Goal: Task Accomplishment & Management: Manage account settings

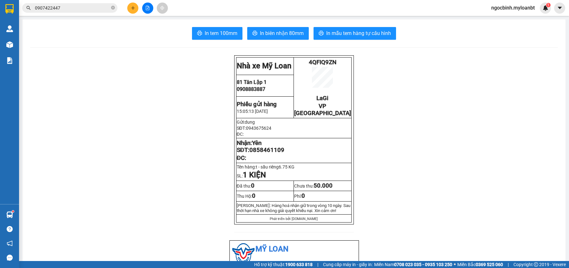
click at [72, 7] on input "0907422447" at bounding box center [72, 7] width 75 height 7
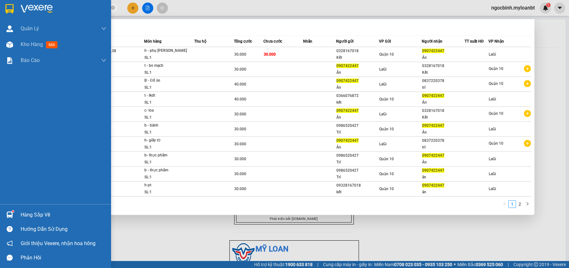
drag, startPoint x: 71, startPoint y: 7, endPoint x: 3, endPoint y: 15, distance: 68.6
click at [12, 17] on section "Kết quả tìm kiếm ( 17 ) Bộ lọc Mã ĐH Trạng thái Món hàng Thu hộ Tổng cước Chưa …" at bounding box center [284, 134] width 569 height 268
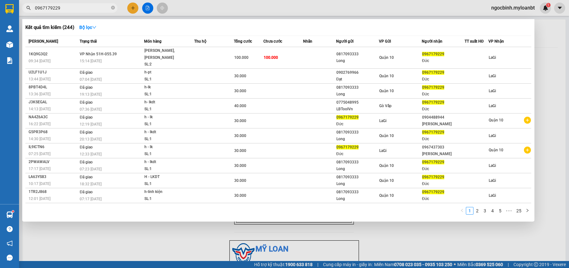
type input "0967179229"
click at [131, 10] on div at bounding box center [284, 134] width 569 height 268
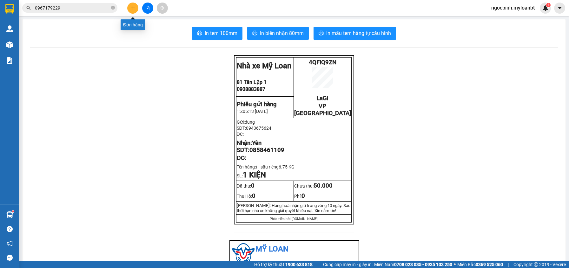
click at [132, 8] on icon "plus" at bounding box center [133, 8] width 4 height 4
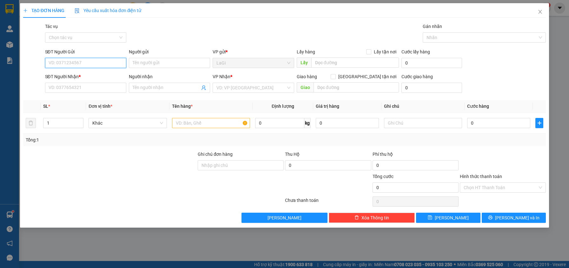
click at [81, 62] on input "SĐT Người Gửi" at bounding box center [85, 63] width 81 height 10
type input "0967179229"
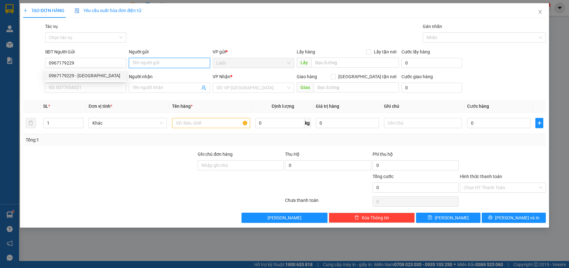
click at [157, 65] on input "Người gửi" at bounding box center [169, 63] width 81 height 10
type input "anh Đúc"
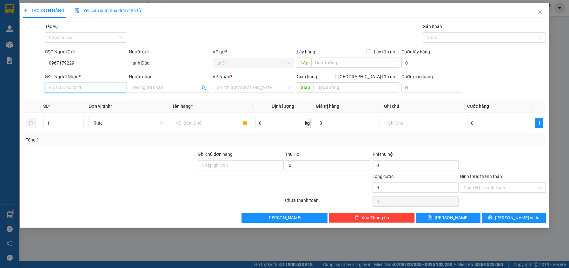
click at [104, 86] on input "SĐT Người Nhận *" at bounding box center [85, 88] width 81 height 10
click at [55, 88] on input "078666681" at bounding box center [85, 88] width 81 height 10
click at [69, 87] on input "078666681" at bounding box center [85, 88] width 81 height 10
type input "0786666881"
click at [96, 100] on div "0786666881 - thuận" at bounding box center [86, 100] width 74 height 7
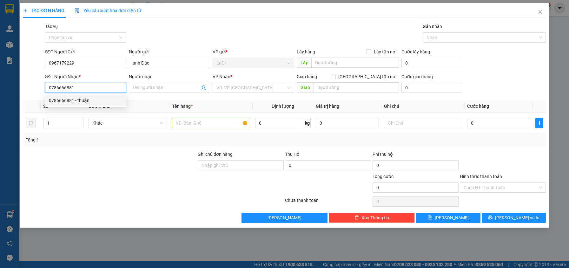
type input "thuận"
type input "0786666881"
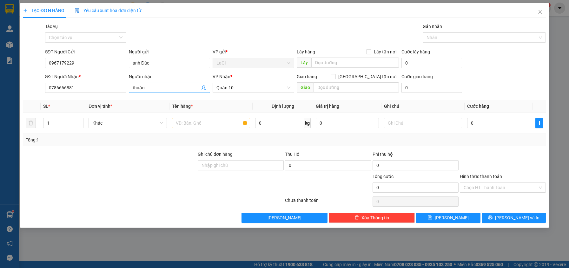
click at [168, 84] on span "thuận" at bounding box center [169, 88] width 81 height 10
click at [252, 87] on span "Quận 10" at bounding box center [253, 88] width 74 height 10
type input "thuận Táo"
click at [482, 122] on input "0" at bounding box center [498, 123] width 63 height 10
type input "3"
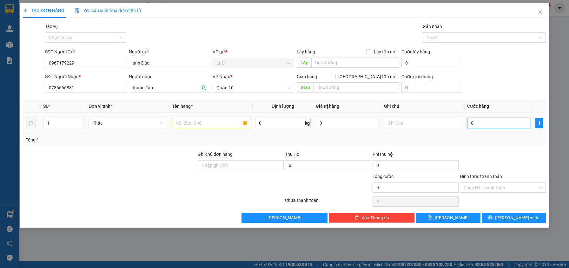
type input "3"
type input "30"
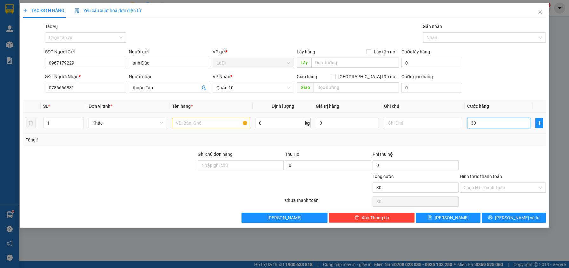
type input "300"
type input "3.000"
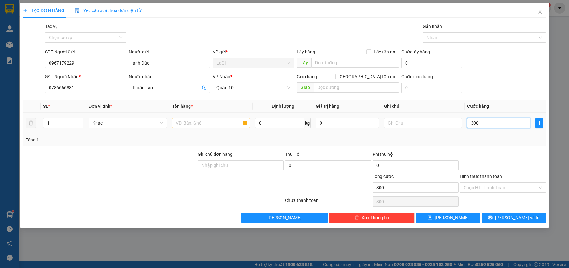
type input "3.000"
type input "30.000"
type input "300.000"
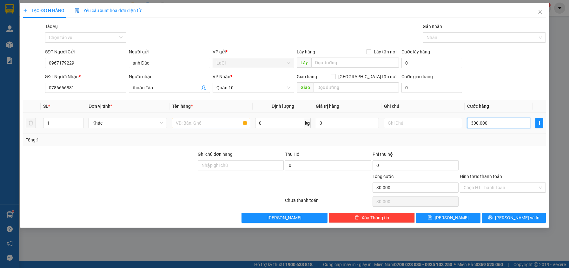
type input "300.000"
type input "30.000"
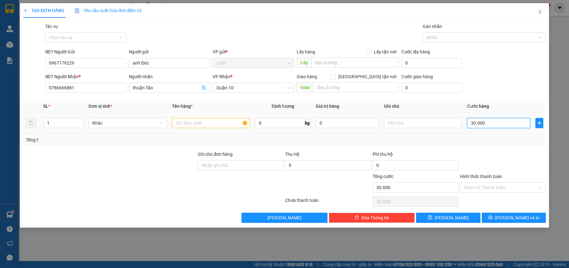
type input "30.000"
click at [185, 120] on input "text" at bounding box center [211, 123] width 78 height 10
type input "h - lk"
click at [490, 152] on div at bounding box center [502, 161] width 87 height 22
click at [506, 190] on input "Hình thức thanh toán" at bounding box center [501, 187] width 74 height 10
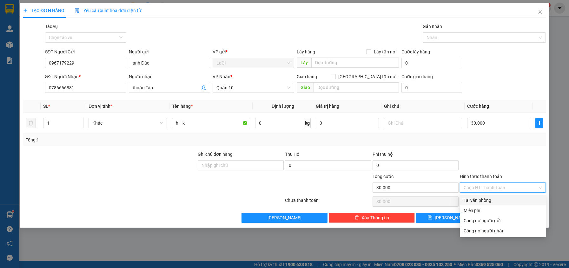
click at [482, 199] on div "Tại văn phòng" at bounding box center [503, 199] width 78 height 7
type input "0"
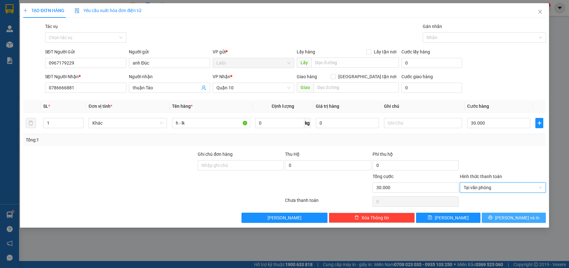
drag, startPoint x: 517, startPoint y: 216, endPoint x: 500, endPoint y: 199, distance: 24.5
click at [517, 216] on span "Lưu và In" at bounding box center [517, 217] width 44 height 7
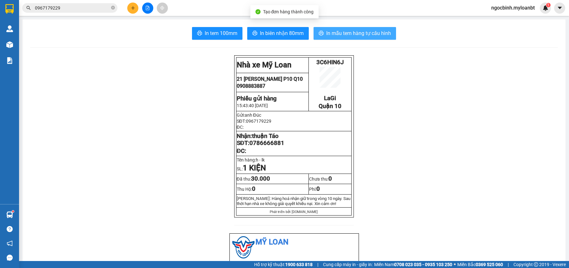
click at [366, 32] on span "In mẫu tem hàng tự cấu hình" at bounding box center [358, 33] width 65 height 8
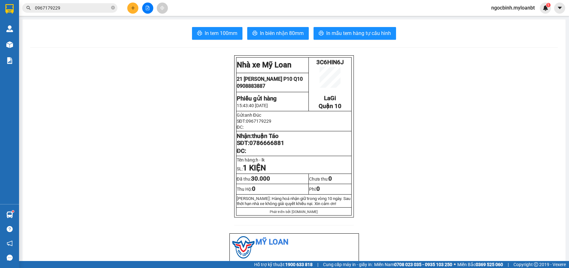
click at [257, 123] on span "0967179229" at bounding box center [258, 120] width 25 height 5
copy span "0967179229"
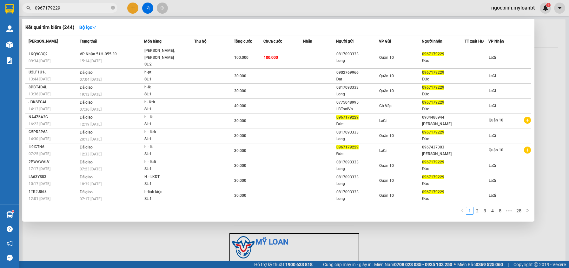
click at [74, 9] on input "0967179229" at bounding box center [72, 7] width 75 height 7
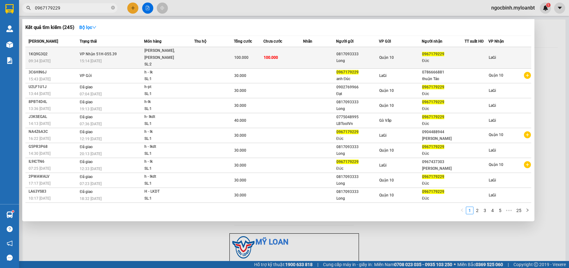
click at [278, 56] on td "100.000" at bounding box center [283, 58] width 40 height 22
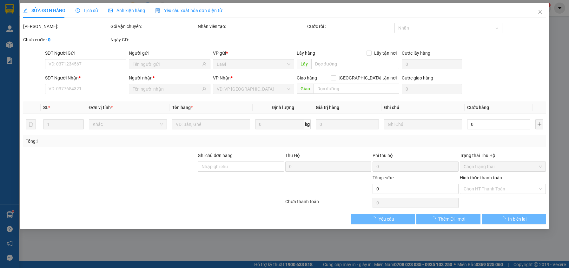
type input "0817093333"
type input "Long"
type input "0967179229"
type input "Đức"
type input "100.000"
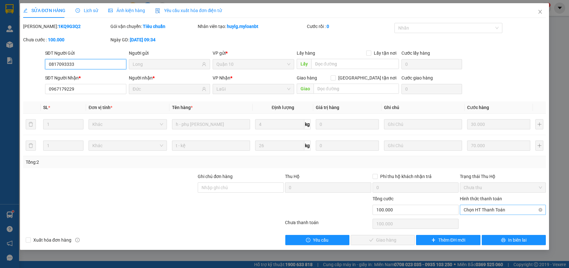
click at [479, 209] on span "Chọn HT Thanh Toán" at bounding box center [503, 210] width 78 height 10
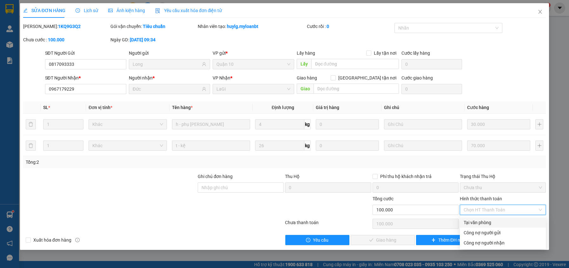
click at [474, 223] on div "Tại văn phòng" at bounding box center [503, 222] width 78 height 7
type input "0"
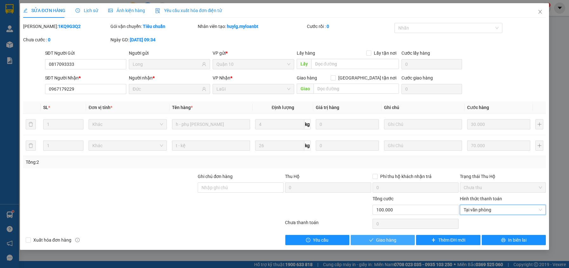
click at [393, 238] on span "Giao hàng" at bounding box center [386, 239] width 20 height 7
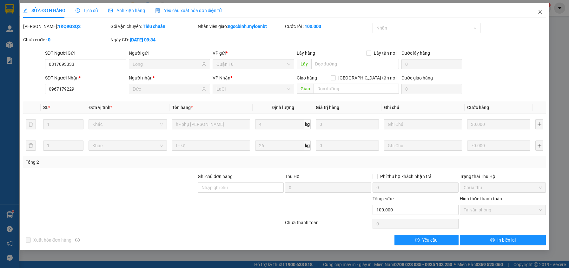
click at [541, 12] on icon "close" at bounding box center [540, 12] width 3 height 4
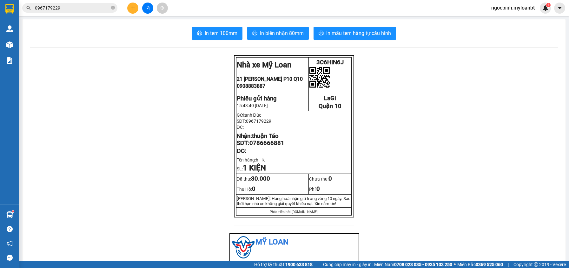
click at [75, 10] on input "0967179229" at bounding box center [72, 7] width 75 height 7
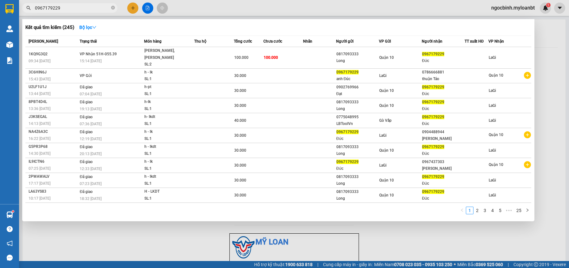
click at [75, 10] on input "0967179229" at bounding box center [72, 7] width 75 height 7
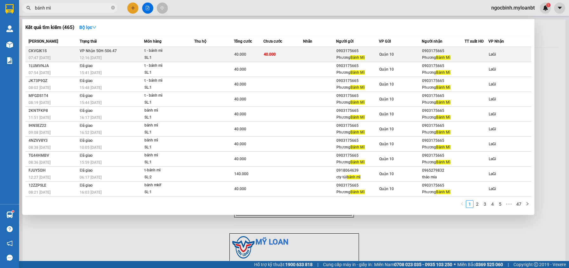
type input "bánh mì"
click at [276, 56] on td "40.000" at bounding box center [283, 54] width 40 height 15
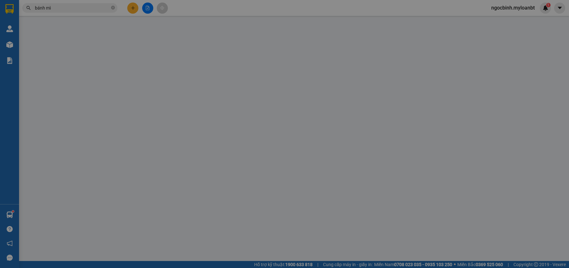
type input "0903175665"
type input "Phương Bánh Mì"
type input "0903175665"
type input "Phương Bánh Mì"
type input "40.000"
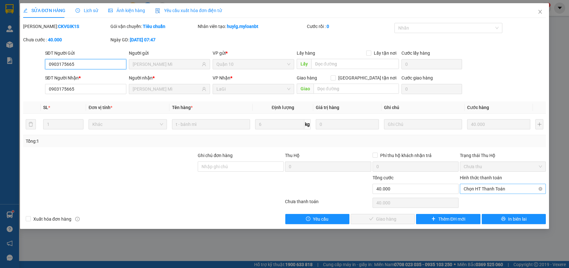
click at [470, 188] on span "Chọn HT Thanh Toán" at bounding box center [503, 189] width 78 height 10
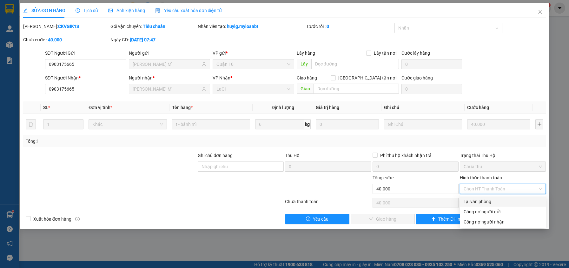
click at [470, 201] on div "Tại văn phòng" at bounding box center [503, 201] width 78 height 7
type input "0"
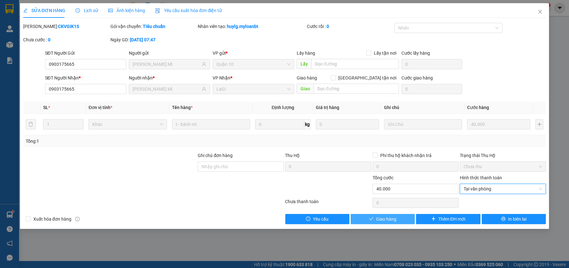
click at [385, 218] on span "Giao hàng" at bounding box center [386, 218] width 20 height 7
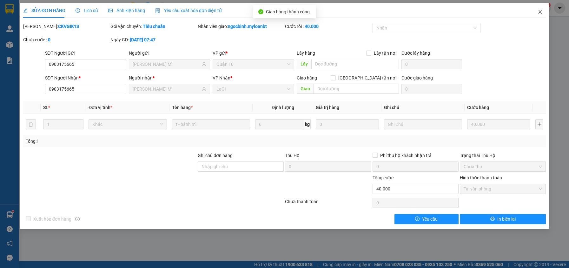
click at [542, 11] on icon "close" at bounding box center [540, 11] width 5 height 5
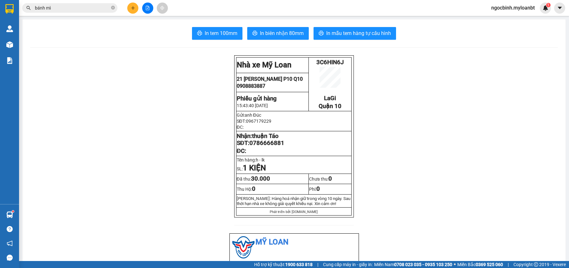
click at [95, 7] on input "bánh mì" at bounding box center [72, 7] width 75 height 7
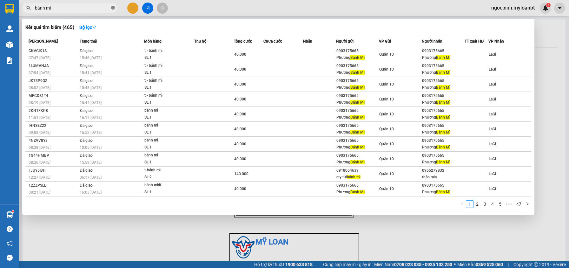
click at [114, 8] on icon "close-circle" at bounding box center [113, 8] width 4 height 4
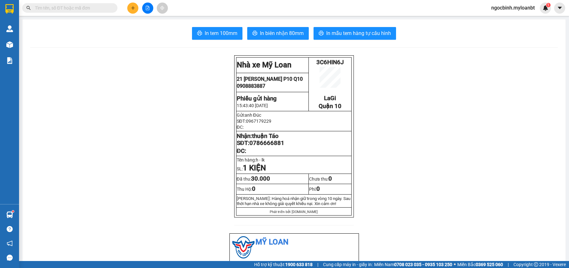
click at [50, 10] on input "text" at bounding box center [72, 7] width 75 height 7
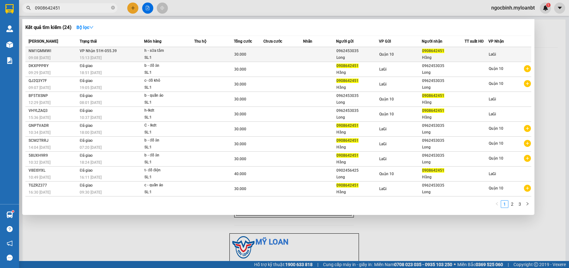
type input "0908642451"
click at [305, 56] on td at bounding box center [319, 54] width 33 height 15
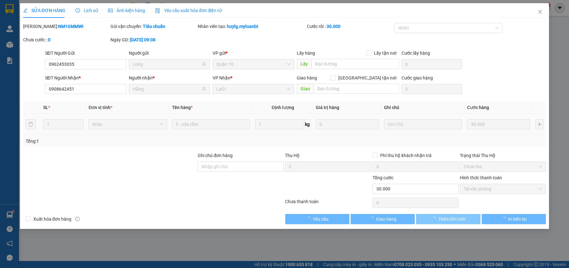
type input "0962453035"
type input "Long"
type input "0908642451"
type input "Hằng"
type input "30.000"
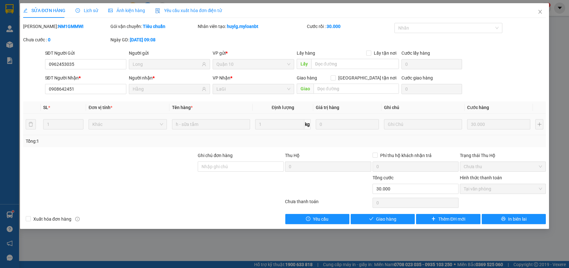
drag, startPoint x: 396, startPoint y: 210, endPoint x: 391, endPoint y: 232, distance: 22.8
click at [396, 209] on div "Total Paid Fee 30.000 Total UnPaid Fee 0 Cash Collection Total Fee Mã ĐH: NM1GM…" at bounding box center [284, 123] width 523 height 201
click at [375, 219] on button "Giao hàng" at bounding box center [383, 219] width 64 height 10
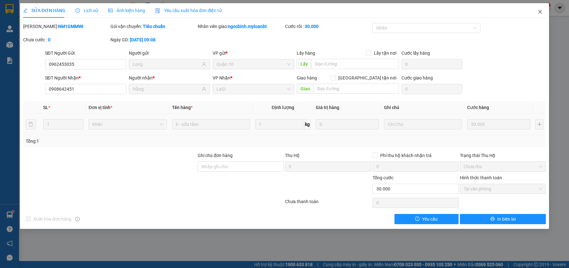
click at [545, 20] on span "Close" at bounding box center [540, 12] width 18 height 18
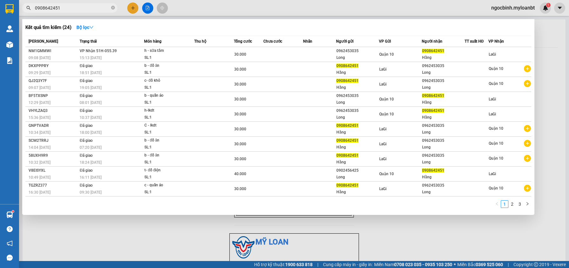
click at [83, 4] on input "0908642451" at bounding box center [72, 7] width 75 height 7
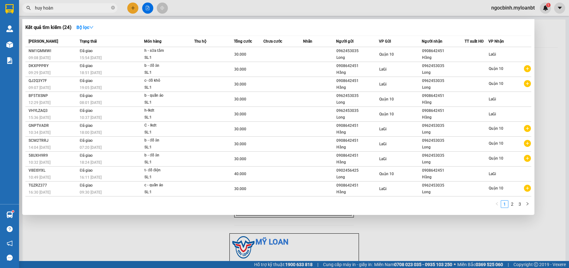
type input "huy hoàng"
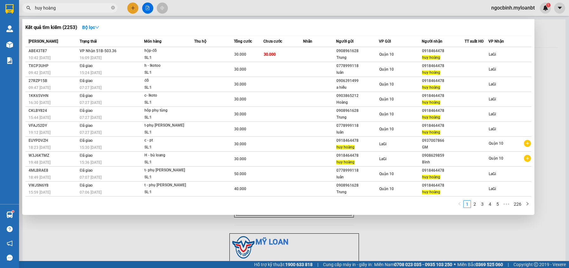
click at [84, 10] on input "huy hoàng" at bounding box center [72, 7] width 75 height 7
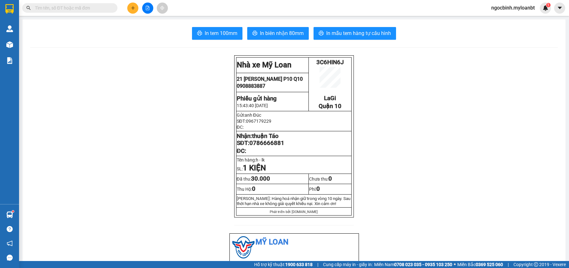
click at [85, 10] on input "text" at bounding box center [72, 7] width 75 height 7
click at [505, 7] on span "ngocbinh.myloanbt" at bounding box center [513, 8] width 54 height 8
click at [499, 21] on span "Đăng xuất" at bounding box center [515, 19] width 41 height 7
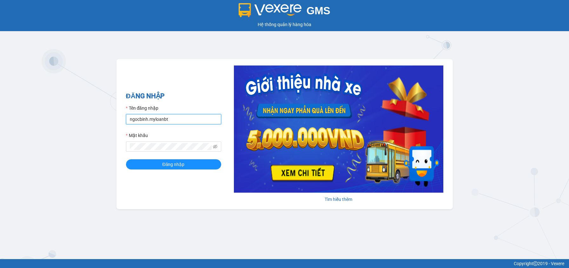
drag, startPoint x: 174, startPoint y: 122, endPoint x: 177, endPoint y: 121, distance: 3.4
click at [174, 122] on input "ngocbinh.myloanbt" at bounding box center [173, 119] width 95 height 10
drag, startPoint x: 197, startPoint y: 123, endPoint x: 200, endPoint y: 122, distance: 3.4
click at [197, 123] on input "phamxuanthien.myloanbt" at bounding box center [173, 119] width 95 height 10
type input "phantanthanh.myloanbt"
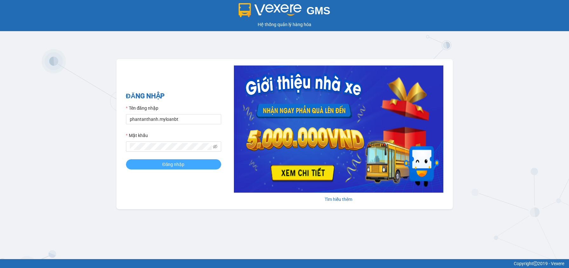
click at [194, 166] on button "Đăng nhập" at bounding box center [173, 164] width 95 height 10
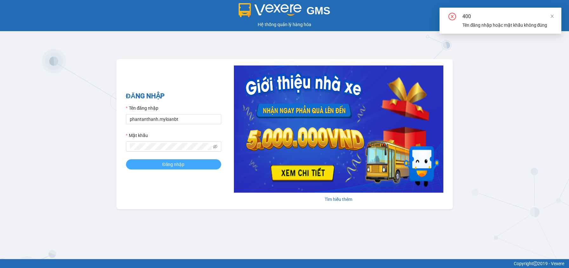
click at [169, 168] on span "Đăng nhập" at bounding box center [173, 164] width 22 height 7
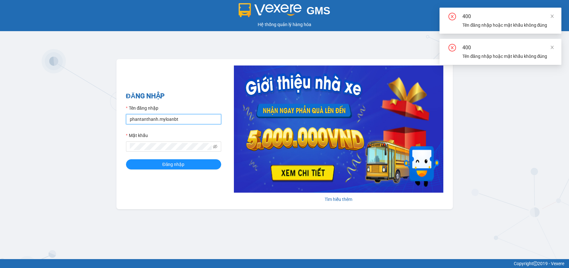
click at [193, 120] on input "phantanthanh.myloanbt" at bounding box center [173, 119] width 95 height 10
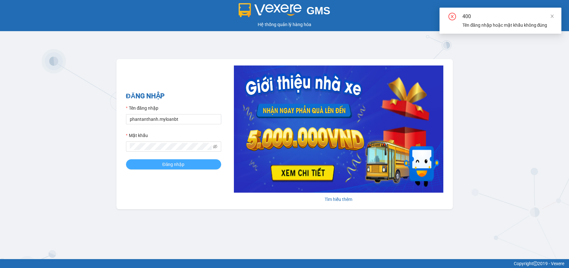
click at [169, 166] on span "Đăng nhập" at bounding box center [173, 164] width 22 height 7
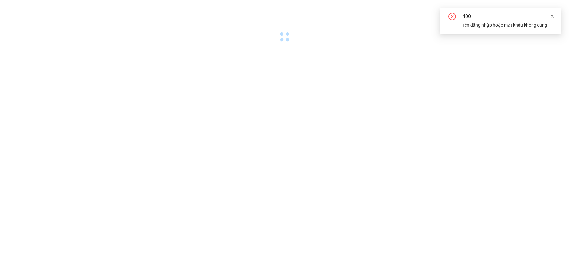
click at [550, 14] on icon "close" at bounding box center [552, 16] width 4 height 4
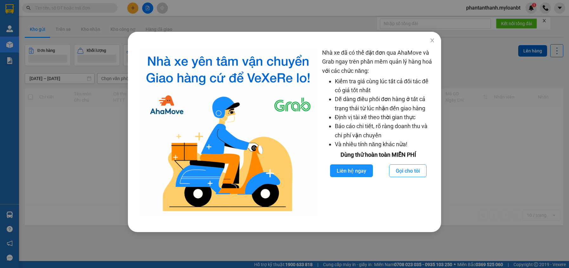
click at [442, 45] on div "Nhà xe đã có thể đặt đơn qua AhaMove và Grab ngay trên phần mềm quản lý hàng ho…" at bounding box center [284, 134] width 569 height 268
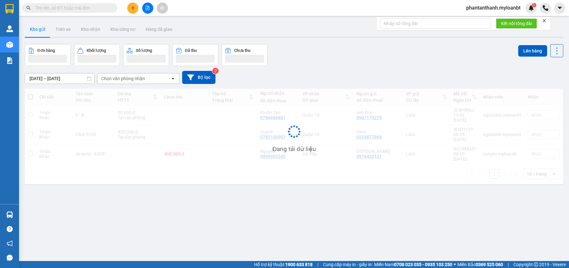
click at [431, 43] on div "Nhà xe đã có thể đặt đơn qua AhaMove và Grab ngay trên phần mềm quản lý hàng ho…" at bounding box center [284, 134] width 569 height 268
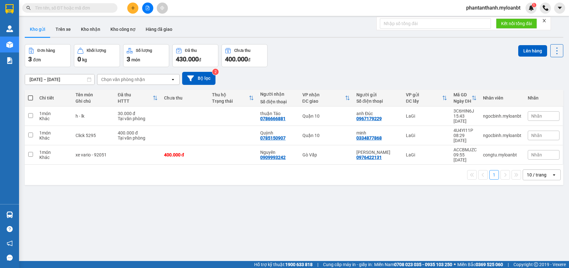
click at [89, 7] on input "text" at bounding box center [72, 7] width 75 height 7
paste input "huy hoàng"
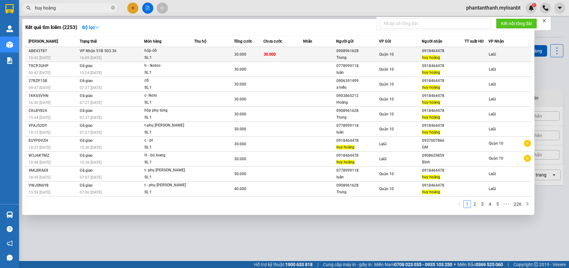
type input "huy hoàng"
click at [172, 49] on div "hộp-đồ" at bounding box center [168, 50] width 48 height 7
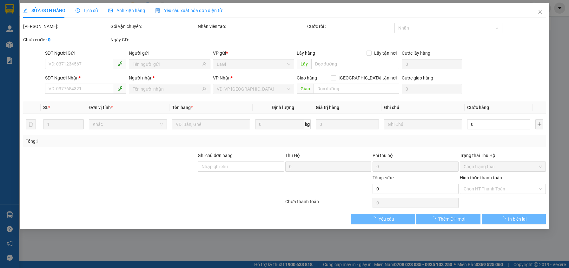
type input "0908961628"
type input "Trung"
type input "0918464478"
type input "huy hoàng"
type input "30.000"
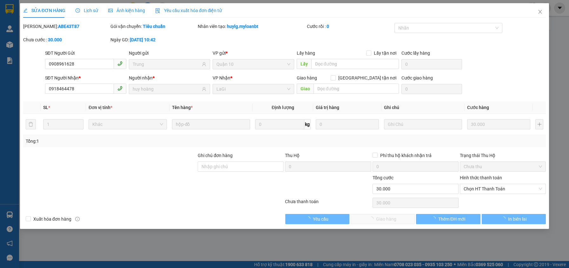
click at [482, 194] on div "Hình thức thanh toán Chọn HT Thanh Toán" at bounding box center [503, 185] width 86 height 22
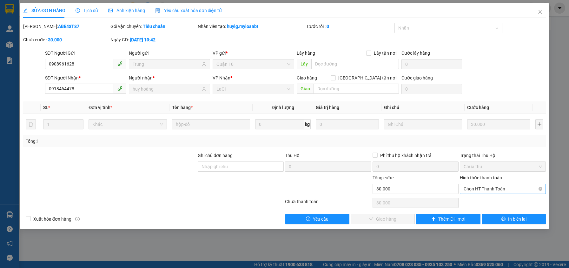
click at [482, 190] on span "Chọn HT Thanh Toán" at bounding box center [503, 189] width 78 height 10
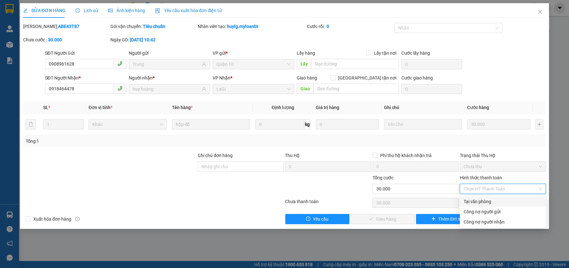
click at [474, 198] on div "Tại văn phòng" at bounding box center [503, 201] width 78 height 7
type input "0"
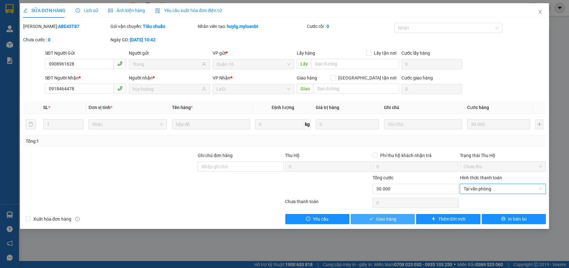
click at [375, 216] on button "Giao hàng" at bounding box center [383, 219] width 64 height 10
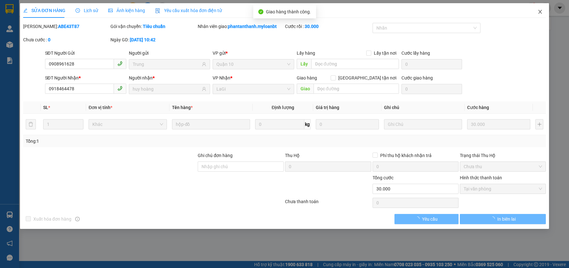
click at [538, 12] on icon "close" at bounding box center [540, 11] width 5 height 5
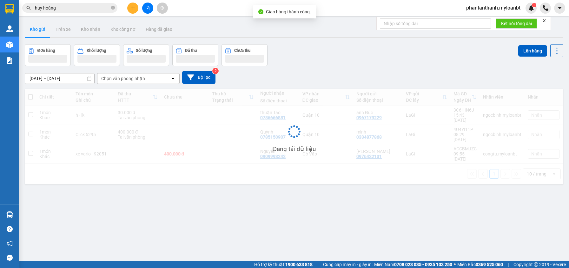
click at [75, 10] on input "huy hoàng" at bounding box center [72, 7] width 75 height 7
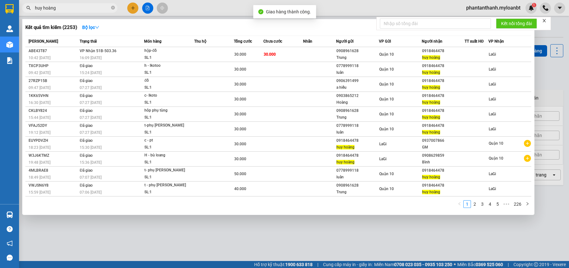
click at [75, 10] on input "huy hoàng" at bounding box center [72, 7] width 75 height 7
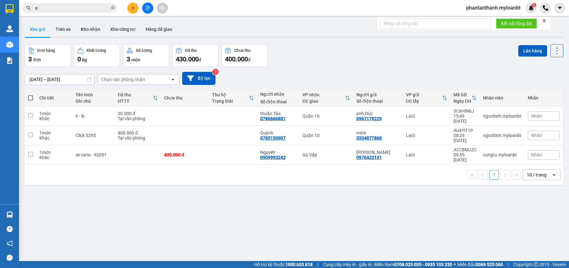
type input "a"
type input "ả"
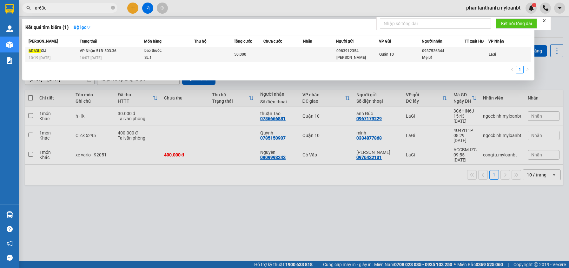
type input "ar63u"
click at [169, 58] on div "SL: 1" at bounding box center [168, 57] width 48 height 7
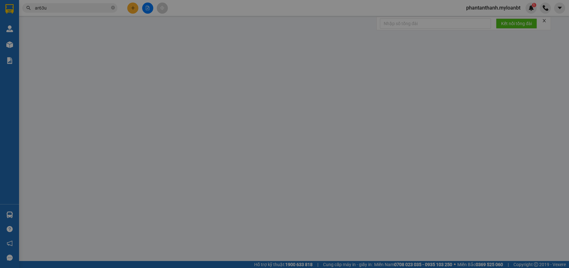
type input "0983912354"
type input "Chung"
type input "0937526344"
type input "Mẹ Lễ"
type input "50.000"
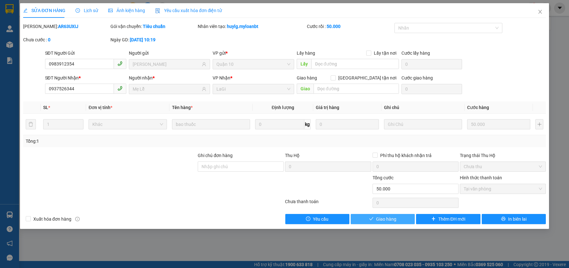
click at [388, 222] on span "Giao hàng" at bounding box center [386, 218] width 20 height 7
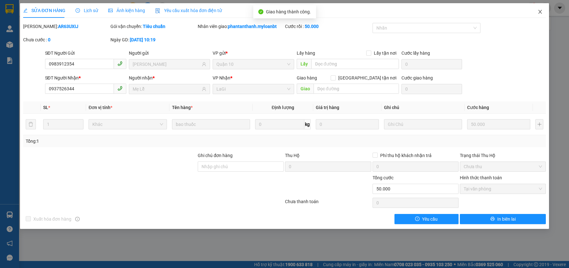
click at [541, 13] on icon "close" at bounding box center [540, 12] width 3 height 4
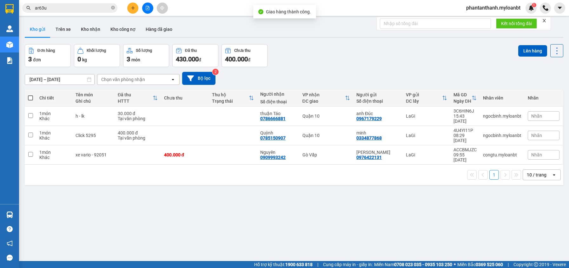
click at [85, 7] on input "ar63u" at bounding box center [72, 7] width 75 height 7
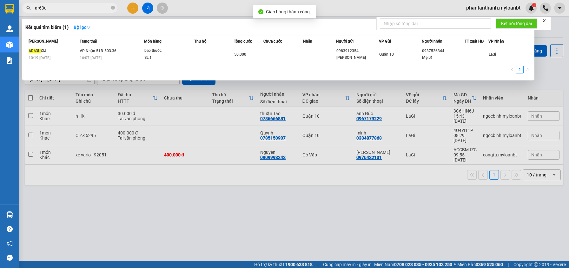
click at [85, 7] on input "ar63u" at bounding box center [72, 7] width 75 height 7
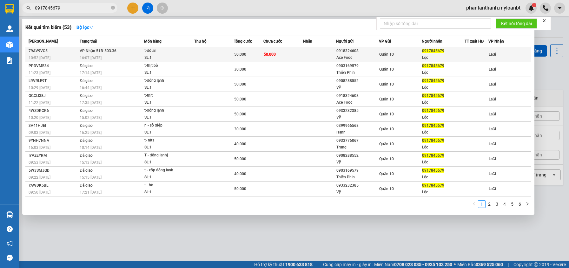
type input "0917845679"
click at [157, 53] on div "t-đồ ăn" at bounding box center [168, 50] width 48 height 7
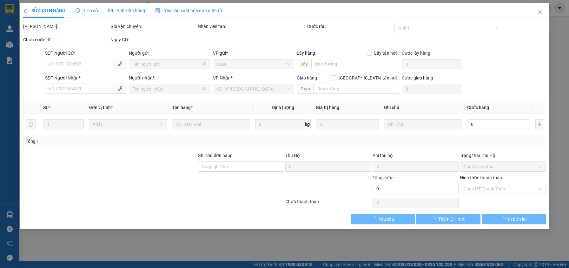
type input "0918324608"
type input "Ace Food"
type input "0917845679"
type input "Lộc"
type input "50.000"
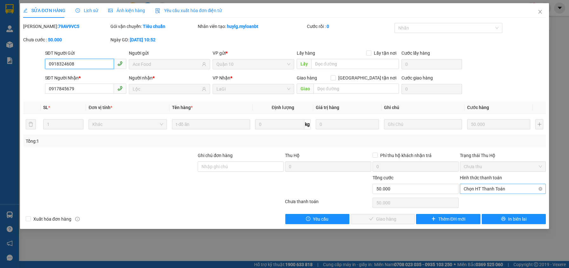
click at [487, 188] on span "Chọn HT Thanh Toán" at bounding box center [503, 189] width 78 height 10
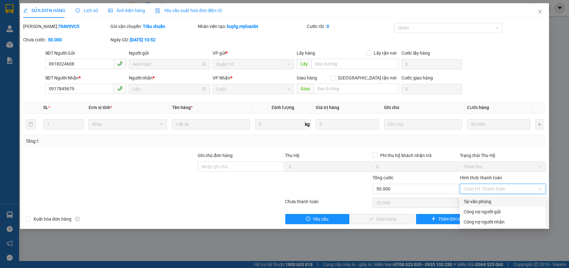
click at [478, 197] on div "Tại văn phòng" at bounding box center [503, 201] width 86 height 10
type input "0"
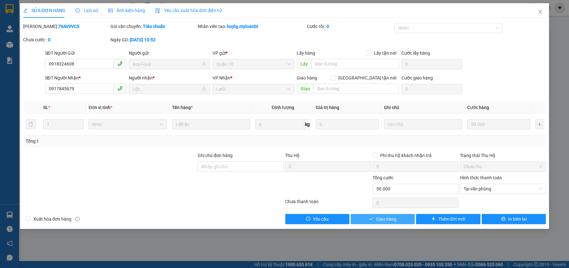
click at [395, 219] on span "Giao hàng" at bounding box center [386, 218] width 20 height 7
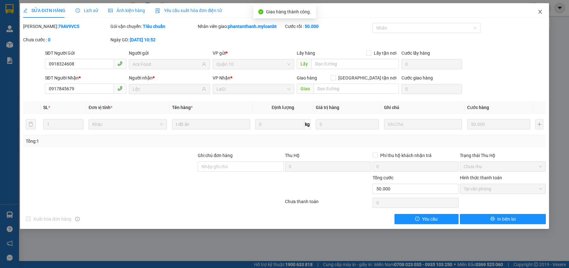
click at [538, 10] on icon "close" at bounding box center [540, 11] width 5 height 5
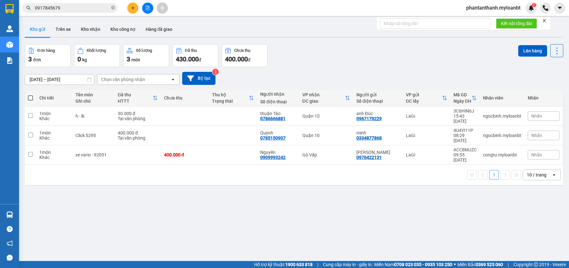
click at [64, 8] on input "0917845679" at bounding box center [72, 7] width 75 height 7
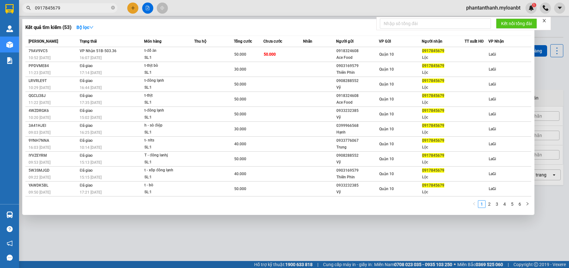
click at [64, 8] on input "0917845679" at bounding box center [72, 7] width 75 height 7
click at [62, 7] on input "0917845679" at bounding box center [72, 7] width 75 height 7
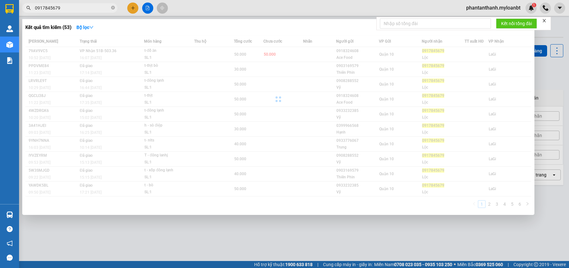
click at [63, 7] on input "0917845679" at bounding box center [72, 7] width 75 height 7
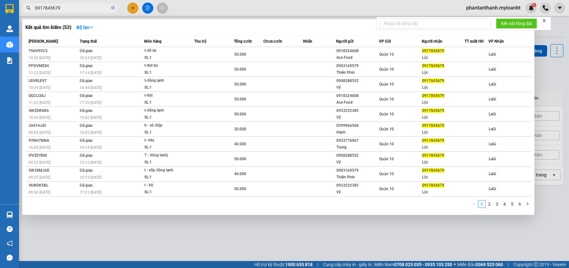
click at [63, 7] on input "0917845679" at bounding box center [72, 7] width 75 height 7
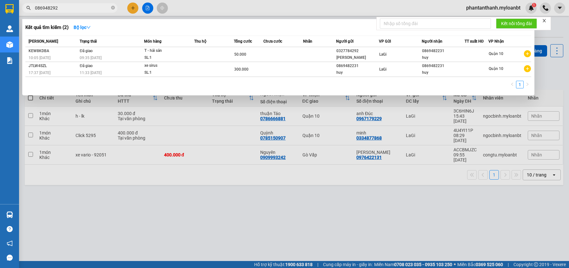
type input "0869482923"
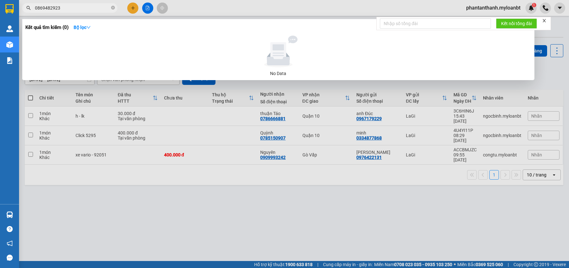
click at [63, 7] on input "0869482923" at bounding box center [72, 7] width 75 height 7
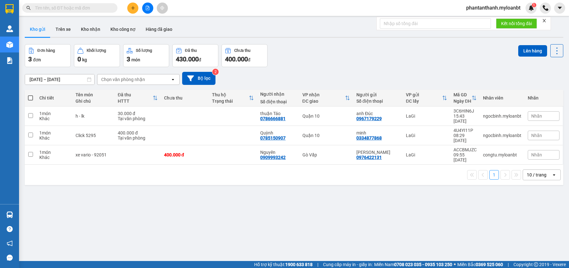
click at [63, 7] on input "text" at bounding box center [72, 7] width 75 height 7
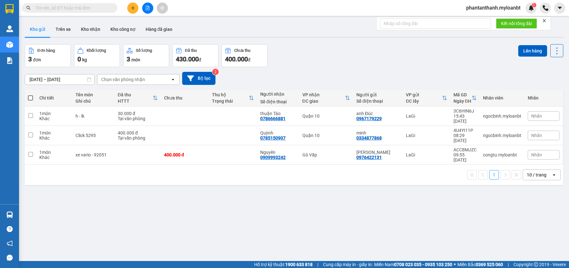
click at [63, 7] on input "text" at bounding box center [72, 7] width 75 height 7
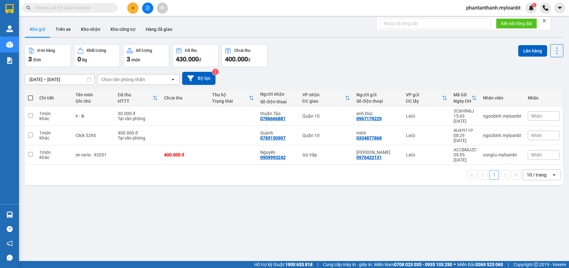
click at [63, 7] on input "text" at bounding box center [72, 7] width 75 height 7
click at [86, 29] on button "Kho nhận" at bounding box center [91, 29] width 30 height 15
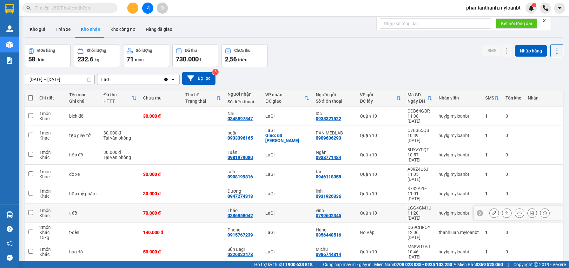
scroll to position [29, 0]
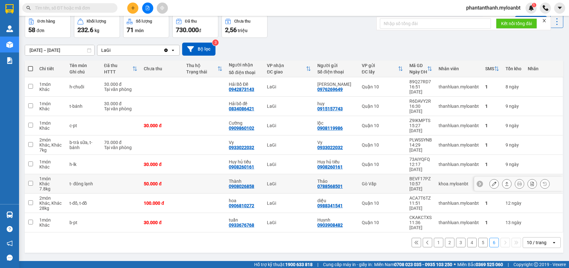
click at [415, 176] on div "BEVF17PZ" at bounding box center [420, 178] width 23 height 5
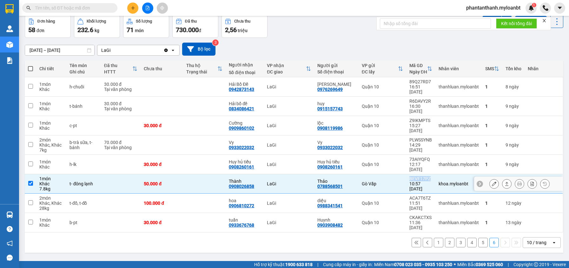
click at [415, 176] on div "BEVF17PZ" at bounding box center [420, 178] width 23 height 5
checkbox input "false"
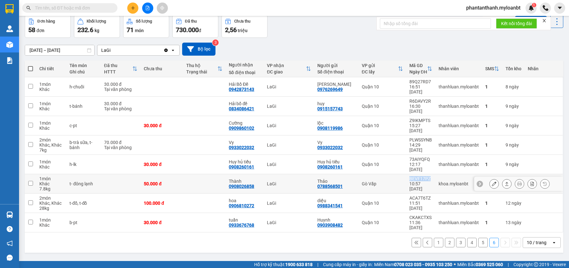
copy div "BEVF17PZ"
click at [98, 10] on input "text" at bounding box center [72, 7] width 75 height 7
paste input "BEVF17PZ"
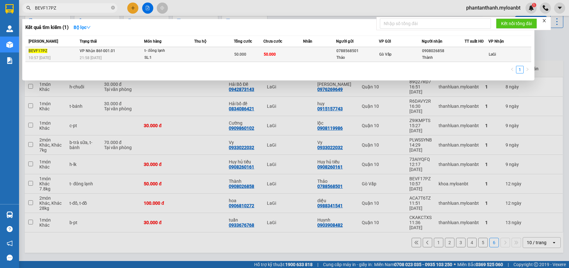
type input "BEVF17PZ"
click at [198, 54] on td at bounding box center [214, 54] width 40 height 15
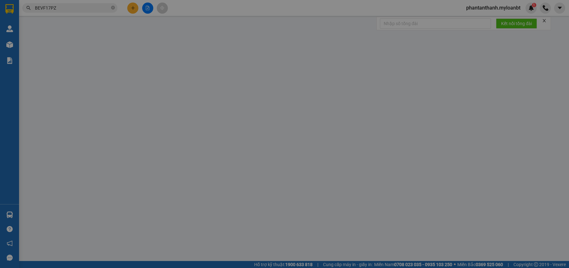
type input "0788568501"
type input "Thảo"
type input "0908026858"
type input "Thành"
type input "50.000"
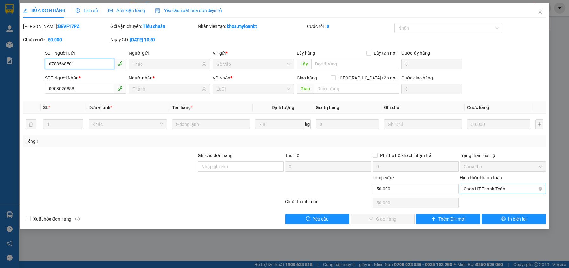
click at [487, 188] on span "Chọn HT Thanh Toán" at bounding box center [503, 189] width 78 height 10
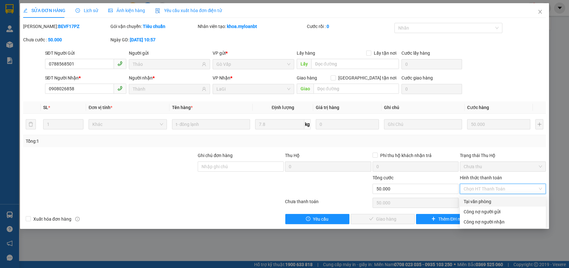
click at [480, 199] on div "Tại văn phòng" at bounding box center [503, 201] width 78 height 7
type input "0"
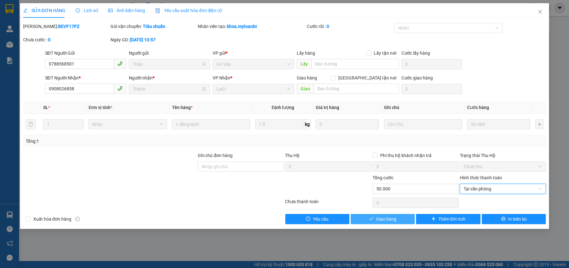
click at [400, 223] on button "Giao hàng" at bounding box center [383, 219] width 64 height 10
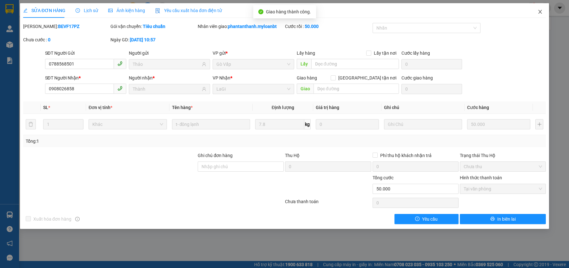
click at [541, 12] on icon "close" at bounding box center [540, 11] width 5 height 5
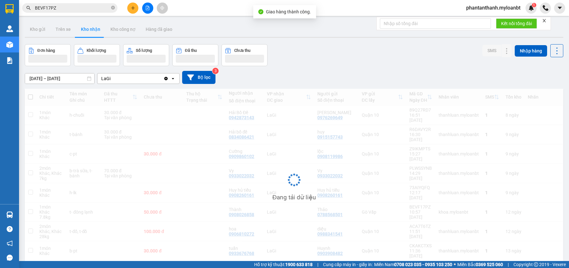
click at [70, 9] on input "BEVF17PZ" at bounding box center [72, 7] width 75 height 7
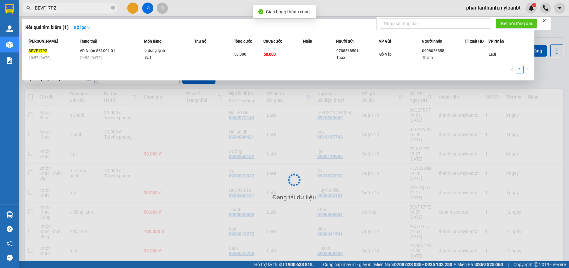
click at [70, 9] on input "BEVF17PZ" at bounding box center [72, 7] width 75 height 7
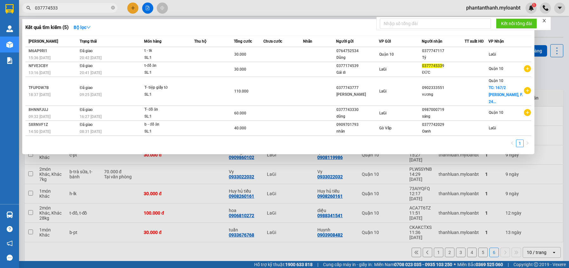
type input "0377745339"
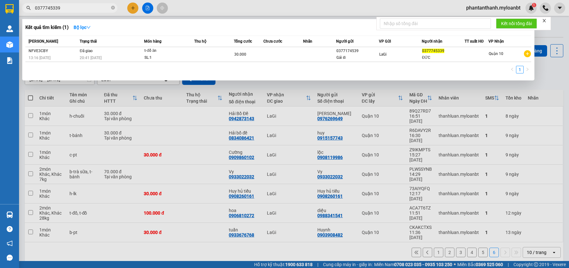
click at [70, 9] on input "0377745339" at bounding box center [72, 7] width 75 height 7
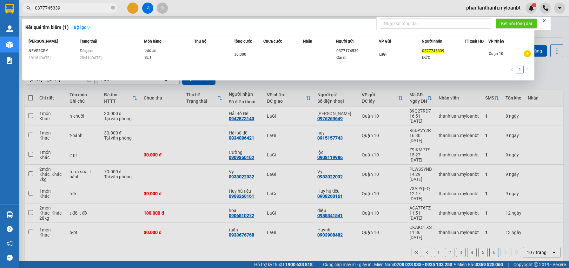
click at [70, 9] on input "0377745339" at bounding box center [72, 7] width 75 height 7
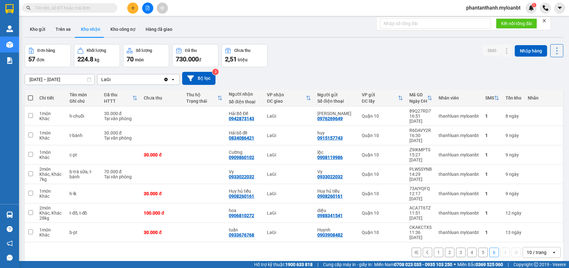
click at [71, 8] on input "text" at bounding box center [72, 7] width 75 height 7
click at [72, 8] on input "text" at bounding box center [72, 7] width 75 height 7
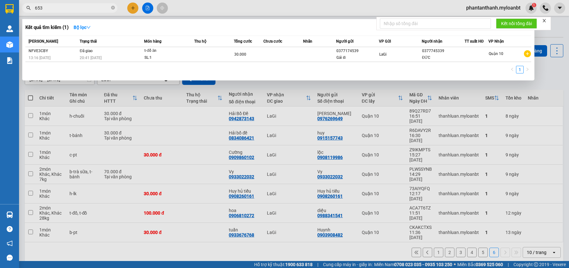
type input "6530"
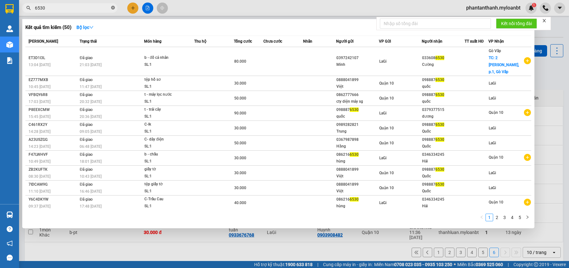
click at [114, 9] on icon "close-circle" at bounding box center [113, 8] width 4 height 4
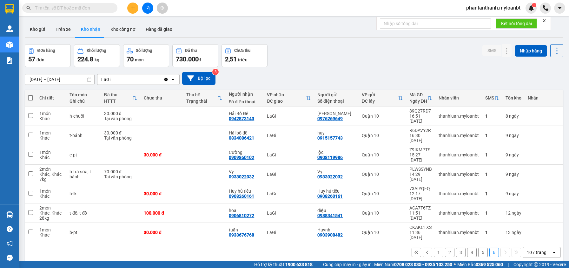
click at [65, 7] on input "text" at bounding box center [72, 7] width 75 height 7
click at [70, 5] on input "text" at bounding box center [72, 7] width 75 height 7
click at [73, 5] on input "text" at bounding box center [72, 7] width 75 height 7
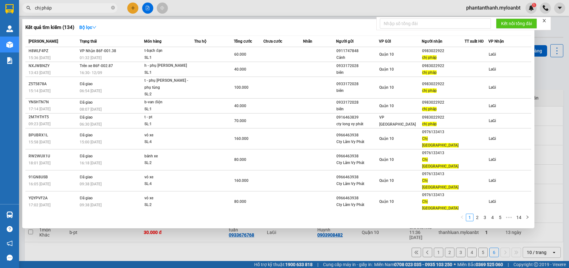
click at [81, 9] on input "chị pháp" at bounding box center [72, 7] width 75 height 7
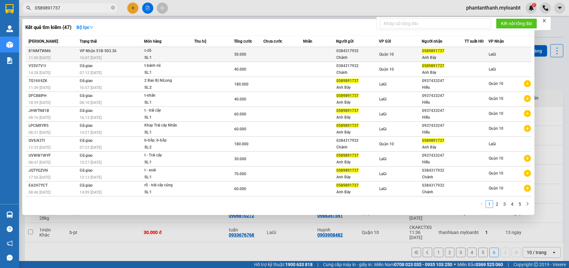
type input "0589891737"
click at [148, 50] on div "t-đồ" at bounding box center [168, 50] width 48 height 7
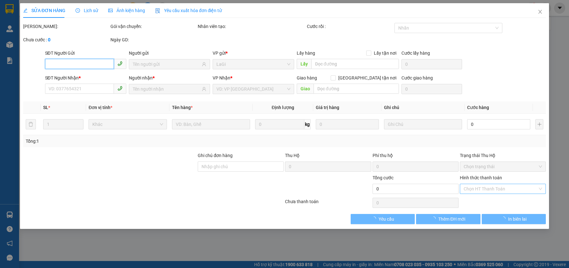
type input "0384317932"
type input "Chánh"
type input "0589891737"
type input "Anh Bảy"
type input "50.000"
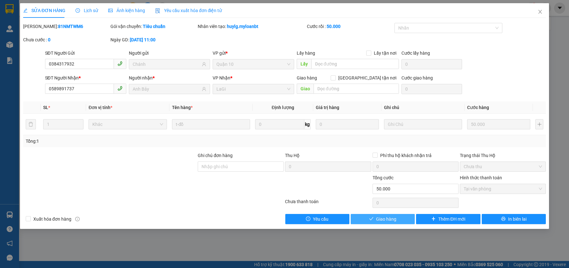
click at [389, 216] on span "Giao hàng" at bounding box center [386, 218] width 20 height 7
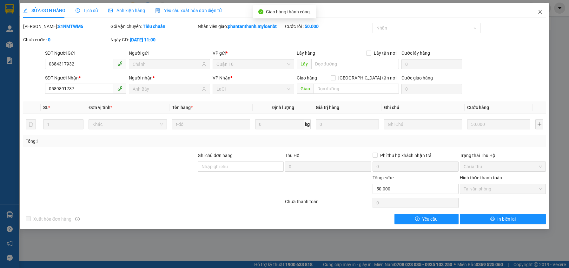
click at [540, 10] on icon "close" at bounding box center [540, 11] width 5 height 5
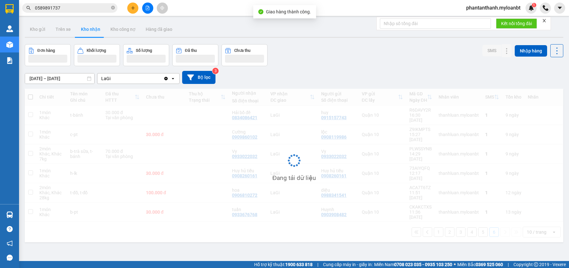
click at [88, 8] on input "0589891737" at bounding box center [72, 7] width 75 height 7
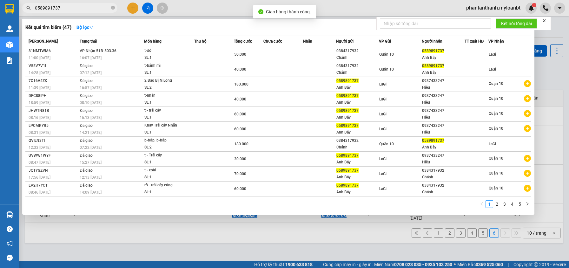
click at [88, 8] on input "0589891737" at bounding box center [72, 7] width 75 height 7
click at [76, 8] on input "0589891737" at bounding box center [72, 7] width 75 height 7
click at [77, 8] on input "0589891737" at bounding box center [72, 7] width 75 height 7
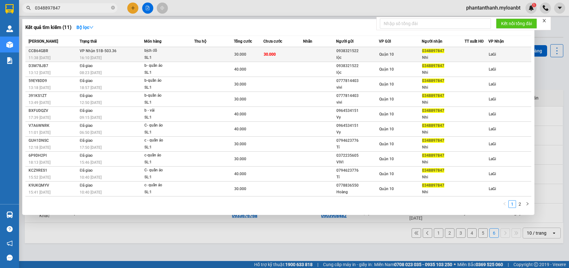
type input "0348897847"
click at [323, 50] on td at bounding box center [319, 54] width 33 height 15
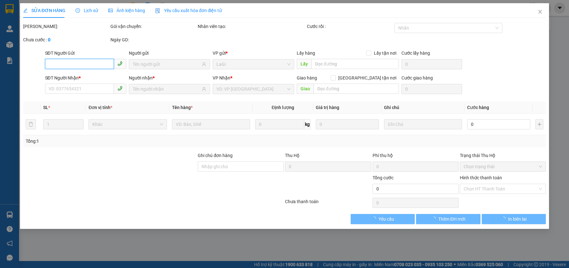
type input "0938321522"
type input "lộc"
type input "0348897847"
type input "Nhi"
type input "30.000"
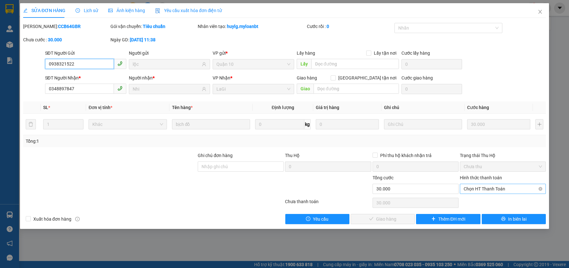
click at [476, 188] on span "Chọn HT Thanh Toán" at bounding box center [503, 189] width 78 height 10
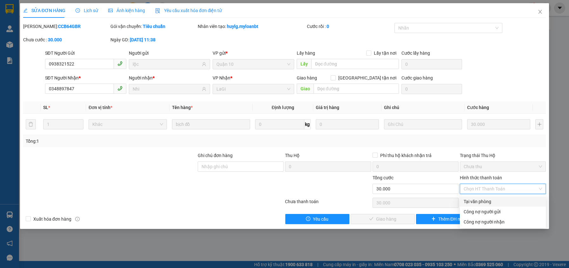
click at [471, 199] on div "Tại văn phòng" at bounding box center [503, 201] width 78 height 7
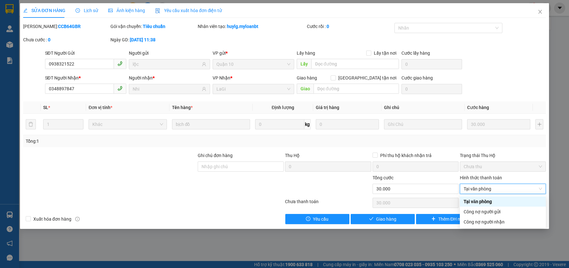
type input "0"
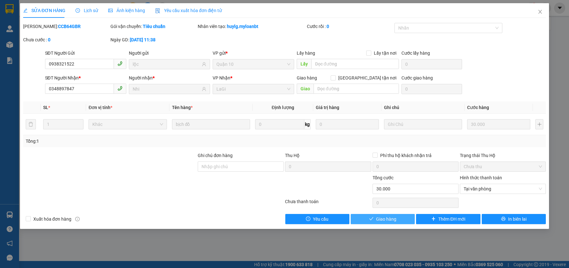
click at [395, 221] on span "Giao hàng" at bounding box center [386, 218] width 20 height 7
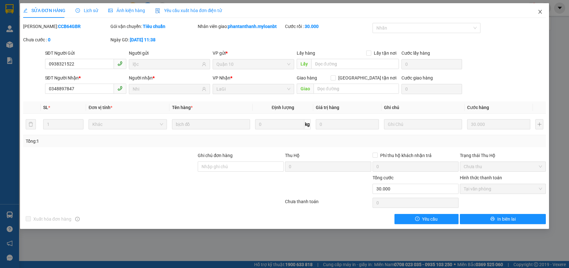
click at [545, 14] on span "Close" at bounding box center [540, 12] width 18 height 18
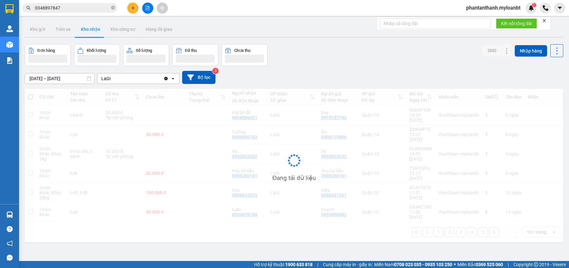
click at [86, 7] on input "0348897847" at bounding box center [72, 7] width 75 height 7
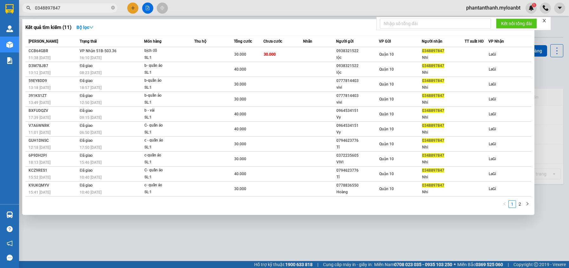
click at [86, 7] on input "0348897847" at bounding box center [72, 7] width 75 height 7
click at [86, 6] on input "0348897847" at bounding box center [72, 7] width 75 height 7
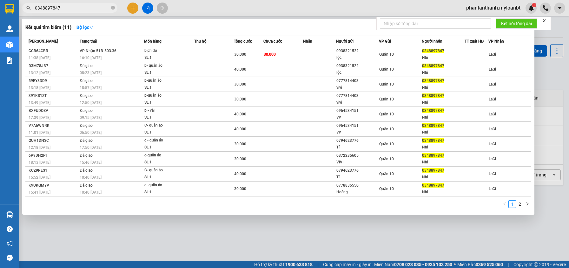
click at [86, 6] on input "0348897847" at bounding box center [72, 7] width 75 height 7
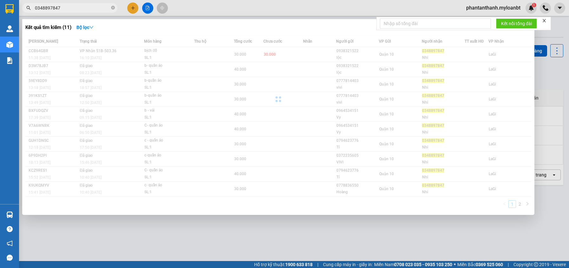
click at [86, 6] on input "0348897847" at bounding box center [72, 7] width 75 height 7
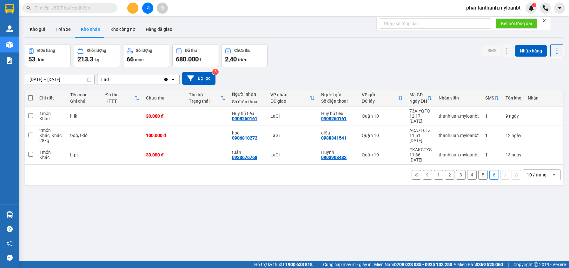
click at [216, 29] on div "Kho gửi Trên xe Kho nhận Kho công nợ Hàng đã giao" at bounding box center [294, 30] width 539 height 17
click at [318, 58] on div "Đơn hàng 53 đơn Khối lượng 213.3 kg Số lượng 66 món Đã thu 680.000 đ Chưa thu 2…" at bounding box center [294, 55] width 539 height 23
click at [412, 170] on button at bounding box center [417, 175] width 10 height 10
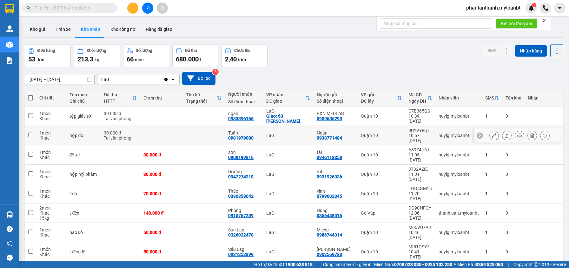
scroll to position [30, 0]
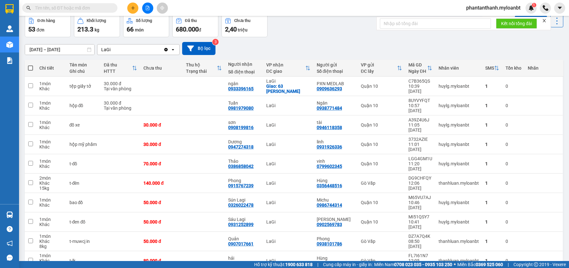
click at [75, 3] on div "Kết quả tìm kiếm ( 11 ) Bộ lọc Mã ĐH Trạng thái Món hàng Thu hộ Tổng cước Chưa …" at bounding box center [62, 8] width 124 height 11
drag, startPoint x: 75, startPoint y: 3, endPoint x: 71, endPoint y: 15, distance: 12.3
click at [74, 5] on div "Kết quả tìm kiếm ( 11 ) Bộ lọc Mã ĐH Trạng thái Món hàng Thu hộ Tổng cước Chưa …" at bounding box center [62, 8] width 124 height 11
click at [71, 15] on div "Kết quả tìm kiếm ( 11 ) Bộ lọc Mã ĐH Trạng thái Món hàng Thu hộ Tổng cước Chưa …" at bounding box center [284, 8] width 569 height 16
click at [77, 7] on input "text" at bounding box center [72, 7] width 75 height 7
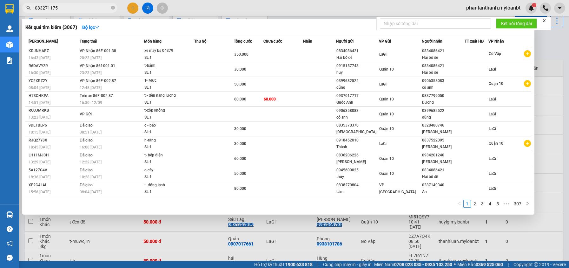
type input "0832711752"
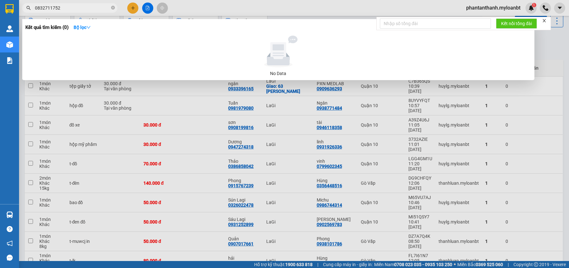
click at [98, 8] on input "0832711752" at bounding box center [72, 7] width 75 height 7
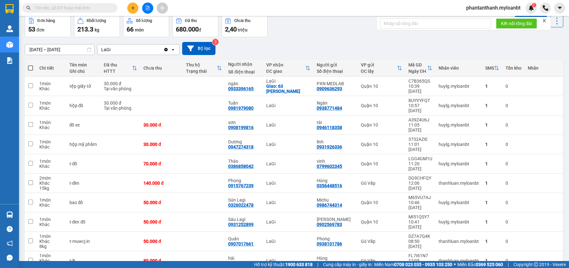
click at [376, 45] on div "14/08/2025 – 12/09/2025 Press the down arrow key to interact with the calendar …" at bounding box center [294, 48] width 539 height 13
click at [306, 46] on div "14/08/2025 – 12/09/2025 Press the down arrow key to interact with the calendar …" at bounding box center [294, 48] width 539 height 13
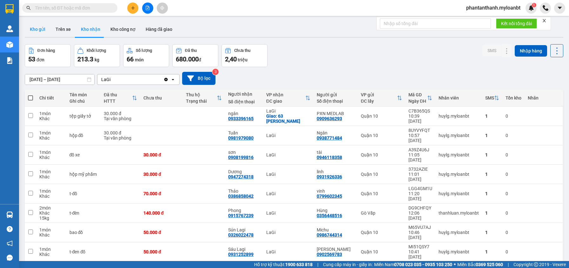
click at [36, 25] on button "Kho gửi" at bounding box center [38, 29] width 26 height 15
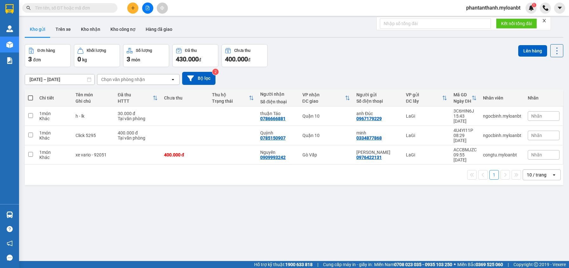
click at [253, 207] on div "ver 1.8.143 Kho gửi Trên xe Kho nhận Kho công nợ Hàng đã giao Đơn hàng 3 đơn Kh…" at bounding box center [294, 153] width 544 height 268
click at [145, 169] on div "1 10 / trang open" at bounding box center [294, 174] width 534 height 11
click at [289, 43] on div "ver 1.8.143 Kho gửi Trên xe Kho nhận Kho công nợ Hàng đã giao Đơn hàng 3 đơn Kh…" at bounding box center [294, 153] width 544 height 268
click at [76, 7] on input "text" at bounding box center [72, 7] width 75 height 7
click at [106, 11] on input "text" at bounding box center [72, 7] width 75 height 7
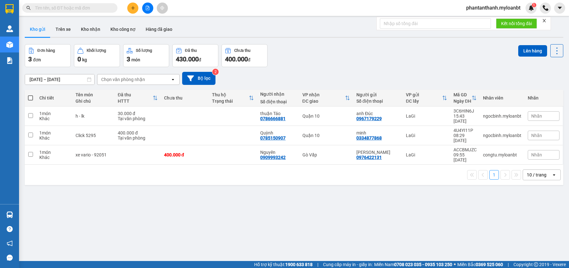
click at [106, 11] on input "text" at bounding box center [72, 7] width 75 height 7
click at [106, 10] on input "text" at bounding box center [72, 7] width 75 height 7
click at [234, 12] on div "Kết quả tìm kiếm ( 0 ) Bộ lọc No Data phantanthanh.myloanbt 1" at bounding box center [284, 8] width 569 height 16
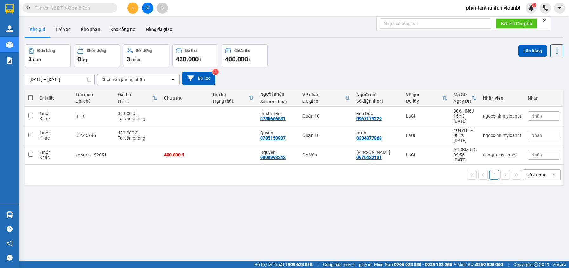
click at [237, 10] on div "Kết quả tìm kiếm ( 0 ) Bộ lọc No Data phantanthanh.myloanbt 1" at bounding box center [284, 8] width 569 height 16
click at [91, 28] on button "Kho nhận" at bounding box center [91, 29] width 30 height 15
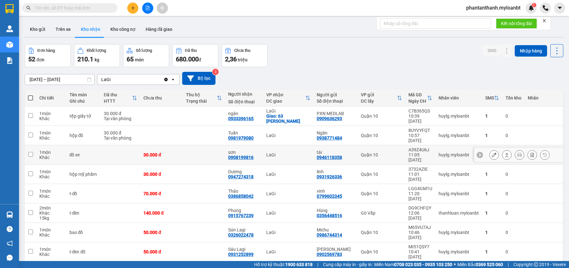
scroll to position [30, 0]
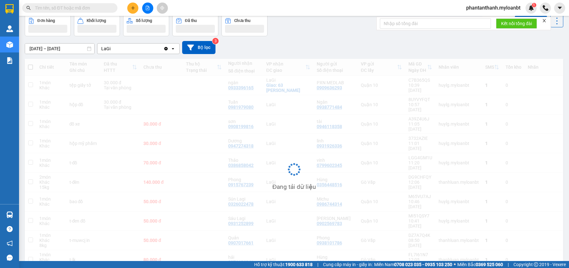
scroll to position [29, 0]
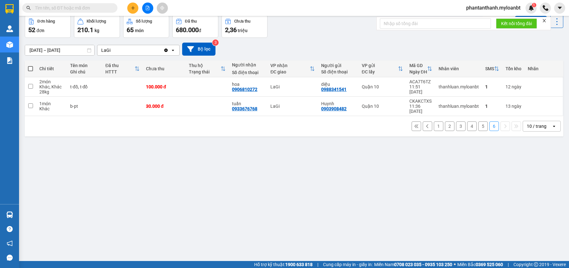
click at [478, 121] on button "5" at bounding box center [483, 126] width 10 height 10
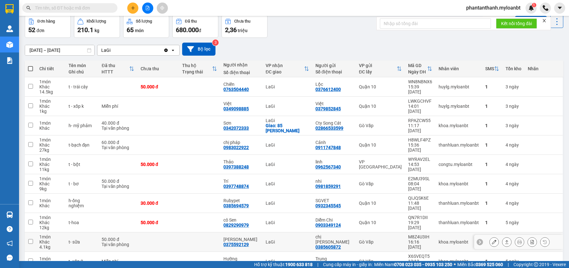
scroll to position [50, 0]
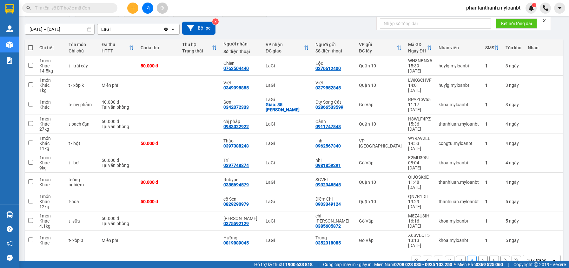
click at [478, 255] on button "5" at bounding box center [483, 260] width 10 height 10
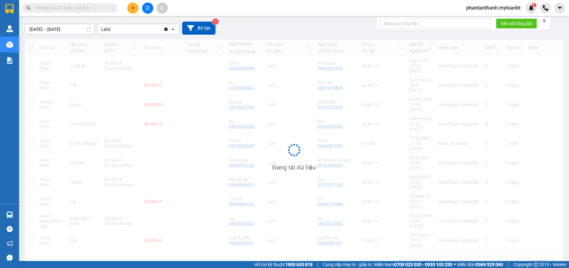
scroll to position [29, 0]
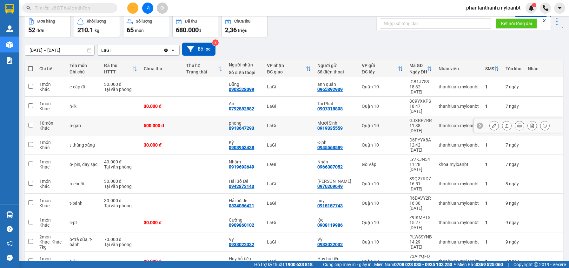
click at [413, 123] on div "11:38 05/09" at bounding box center [420, 128] width 23 height 10
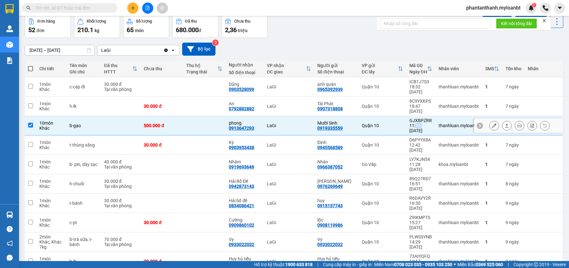
click at [413, 123] on div "11:38 05/09" at bounding box center [420, 128] width 23 height 10
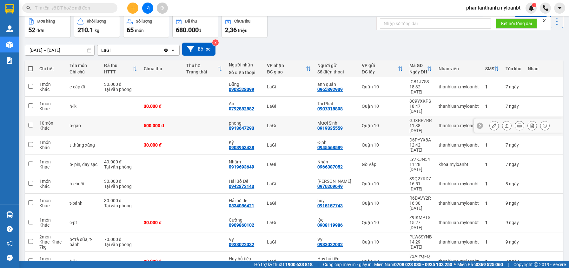
click at [413, 118] on div "GJXBPZRR" at bounding box center [420, 120] width 23 height 5
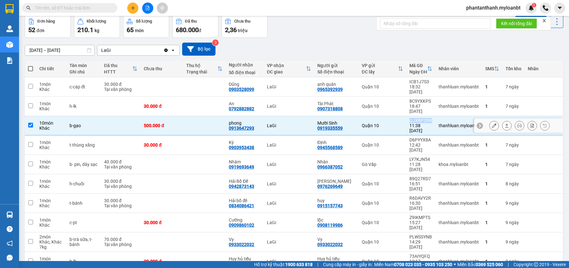
click at [413, 118] on div "GJXBPZRR" at bounding box center [420, 120] width 23 height 5
checkbox input "false"
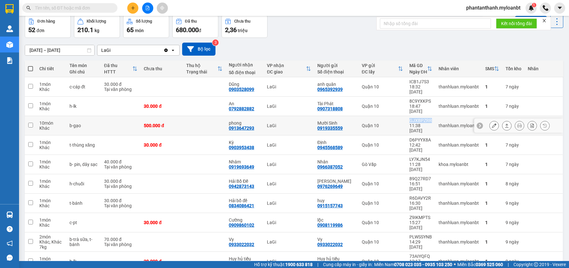
copy div "GJXBPZRR"
click at [68, 4] on span at bounding box center [69, 8] width 95 height 10
click at [68, 6] on input "text" at bounding box center [72, 7] width 75 height 7
paste input "GJXBPZRR"
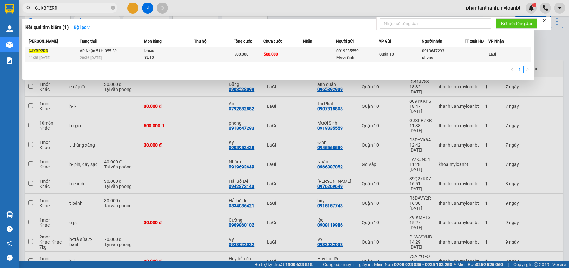
type input "GJXBPZRR"
click at [287, 49] on td "500.000" at bounding box center [283, 54] width 40 height 15
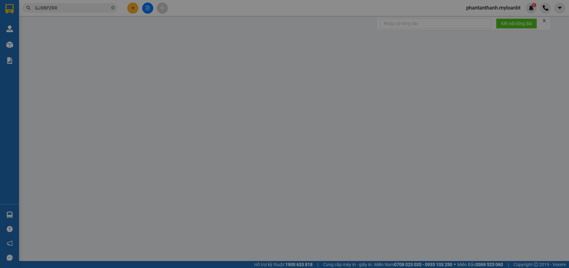
type input "0919335559"
type input "Mười Sinh"
type input "0913647293"
type input "phong"
type input "500.000"
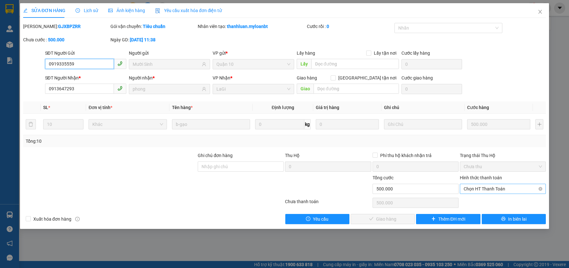
click at [479, 187] on span "Chọn HT Thanh Toán" at bounding box center [503, 189] width 78 height 10
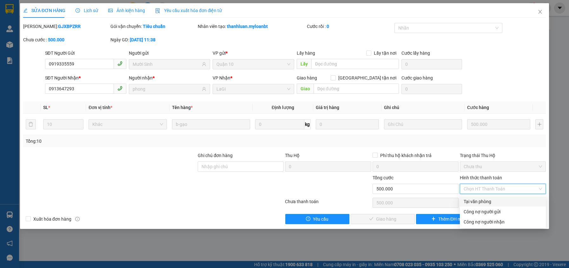
click at [478, 199] on div "Tại văn phòng" at bounding box center [503, 201] width 78 height 7
type input "0"
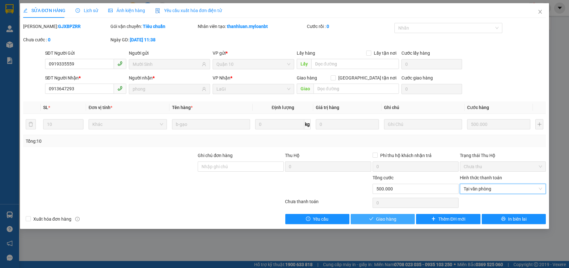
click at [388, 217] on span "Giao hàng" at bounding box center [386, 218] width 20 height 7
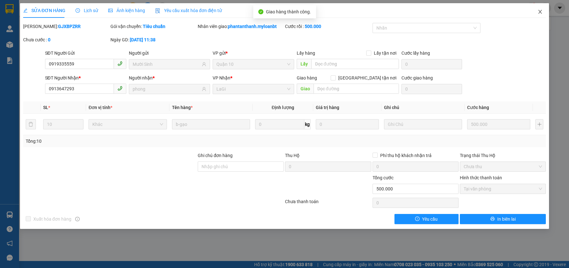
click at [543, 14] on span "Close" at bounding box center [540, 12] width 18 height 18
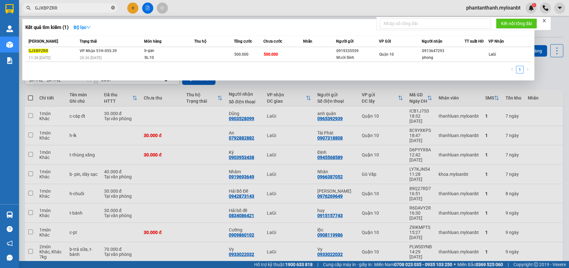
click at [113, 8] on icon "close-circle" at bounding box center [113, 8] width 4 height 4
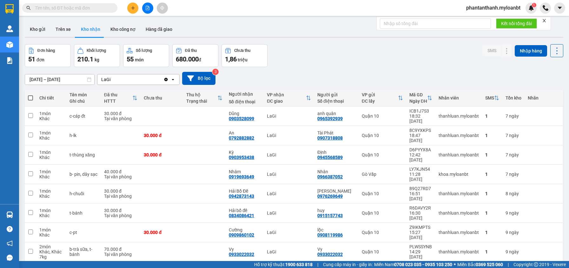
click at [84, 4] on input "text" at bounding box center [72, 7] width 75 height 7
click at [82, 5] on input "text" at bounding box center [72, 7] width 75 height 7
click at [77, 10] on input "text" at bounding box center [72, 7] width 75 height 7
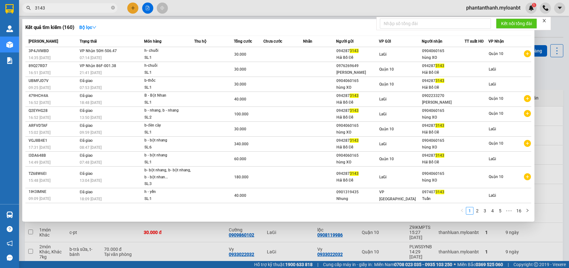
type input "3143"
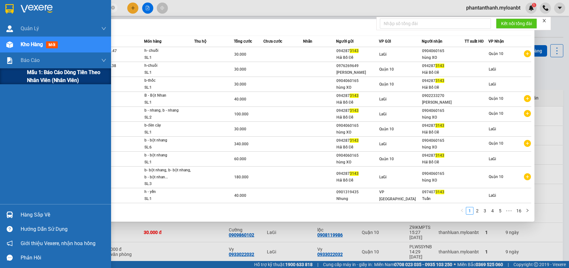
click at [33, 80] on span "Mẫu 1: Báo cáo dòng tiền theo nhân viên (Nhân viên)" at bounding box center [66, 76] width 79 height 16
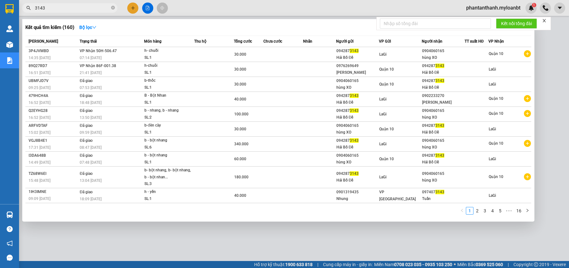
click at [286, 247] on div at bounding box center [284, 134] width 569 height 268
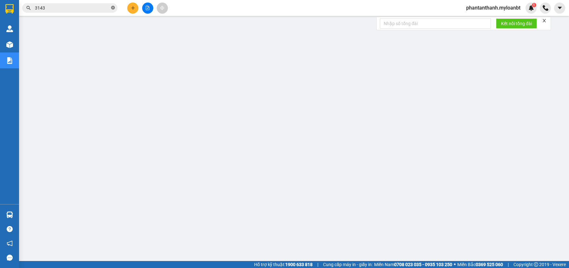
click at [114, 6] on icon "close-circle" at bounding box center [113, 8] width 4 height 4
click at [252, 14] on div "Kết quả tìm kiếm ( 160 ) Bộ lọc Mã ĐH Trạng thái Món hàng Thu hộ Tổng cước Chưa…" at bounding box center [284, 8] width 569 height 16
click at [256, 10] on div "Kết quả tìm kiếm ( 160 ) Bộ lọc Mã ĐH Trạng thái Món hàng Thu hộ Tổng cước Chưa…" at bounding box center [284, 8] width 569 height 16
click at [257, 9] on div "Kết quả tìm kiếm ( 160 ) Bộ lọc Mã ĐH Trạng thái Món hàng Thu hộ Tổng cước Chưa…" at bounding box center [284, 8] width 569 height 16
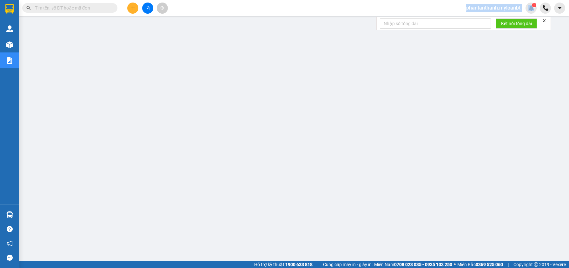
click at [257, 9] on div "Kết quả tìm kiếm ( 160 ) Bộ lọc Mã ĐH Trạng thái Món hàng Thu hộ Tổng cước Chưa…" at bounding box center [284, 8] width 569 height 16
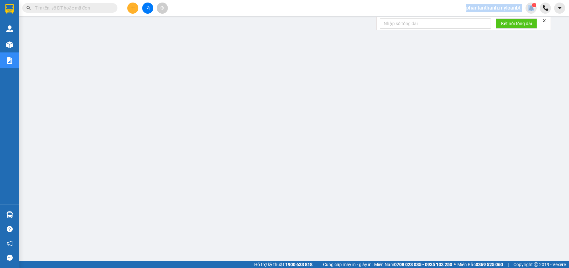
click at [257, 9] on div "Kết quả tìm kiếm ( 160 ) Bộ lọc Mã ĐH Trạng thái Món hàng Thu hộ Tổng cước Chưa…" at bounding box center [284, 8] width 569 height 16
drag, startPoint x: 193, startPoint y: 13, endPoint x: 107, endPoint y: 10, distance: 85.4
click at [108, 10] on input "text" at bounding box center [72, 7] width 75 height 7
click at [103, 8] on input "text" at bounding box center [72, 7] width 75 height 7
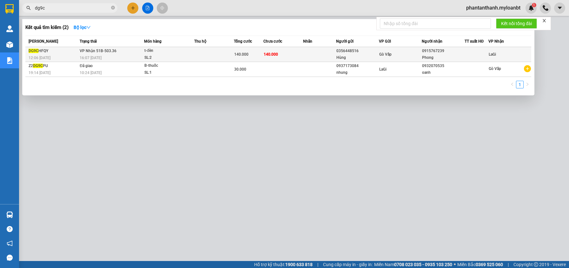
type input "dg9c"
click at [165, 50] on div "t-đèn" at bounding box center [168, 50] width 48 height 7
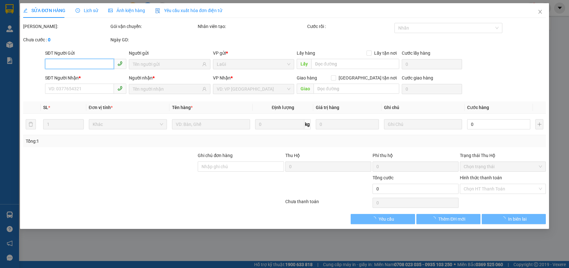
type input "0356448516"
type input "Hùng"
type input "0915767239"
type input "Phong"
type input "140.000"
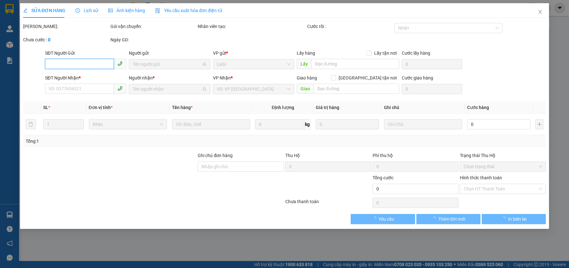
type input "140.000"
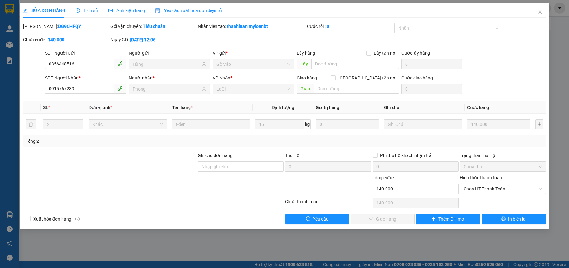
click at [260, 34] on div "Nhân viên tạo: thanhluan.myloanbt" at bounding box center [251, 29] width 109 height 13
drag, startPoint x: 543, startPoint y: 14, endPoint x: 538, endPoint y: 18, distance: 6.2
click at [542, 15] on span "Close" at bounding box center [540, 12] width 18 height 18
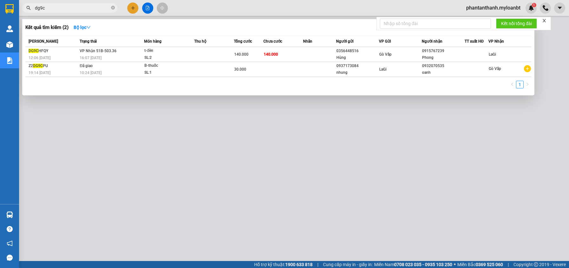
click at [76, 8] on input "dg9c" at bounding box center [72, 7] width 75 height 7
paste input "D9R9Z3EJ"
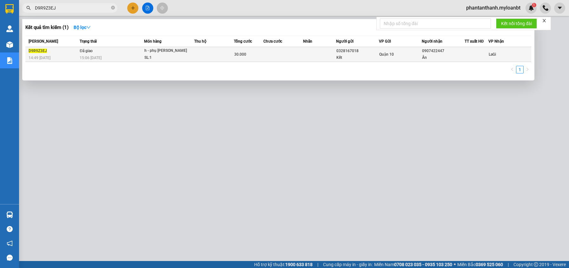
type input "D9R9Z3EJ"
click at [117, 56] on div "15:06 [DATE]" at bounding box center [112, 57] width 64 height 7
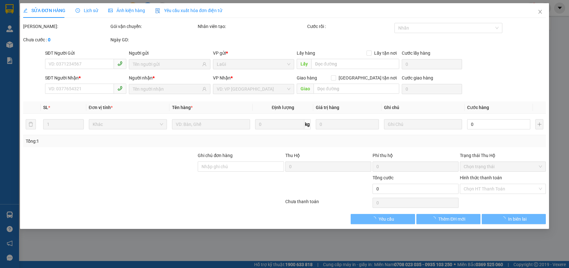
click at [92, 13] on span "Lịch sử" at bounding box center [87, 10] width 23 height 5
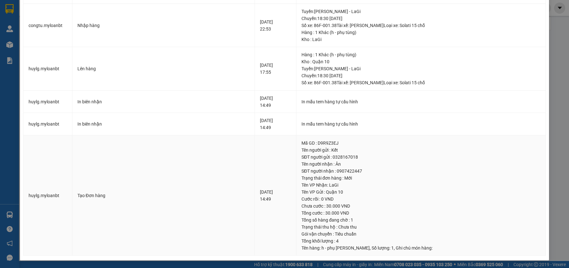
scroll to position [170, 0]
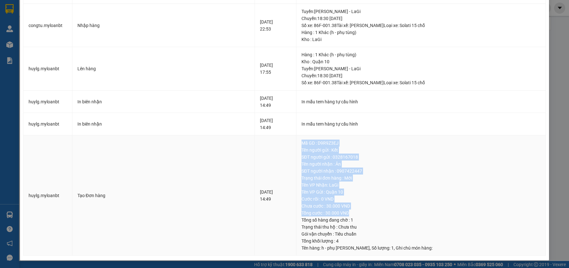
drag, startPoint x: 346, startPoint y: 209, endPoint x: 288, endPoint y: 203, distance: 58.7
click at [288, 203] on tr "huylg.myloanbt Tạo Đơn hàng 11-09-2025 14:49 Mã GD : D9R9Z3EJ Tên người gửi : K…" at bounding box center [284, 195] width 522 height 120
click at [354, 209] on div "Chưa cước : 30.000 VND" at bounding box center [421, 205] width 239 height 7
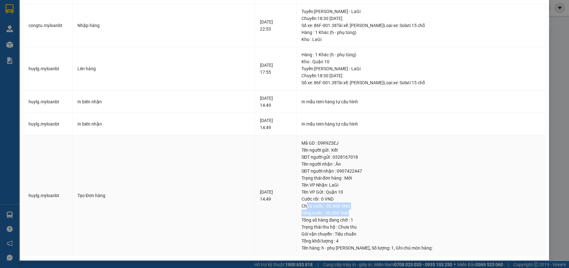
drag, startPoint x: 344, startPoint y: 213, endPoint x: 298, endPoint y: 203, distance: 47.3
click at [298, 203] on td "Mã GD : D9R9Z3EJ Tên người gửi : Kết SĐT người gửi : 0328167018 Tên người nhận …" at bounding box center [420, 195] width 249 height 120
drag, startPoint x: 121, startPoint y: 193, endPoint x: 70, endPoint y: 190, distance: 50.5
click at [70, 190] on tr "huylg.myloanbt Tạo Đơn hàng 11-09-2025 14:49 Mã GD : D9R9Z3EJ Tên người gửi : K…" at bounding box center [284, 195] width 522 height 120
click at [104, 193] on div "Tạo Đơn hàng" at bounding box center [163, 195] width 172 height 7
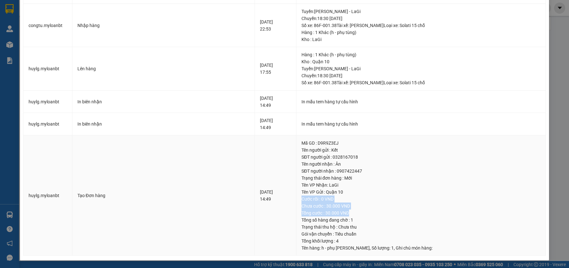
drag, startPoint x: 343, startPoint y: 211, endPoint x: 295, endPoint y: 202, distance: 48.8
click at [296, 202] on td "Mã GD : D9R9Z3EJ Tên người gửi : Kết SĐT người gửi : 0328167018 Tên người nhận …" at bounding box center [420, 195] width 249 height 120
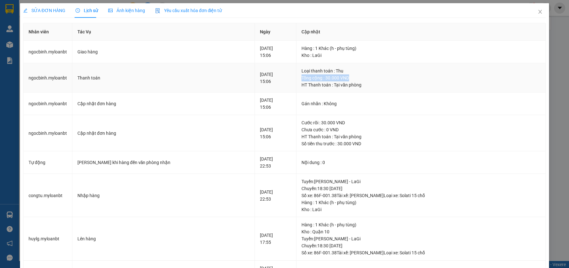
drag, startPoint x: 349, startPoint y: 76, endPoint x: 292, endPoint y: 74, distance: 57.8
click at [296, 74] on td "Loại thanh toán : Thu Tổng cộng : 30.000 VND HT Thanh toán : Tại văn phòng" at bounding box center [420, 78] width 249 height 30
click at [350, 75] on div "Tổng cộng : 30.000 VND" at bounding box center [421, 77] width 239 height 7
drag, startPoint x: 357, startPoint y: 79, endPoint x: 282, endPoint y: 73, distance: 75.8
click at [282, 74] on tr "ngocbinh.myloanbt Thanh toán 12-09-2025 15:06 Loại thanh toán : Thu Tổng cộng :…" at bounding box center [284, 78] width 522 height 30
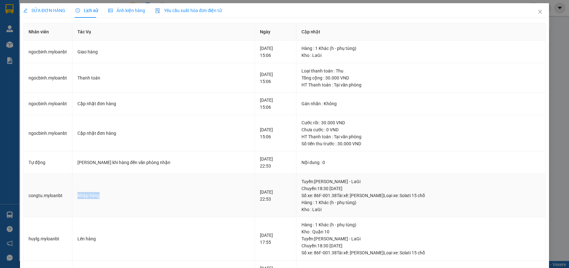
drag, startPoint x: 96, startPoint y: 194, endPoint x: 70, endPoint y: 194, distance: 25.7
click at [70, 194] on tr "congtu.myloanbt Nhập hàng 11-09-2025 22:53 Tuyến : Hồ Chí Minh - LaGi Chuyến: 1…" at bounding box center [284, 195] width 522 height 43
click at [144, 197] on div "Nhập hàng" at bounding box center [163, 195] width 172 height 7
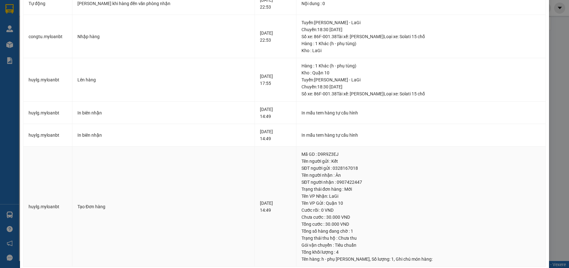
scroll to position [170, 0]
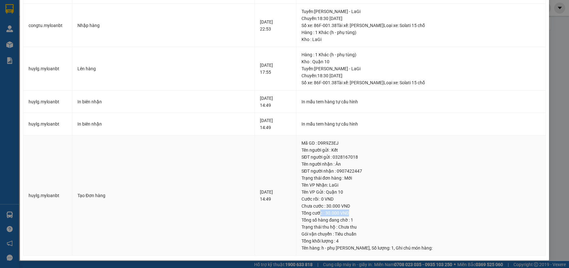
drag, startPoint x: 343, startPoint y: 212, endPoint x: 295, endPoint y: 207, distance: 48.2
click at [311, 209] on div "Tổng cước : 30.000 VND" at bounding box center [421, 212] width 239 height 7
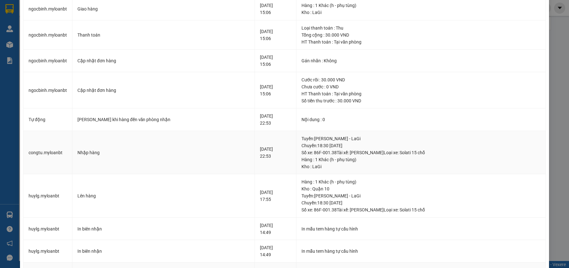
scroll to position [11, 0]
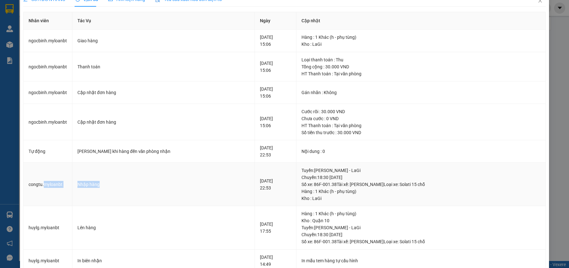
drag, startPoint x: 45, startPoint y: 183, endPoint x: 183, endPoint y: 189, distance: 138.2
click at [183, 189] on tr "congtu.myloanbt Nhập hàng 11-09-2025 22:53 Tuyến : Hồ Chí Minh - LaGi Chuyến: 1…" at bounding box center [284, 183] width 522 height 43
click at [155, 181] on div "Nhập hàng" at bounding box center [163, 184] width 172 height 7
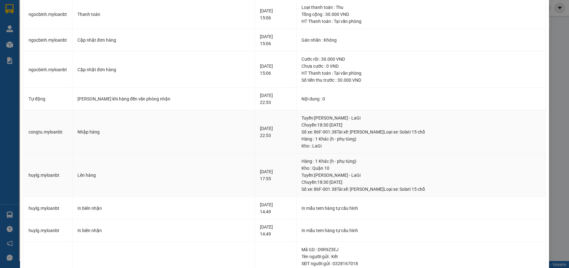
scroll to position [32, 0]
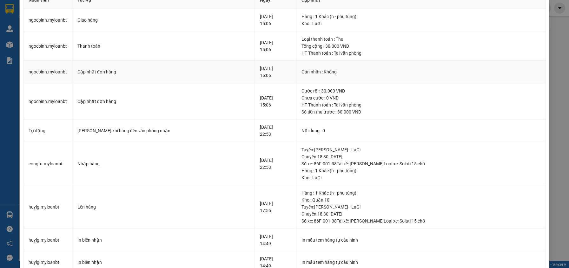
drag, startPoint x: 256, startPoint y: 76, endPoint x: 203, endPoint y: 70, distance: 53.4
click at [203, 71] on tr "ngocbinh.myloanbt Cập nhật đơn hàng 12-09-2025 15:06 Gán nhãn : Không" at bounding box center [284, 72] width 522 height 23
click at [200, 94] on td "Cập nhật đơn hàng" at bounding box center [163, 101] width 183 height 36
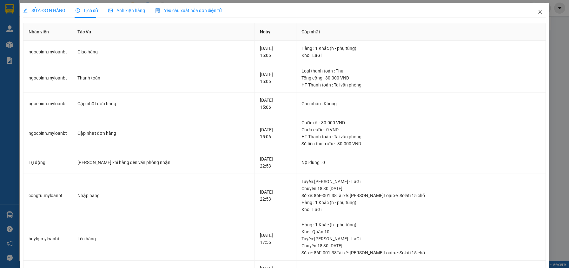
click at [535, 17] on span "Close" at bounding box center [540, 12] width 18 height 18
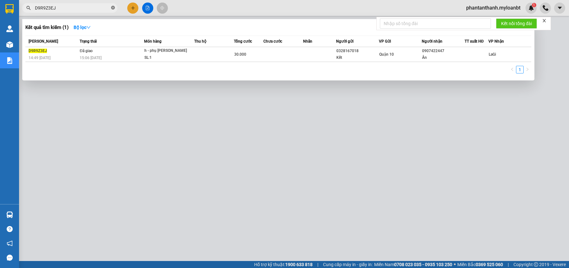
click at [112, 9] on icon "close-circle" at bounding box center [113, 8] width 4 height 4
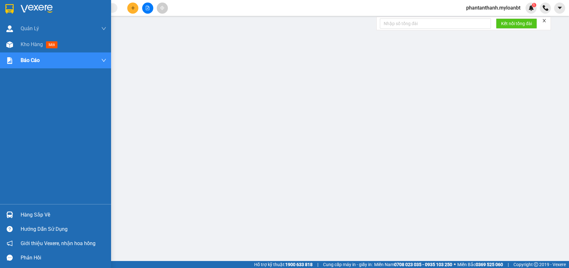
click at [8, 45] on img at bounding box center [9, 44] width 7 height 7
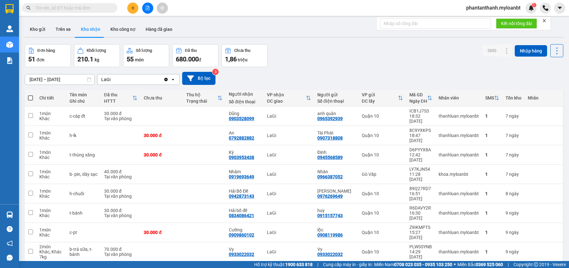
click at [69, 9] on input "text" at bounding box center [72, 7] width 75 height 7
paste input "D9R9Z3EJ"
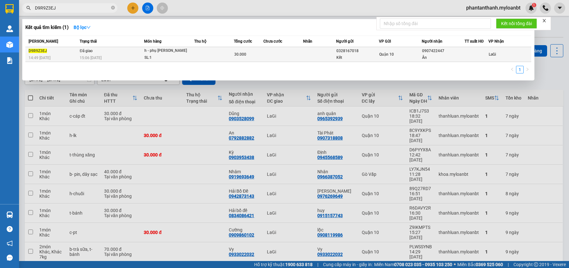
type input "D9R9Z3EJ"
click at [169, 57] on div "SL: 1" at bounding box center [168, 57] width 48 height 7
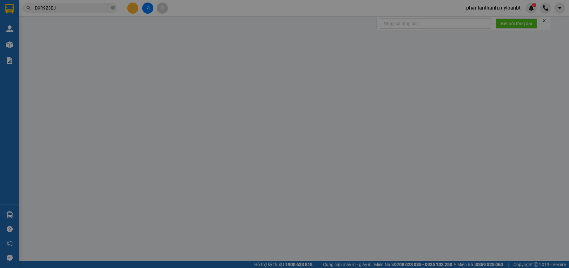
type input "0328167018"
type input "Kết"
type input "0907422447"
type input "Ân"
type input "30.000"
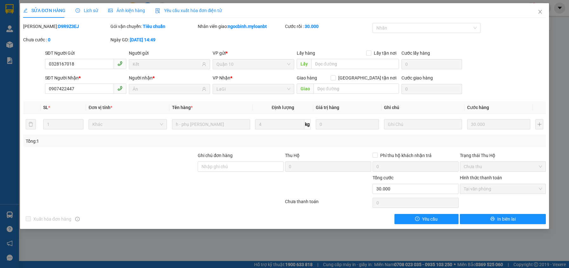
click at [83, 12] on span "Lịch sử" at bounding box center [87, 10] width 23 height 5
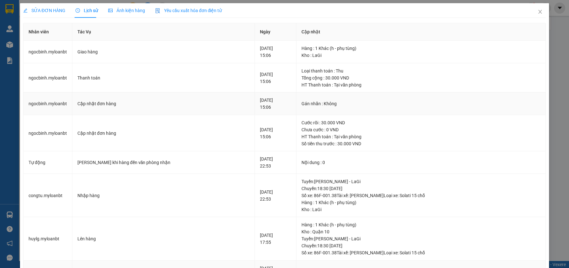
scroll to position [170, 0]
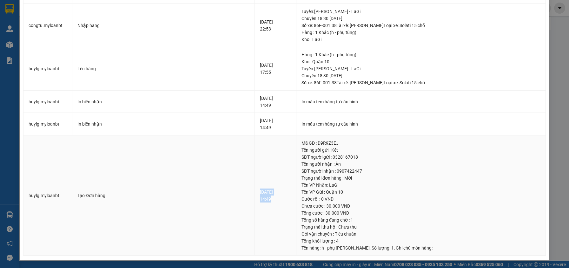
drag, startPoint x: 242, startPoint y: 199, endPoint x: 234, endPoint y: 190, distance: 11.7
click at [260, 191] on div "11-09-2025 14:49" at bounding box center [275, 195] width 31 height 14
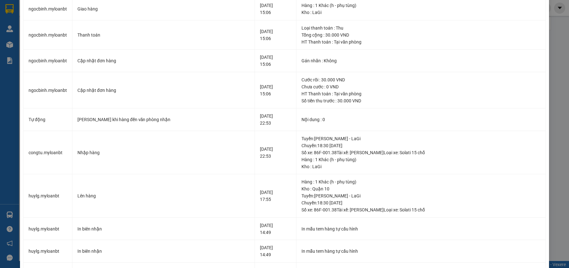
scroll to position [0, 0]
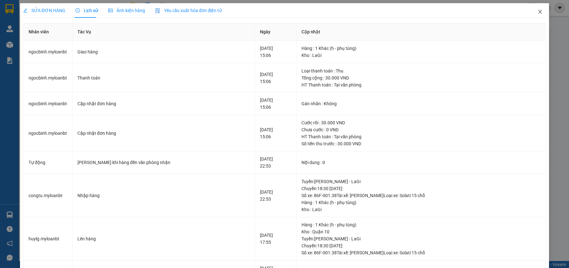
click at [540, 16] on span "Close" at bounding box center [540, 12] width 18 height 18
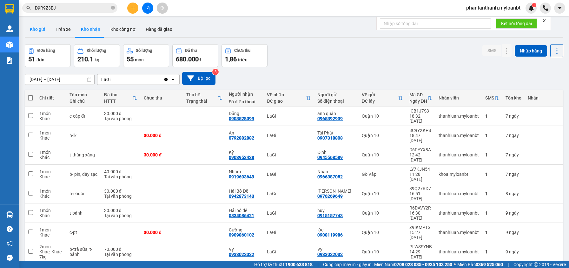
click at [34, 28] on button "Kho gửi" at bounding box center [38, 29] width 26 height 15
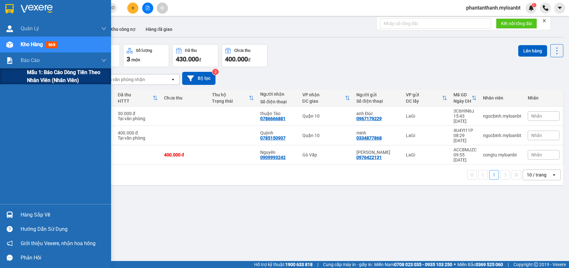
click at [34, 76] on span "Mẫu 1: Báo cáo dòng tiền theo nhân viên (Nhân viên)" at bounding box center [66, 76] width 79 height 16
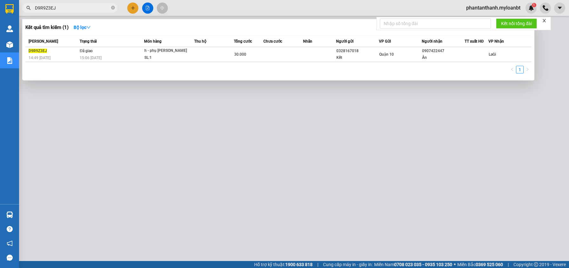
click at [58, 3] on span "D9R9Z3EJ" at bounding box center [69, 8] width 95 height 10
drag, startPoint x: 62, startPoint y: 10, endPoint x: 66, endPoint y: 6, distance: 6.5
click at [62, 10] on input "D9R9Z3EJ" at bounding box center [72, 7] width 75 height 7
click at [66, 6] on input "D9R9Z3EJ" at bounding box center [72, 7] width 75 height 7
click at [66, 5] on input "D9R9Z3EJ" at bounding box center [72, 7] width 75 height 7
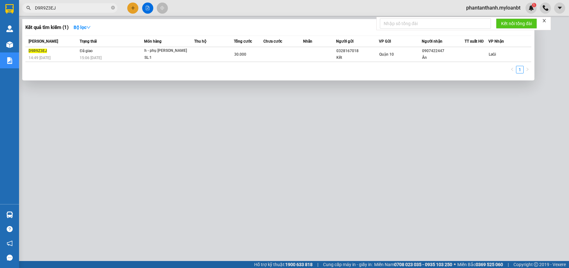
click at [66, 5] on input "D9R9Z3EJ" at bounding box center [72, 7] width 75 height 7
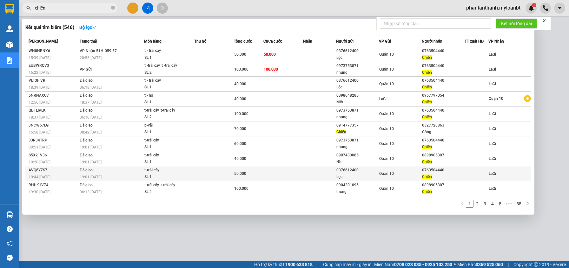
type input "chiến"
click at [237, 172] on span "50.000" at bounding box center [240, 173] width 12 height 4
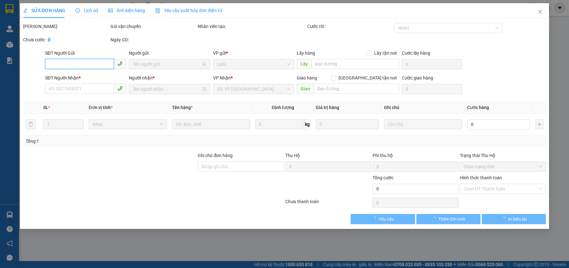
type input "0376612400"
type input "Lộc"
type input "0763504440"
type input "Chiến"
type input "50.000"
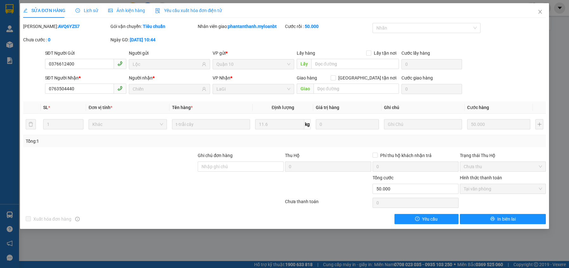
click at [94, 8] on span "Lịch sử" at bounding box center [87, 10] width 23 height 5
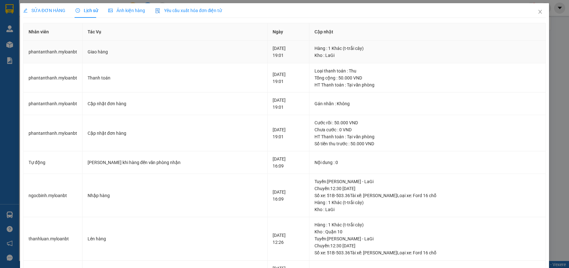
drag, startPoint x: 263, startPoint y: 55, endPoint x: 239, endPoint y: 54, distance: 24.4
click at [239, 54] on tr "phantanthanh.myloanbt Giao hàng 06-09-2025 19:01 Hàng : 1 Khác (t-trắi cây) Kho…" at bounding box center [284, 52] width 522 height 23
drag, startPoint x: 395, startPoint y: 50, endPoint x: 547, endPoint y: 27, distance: 153.4
click at [396, 50] on div "Hàng : 1 Khác (t-trắi cây)" at bounding box center [428, 48] width 226 height 7
click at [540, 11] on span "Close" at bounding box center [540, 12] width 18 height 18
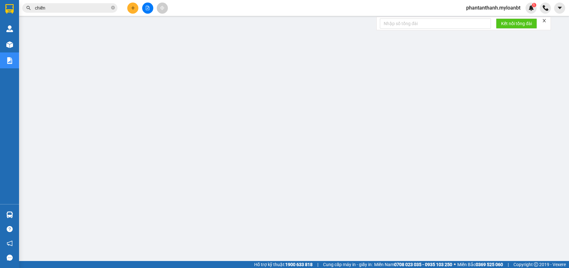
click at [60, 8] on input "chiến" at bounding box center [72, 7] width 75 height 7
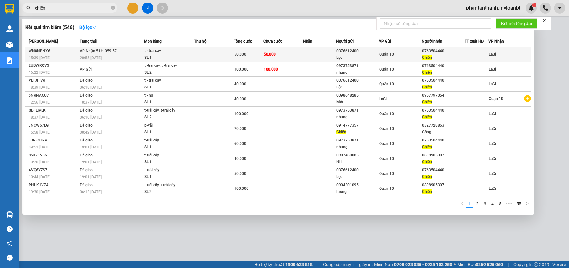
click at [96, 51] on span "VP Nhận 51H-059.57" at bounding box center [98, 51] width 37 height 4
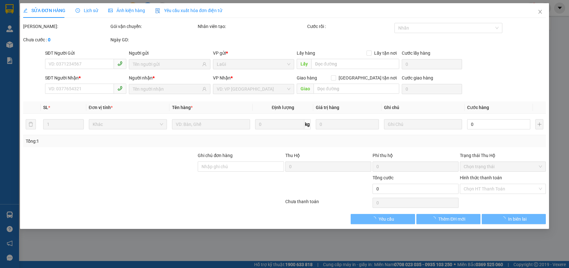
type input "0376612400"
type input "Lộc"
type input "0763504440"
type input "Chiến"
type input "50.000"
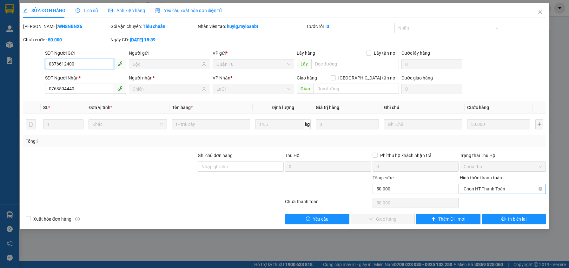
click at [499, 189] on span "Chọn HT Thanh Toán" at bounding box center [503, 189] width 78 height 10
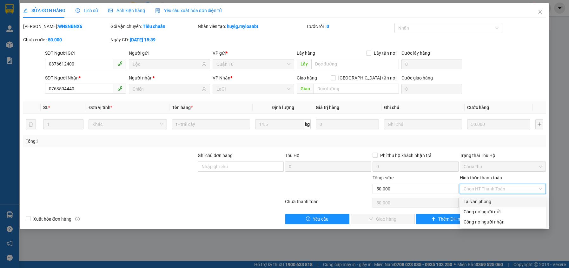
click at [486, 197] on div "Tại văn phòng" at bounding box center [503, 201] width 86 height 10
type input "0"
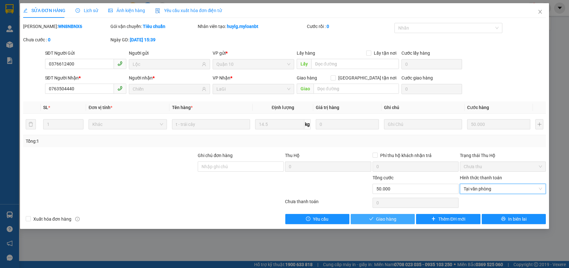
click at [390, 218] on span "Giao hàng" at bounding box center [386, 218] width 20 height 7
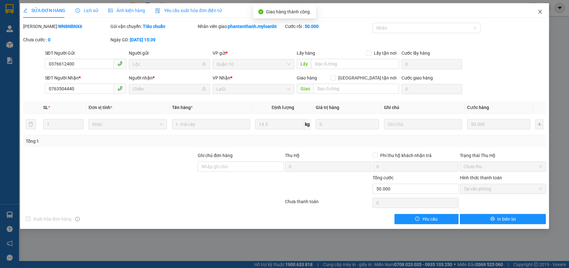
click at [539, 9] on span "Close" at bounding box center [540, 12] width 18 height 18
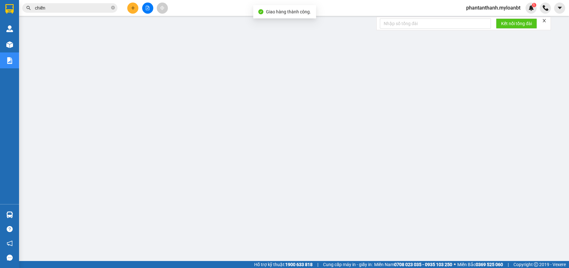
click at [56, 8] on input "chiến" at bounding box center [72, 7] width 75 height 7
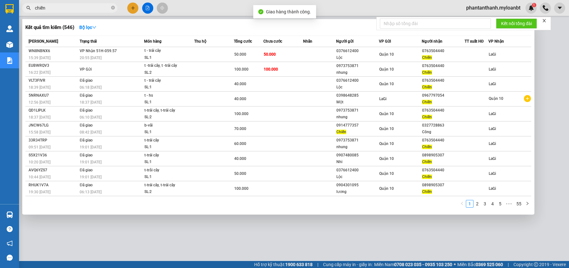
click at [56, 8] on input "chiến" at bounding box center [72, 7] width 75 height 7
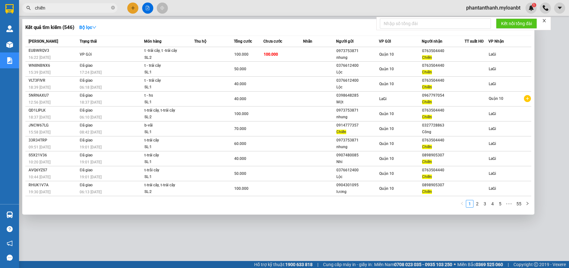
click at [56, 8] on input "chiến" at bounding box center [72, 7] width 75 height 7
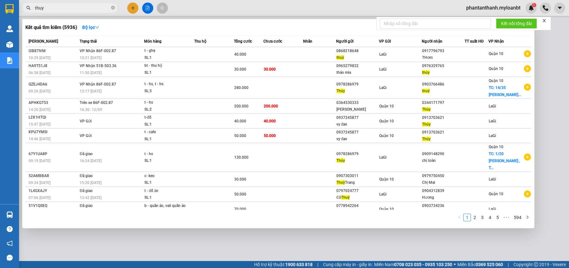
type input "thuy"
click at [114, 4] on span at bounding box center [113, 7] width 4 height 7
click at [113, 6] on span at bounding box center [113, 8] width 4 height 6
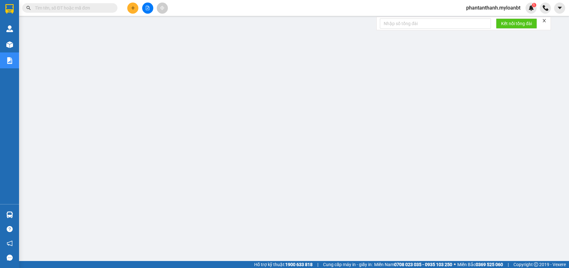
click at [92, 10] on input "text" at bounding box center [72, 7] width 75 height 7
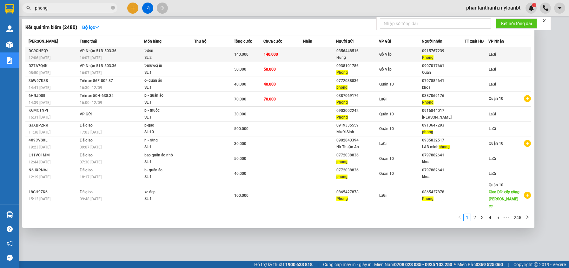
type input "phong"
click at [290, 56] on td "140.000" at bounding box center [283, 54] width 40 height 15
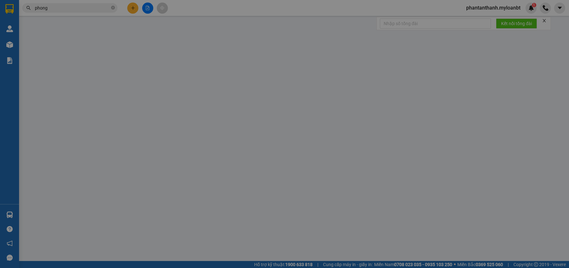
type input "0356448516"
type input "Hùng"
type input "0915767239"
type input "Phong"
type input "140.000"
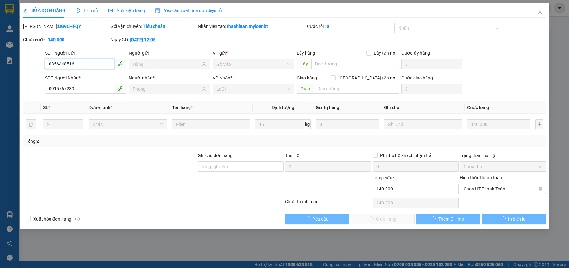
click at [482, 190] on span "Chọn HT Thanh Toán" at bounding box center [503, 189] width 78 height 10
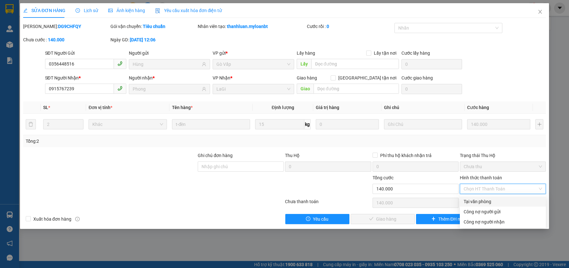
click at [479, 199] on div "Tại văn phòng" at bounding box center [503, 201] width 78 height 7
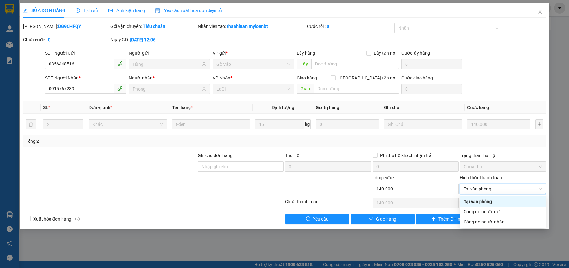
type input "0"
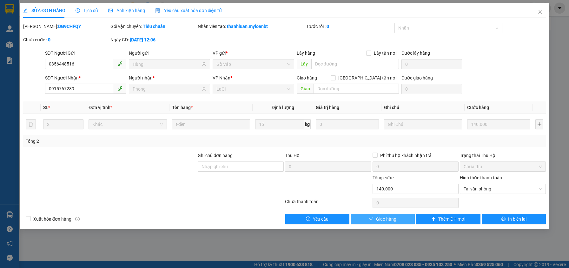
click at [391, 223] on button "Giao hàng" at bounding box center [383, 219] width 64 height 10
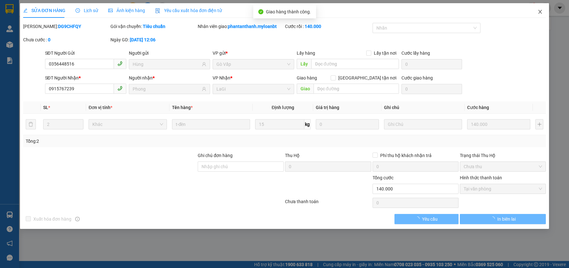
click at [541, 15] on span "Close" at bounding box center [540, 12] width 18 height 18
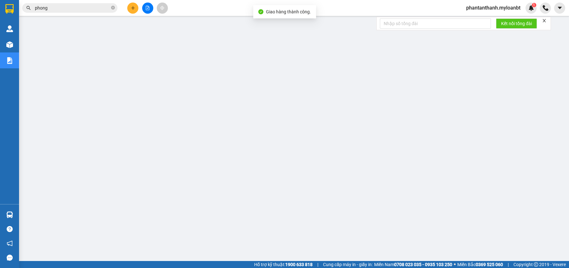
click at [68, 9] on input "phong" at bounding box center [72, 7] width 75 height 7
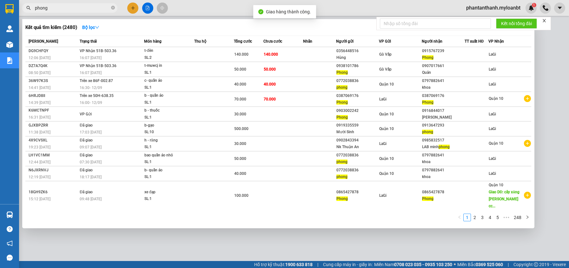
click at [68, 9] on input "phong" at bounding box center [72, 7] width 75 height 7
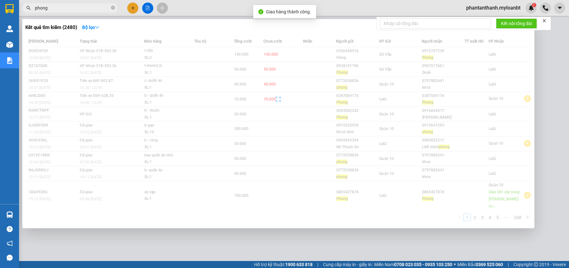
click at [68, 9] on input "phong" at bounding box center [72, 7] width 75 height 7
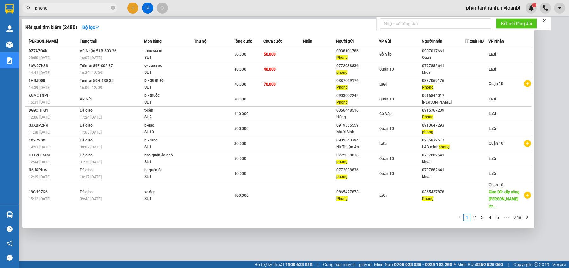
click at [68, 9] on input "phong" at bounding box center [72, 7] width 75 height 7
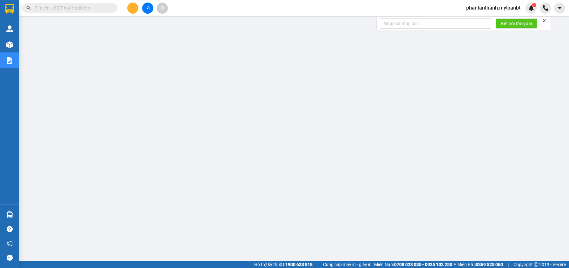
click at [43, 7] on input "text" at bounding box center [72, 7] width 75 height 7
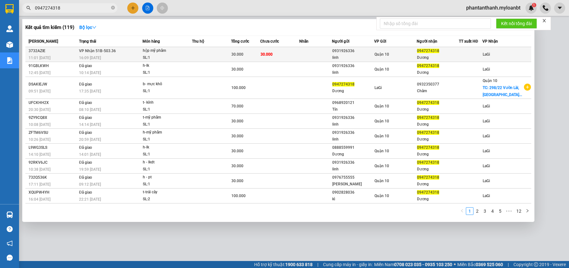
type input "0947274318"
click at [223, 50] on td at bounding box center [211, 54] width 39 height 15
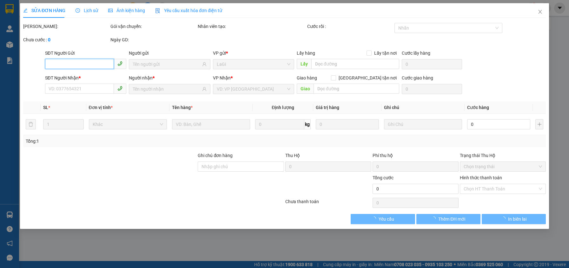
type input "0931926336"
type input "linh"
type input "0947274318"
type input "Dương"
type input "30.000"
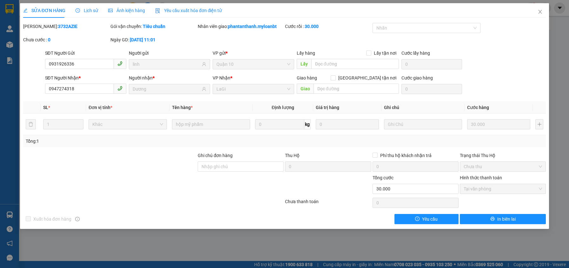
click at [526, 44] on div "Mã ĐH: 3732AZIE Gói vận chuyển: Tiêu chuẩn Nhân viên giao: phantanthanh.myloanb…" at bounding box center [285, 36] width 524 height 27
click at [540, 10] on icon "close" at bounding box center [540, 11] width 5 height 5
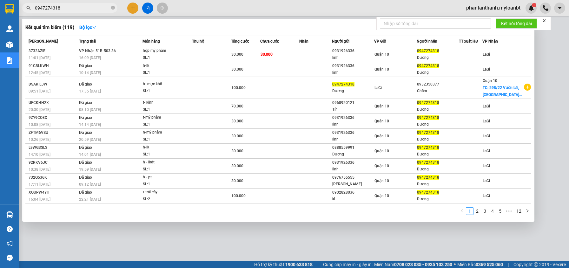
click at [84, 10] on input "0947274318" at bounding box center [72, 7] width 75 height 7
click at [134, 7] on div at bounding box center [284, 134] width 569 height 268
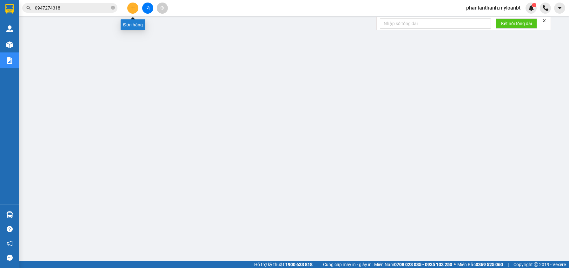
click at [133, 9] on icon "plus" at bounding box center [133, 8] width 4 height 4
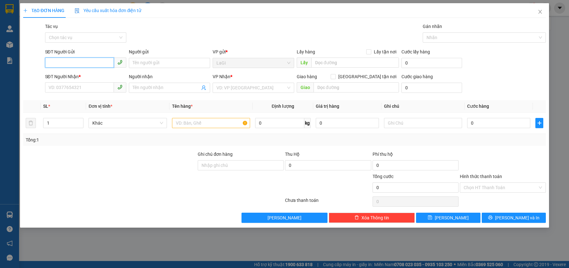
click at [91, 64] on input "SĐT Người Gửi" at bounding box center [79, 62] width 69 height 10
type input "0977782852"
click at [75, 77] on div "0977782852 - Quang Phượng" at bounding box center [86, 75] width 74 height 7
type input "[PERSON_NAME]"
type input "0919129199"
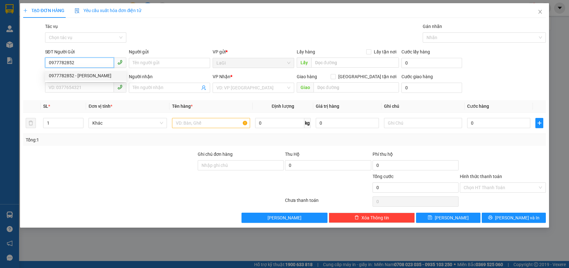
type input "Lab [PERSON_NAME]"
type input "0977782852"
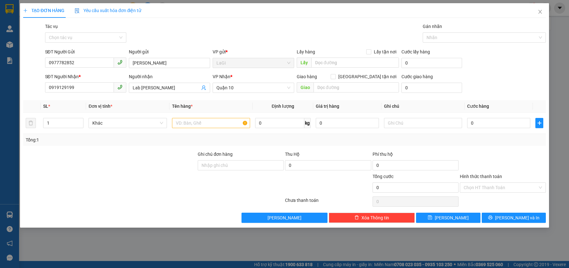
click at [129, 104] on th "Đơn vị tính *" at bounding box center [127, 106] width 83 height 12
click at [203, 124] on input "text" at bounding box center [211, 123] width 78 height 10
click at [202, 121] on input "text" at bounding box center [211, 123] width 78 height 10
type input "h - răng"
click at [489, 127] on input "0" at bounding box center [498, 123] width 63 height 10
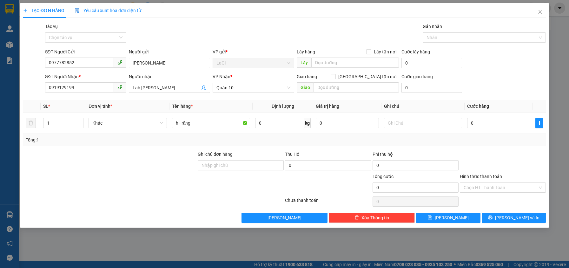
click at [488, 136] on div "Tổng: 1" at bounding box center [285, 139] width 518 height 7
click at [486, 124] on input "0" at bounding box center [498, 123] width 63 height 10
type input "3"
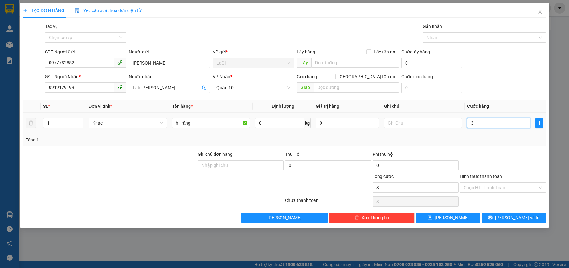
type input "30"
type input "30.000"
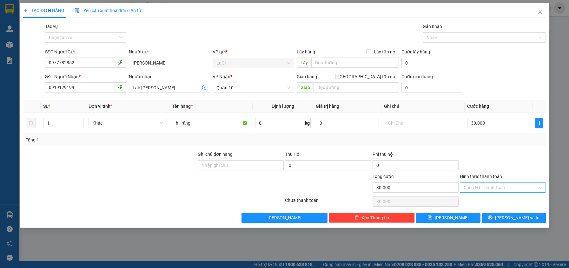
drag, startPoint x: 491, startPoint y: 147, endPoint x: 489, endPoint y: 185, distance: 38.8
click at [491, 147] on div "Transit Pickup Surcharge Ids Transit Deliver Surcharge Ids Transit Deliver Surc…" at bounding box center [284, 123] width 523 height 200
click at [487, 190] on input "Hình thức thanh toán" at bounding box center [501, 187] width 74 height 10
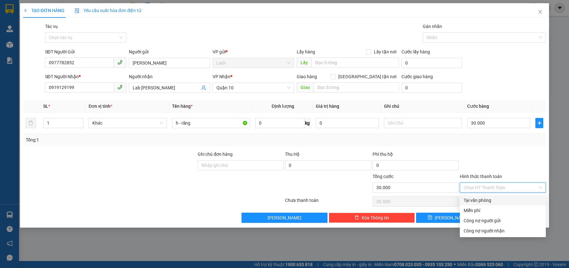
click at [484, 200] on div "Tại văn phòng" at bounding box center [503, 199] width 78 height 7
type input "0"
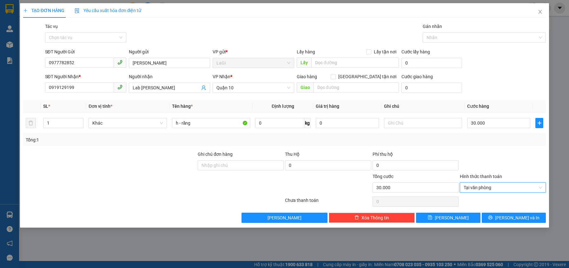
click at [510, 226] on div "TẠO ĐƠN HÀNG Yêu cầu xuất hóa đơn điện tử Transit Pickup Surcharge Ids Transit …" at bounding box center [284, 115] width 529 height 224
click at [509, 218] on span "Lưu và In" at bounding box center [517, 217] width 44 height 7
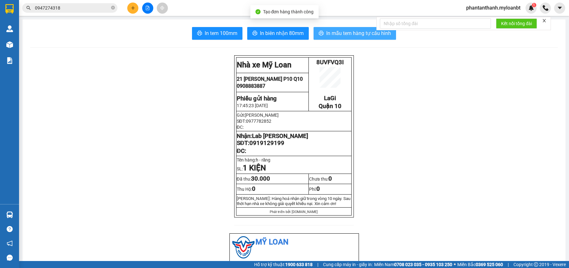
click at [364, 37] on span "In mẫu tem hàng tự cấu hình" at bounding box center [358, 33] width 65 height 8
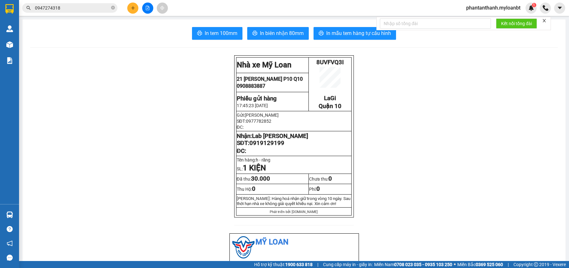
click at [134, 8] on icon "plus" at bounding box center [133, 8] width 4 height 4
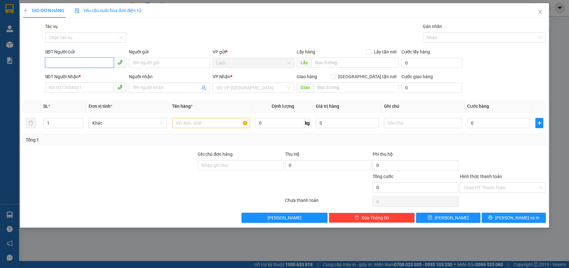
click at [107, 63] on input "SĐT Người Gửi" at bounding box center [79, 62] width 69 height 10
type input "0865703821"
click at [86, 77] on div "0865703821 - thiện" at bounding box center [86, 75] width 74 height 7
type input "thiện"
type input "0368766123"
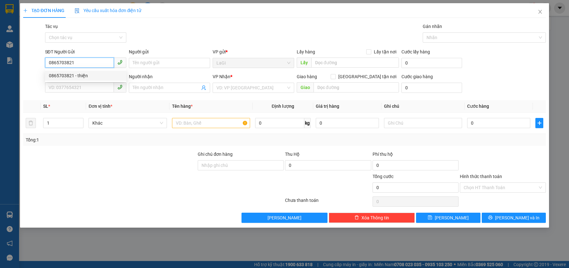
type input "nhàn"
type input "0865703821"
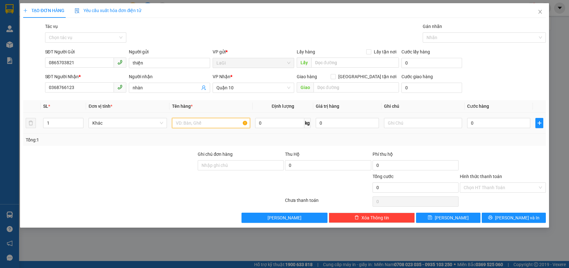
drag, startPoint x: 188, startPoint y: 119, endPoint x: 191, endPoint y: 118, distance: 3.3
click at [189, 119] on input "text" at bounding box center [211, 123] width 78 height 10
type input "T - cá mẫu"
click at [275, 125] on input "0" at bounding box center [279, 123] width 49 height 10
type input "4"
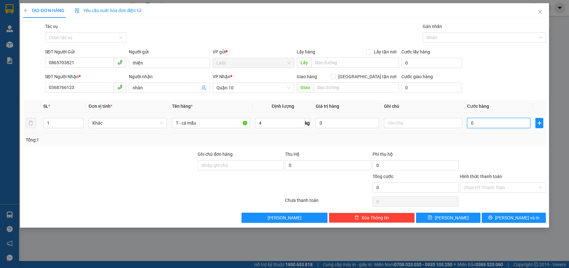
click at [485, 118] on input "0" at bounding box center [498, 123] width 63 height 10
type input "3"
type input "30"
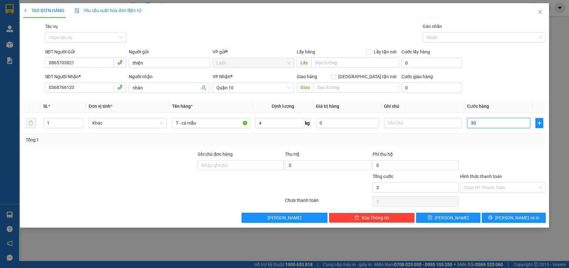
type input "30"
type input "30.000"
click at [489, 145] on div "Tổng: 1" at bounding box center [284, 140] width 523 height 12
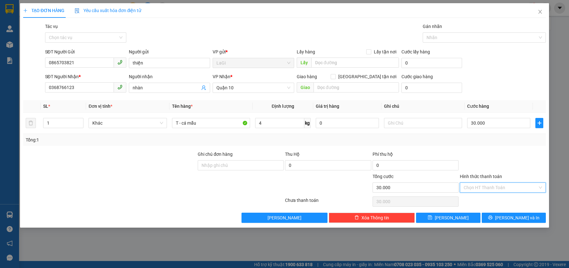
click at [501, 184] on input "Hình thức thanh toán" at bounding box center [501, 187] width 74 height 10
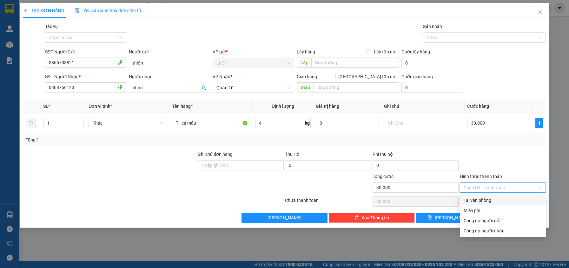
click at [501, 201] on div "Tại văn phòng" at bounding box center [503, 199] width 78 height 7
type input "0"
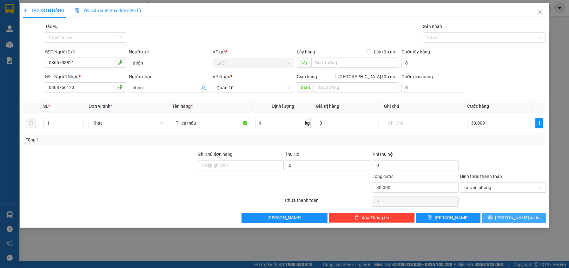
click at [515, 216] on span "Lưu và In" at bounding box center [517, 217] width 44 height 7
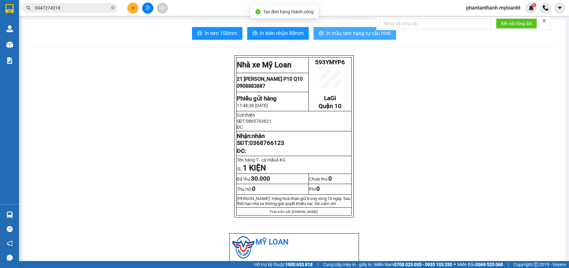
click at [326, 33] on span "In mẫu tem hàng tự cấu hình" at bounding box center [358, 33] width 65 height 8
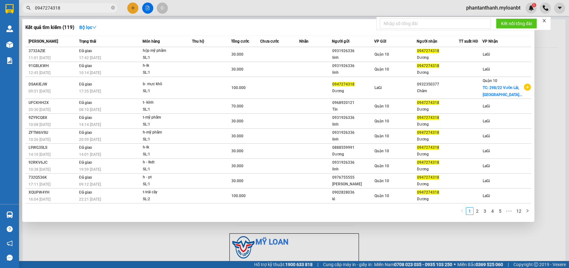
click at [68, 8] on input "0947274318" at bounding box center [72, 7] width 75 height 7
click at [69, 7] on input "0947274318" at bounding box center [72, 7] width 75 height 7
click at [70, 7] on input "0947274318" at bounding box center [72, 7] width 75 height 7
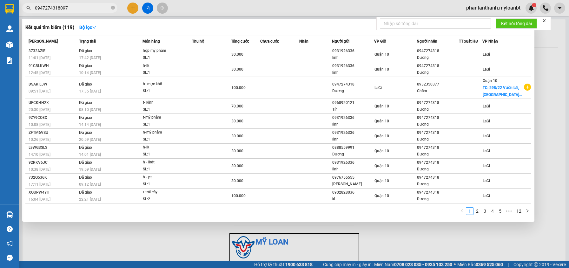
type input "09472743180972"
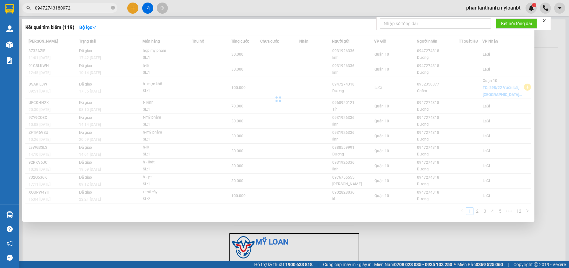
click at [70, 7] on input "09472743180972" at bounding box center [72, 7] width 75 height 7
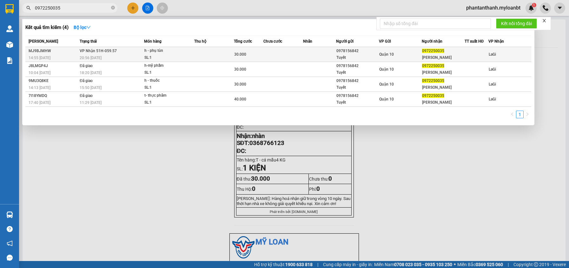
type input "0972250035"
click at [179, 56] on div "SL: 1" at bounding box center [168, 57] width 48 height 7
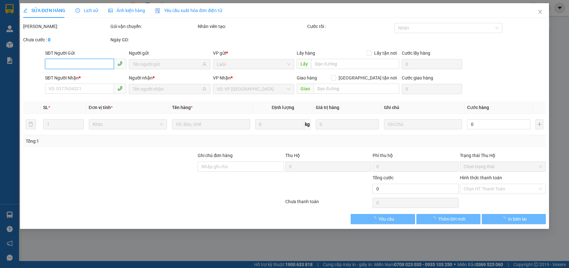
type input "0978156842"
type input "Tuyết"
type input "0972250035"
type input "Hồng Ánh"
type input "30.000"
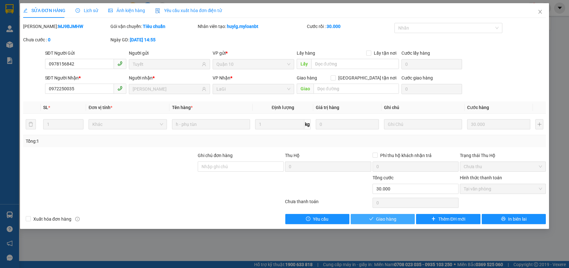
click at [380, 220] on span "Giao hàng" at bounding box center [386, 218] width 20 height 7
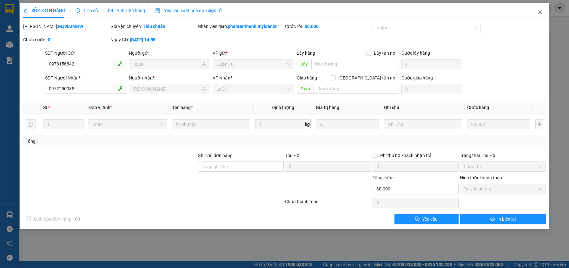
click at [539, 8] on span "Close" at bounding box center [540, 12] width 18 height 18
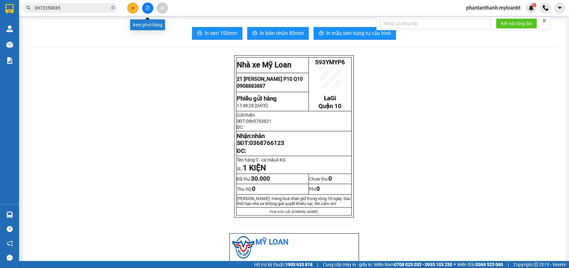
click at [133, 9] on icon "plus" at bounding box center [133, 8] width 4 height 4
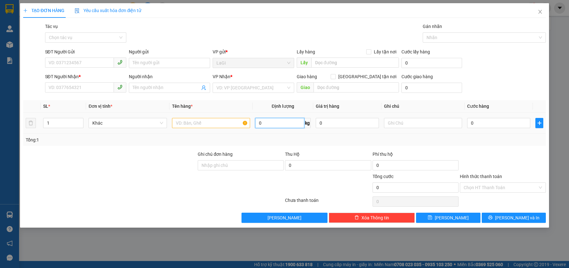
click at [270, 123] on input "0" at bounding box center [279, 123] width 49 height 10
type input "13"
click at [105, 67] on input "SĐT Người Gửi" at bounding box center [79, 62] width 69 height 10
click at [104, 65] on input "SĐT Người Gửi" at bounding box center [79, 62] width 69 height 10
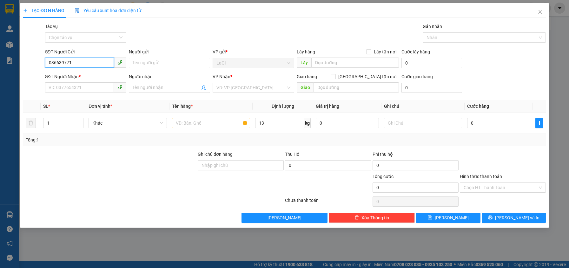
type input "0366397710"
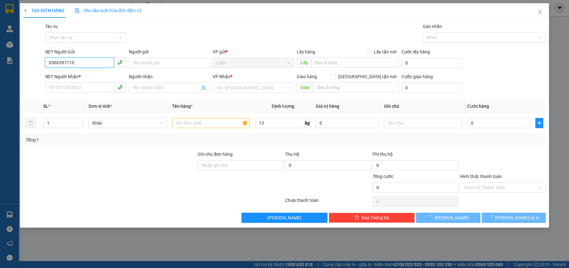
click at [104, 65] on input "0366397710" at bounding box center [79, 62] width 69 height 10
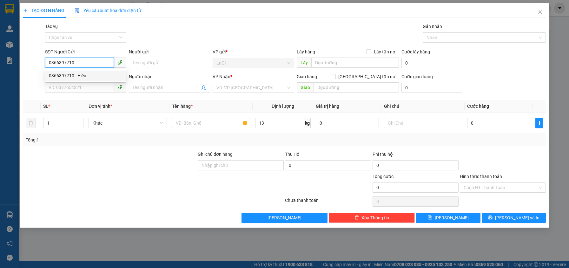
click at [100, 74] on div "0366397710 - Hiếu" at bounding box center [86, 75] width 74 height 7
type input "Hiếu"
type input "0773020715"
type input "Ku Bin"
type input "0366397710"
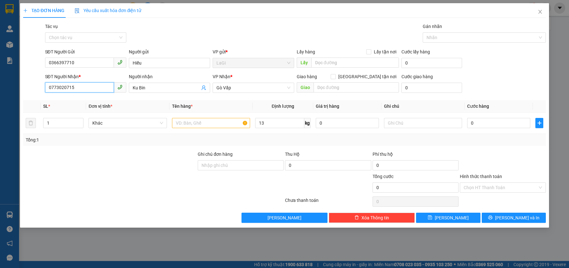
click at [106, 86] on input "0773020715" at bounding box center [79, 87] width 69 height 10
click at [101, 107] on div "0906261450 - Ngọc Trân" at bounding box center [86, 110] width 74 height 7
type input "0906261450"
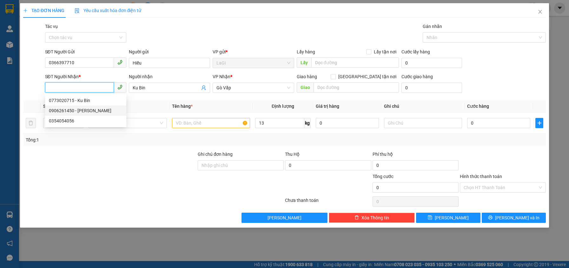
type input "[PERSON_NAME]"
type input "0906261450"
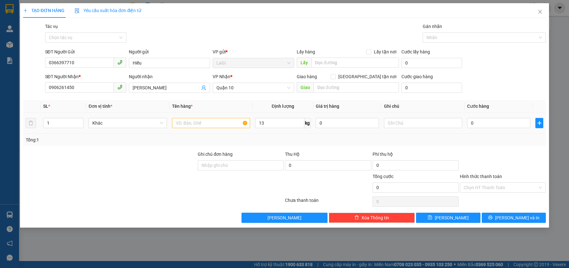
click at [216, 128] on div at bounding box center [211, 122] width 78 height 13
click at [216, 127] on input "text" at bounding box center [211, 123] width 78 height 10
type input "T - Đồ ăn"
click at [266, 121] on input "13" at bounding box center [279, 123] width 49 height 10
type input "12.9"
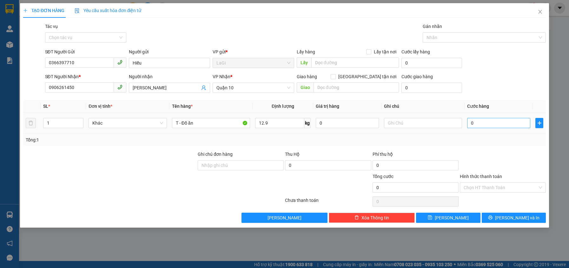
drag, startPoint x: 490, startPoint y: 129, endPoint x: 493, endPoint y: 125, distance: 4.3
click at [490, 127] on div "0" at bounding box center [498, 122] width 63 height 13
click at [493, 125] on input "0" at bounding box center [498, 123] width 63 height 10
type input "5"
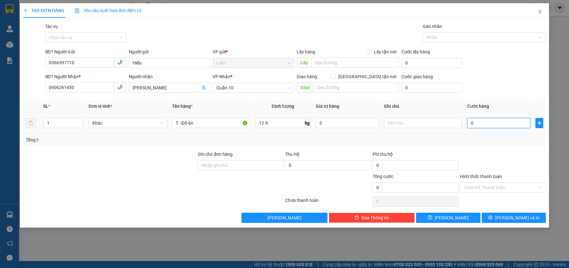
type input "5"
type input "50"
type input "50.000"
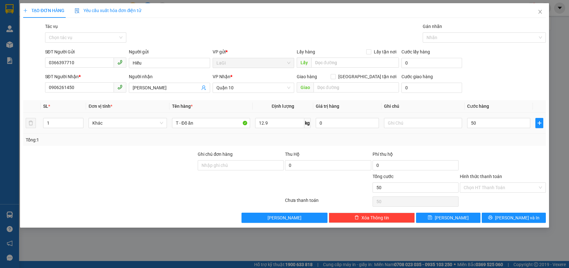
type input "50.000"
click at [495, 144] on div "Tổng: 1" at bounding box center [284, 140] width 523 height 12
click at [488, 190] on input "Hình thức thanh toán" at bounding box center [501, 187] width 74 height 10
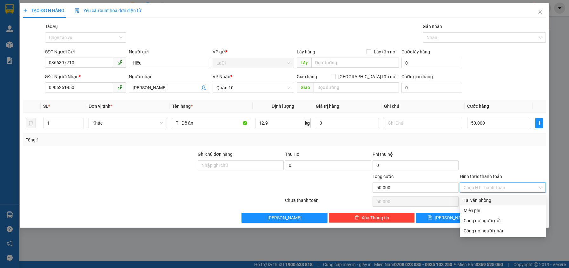
click at [484, 200] on div "Tại văn phòng" at bounding box center [503, 199] width 78 height 7
type input "0"
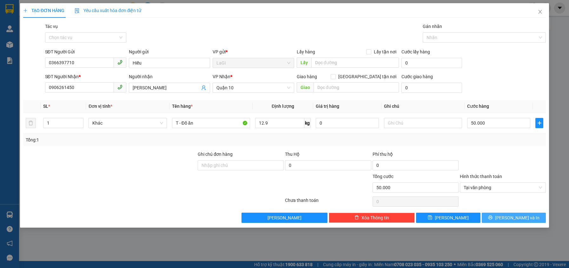
click at [492, 218] on icon "printer" at bounding box center [490, 217] width 4 height 4
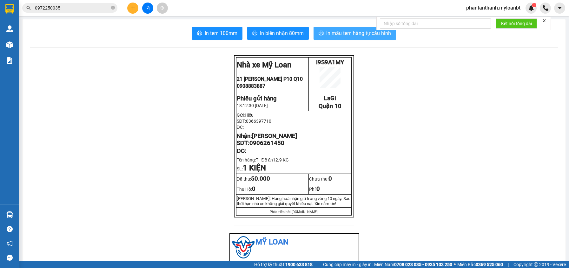
click at [350, 29] on button "In mẫu tem hàng tự cấu hình" at bounding box center [355, 33] width 83 height 13
click at [113, 8] on icon "close-circle" at bounding box center [113, 8] width 4 height 4
click at [66, 9] on input "text" at bounding box center [72, 7] width 75 height 7
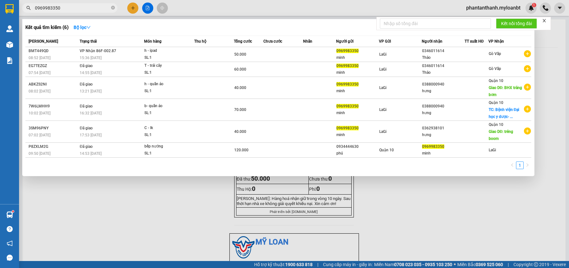
type input "0969983350"
click at [115, 9] on span "0969983350" at bounding box center [69, 8] width 95 height 10
click at [113, 9] on icon "close-circle" at bounding box center [113, 8] width 4 height 4
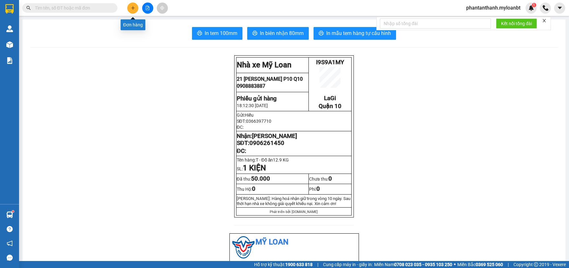
click at [131, 8] on icon "plus" at bounding box center [133, 8] width 4 height 4
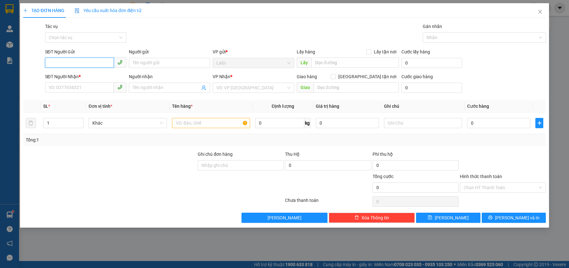
click at [98, 58] on input "SĐT Người Gửi" at bounding box center [79, 62] width 69 height 10
click at [91, 75] on div "02526527345 - NK Bến Thành" at bounding box center [86, 75] width 74 height 7
type input "02526527345"
type input "NK Bến Thành"
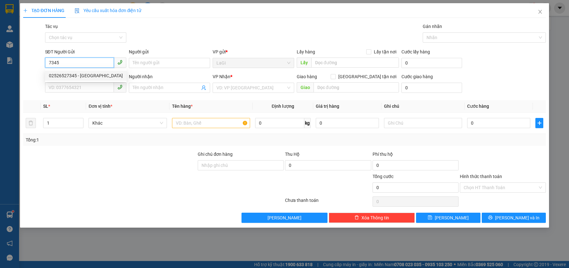
type input "0919061091"
type input "Thảo sg"
type input "02526527345"
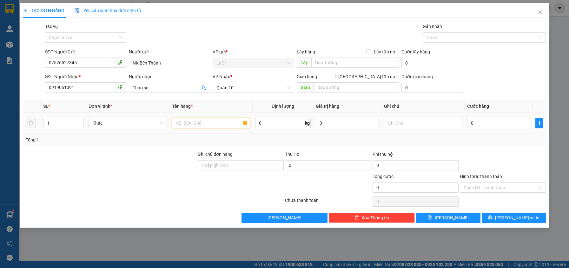
click at [194, 119] on input "text" at bounding box center [211, 123] width 78 height 10
click at [96, 90] on input "0919061091" at bounding box center [79, 87] width 69 height 10
click at [153, 101] on th "Đơn vị tính *" at bounding box center [127, 106] width 83 height 12
click at [538, 13] on icon "close" at bounding box center [540, 11] width 5 height 5
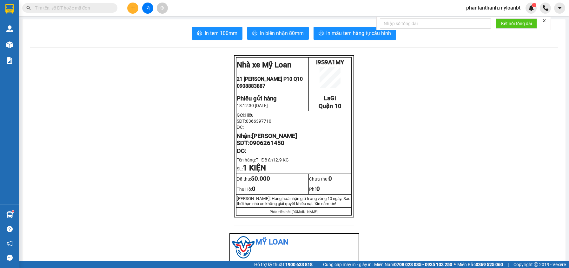
click at [216, 8] on div "Kết quả tìm kiếm ( 6 ) Bộ lọc Mã ĐH Trạng thái Món hàng Thu hộ Tổng cước Chưa c…" at bounding box center [284, 8] width 569 height 16
click at [138, 12] on div at bounding box center [148, 8] width 48 height 11
click at [130, 12] on button at bounding box center [132, 8] width 11 height 11
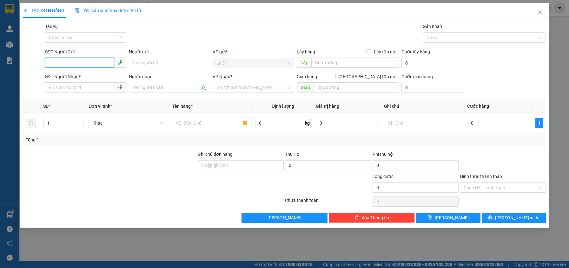
click at [90, 63] on input "SĐT Người Gửi" at bounding box center [79, 62] width 69 height 10
click at [88, 60] on input "SĐT Người Gửi" at bounding box center [79, 62] width 69 height 10
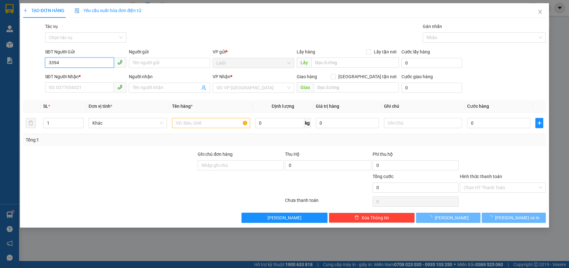
click at [88, 60] on input "3394" at bounding box center [79, 62] width 69 height 10
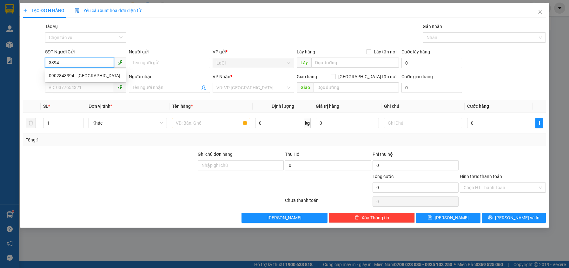
click at [86, 73] on div "0902843394 - Nk Thuận An" at bounding box center [86, 75] width 74 height 7
type input "0902843394"
type input "Nk Thuận An"
type input "0985832517"
type input "LAB minh phong"
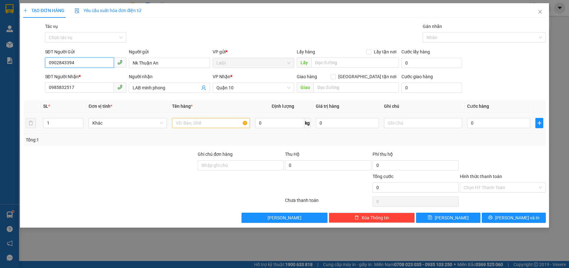
type input "0902843394"
click at [216, 124] on input "text" at bounding box center [211, 123] width 78 height 10
click at [99, 88] on input "0985832517" at bounding box center [79, 87] width 69 height 10
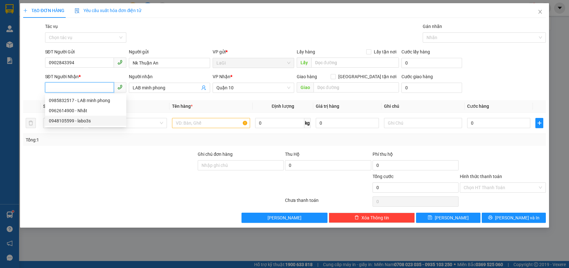
click at [95, 121] on div "0948105599 - labo3s" at bounding box center [86, 120] width 74 height 7
type input "0948105599"
type input "labo3s"
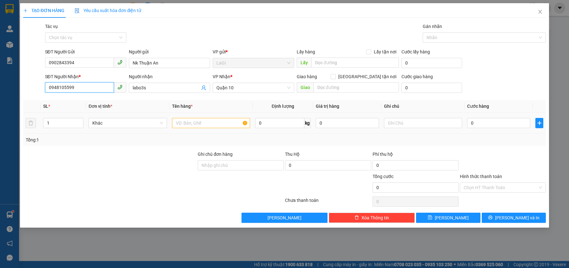
type input "0948105599"
click at [215, 121] on input "text" at bounding box center [211, 123] width 78 height 10
type input "h-răng"
click at [481, 122] on input "0" at bounding box center [498, 123] width 63 height 10
type input "3"
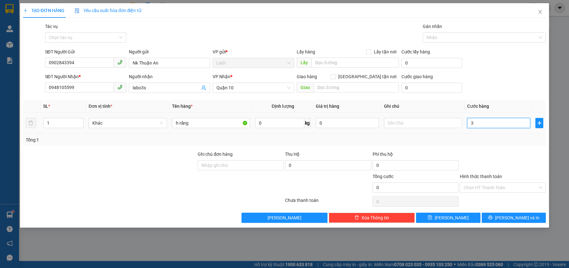
type input "3"
type input "30"
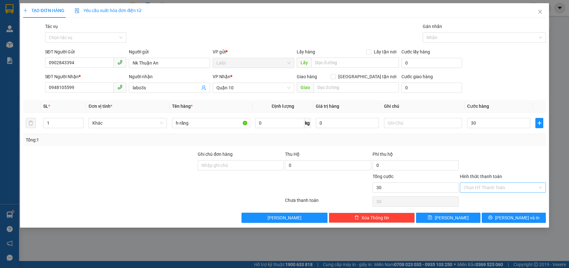
type input "30.000"
click at [496, 188] on input "Hình thức thanh toán" at bounding box center [501, 187] width 74 height 10
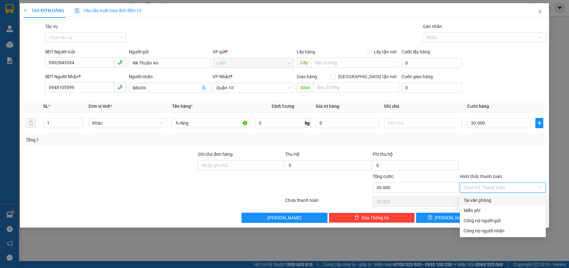
click at [484, 202] on div "Tại văn phòng" at bounding box center [503, 199] width 78 height 7
type input "0"
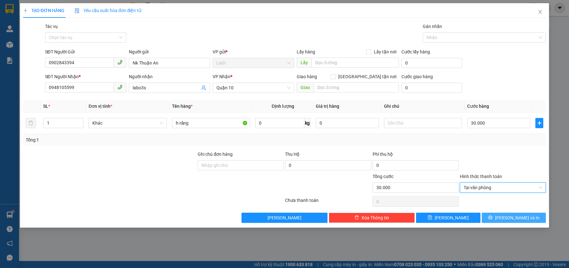
click at [509, 219] on span "Lưu và In" at bounding box center [517, 217] width 44 height 7
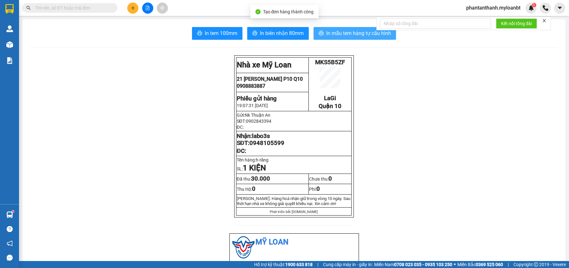
click at [331, 34] on span "In mẫu tem hàng tự cấu hình" at bounding box center [358, 33] width 65 height 8
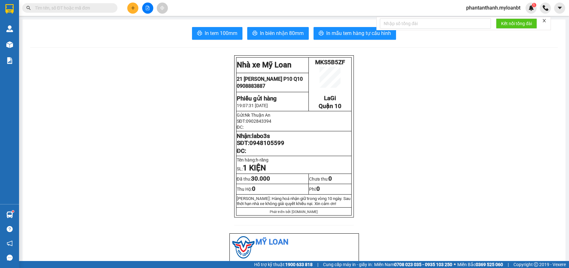
click at [104, 7] on input "text" at bounding box center [72, 7] width 75 height 7
click at [106, 11] on input "text" at bounding box center [72, 7] width 75 height 7
click at [104, 12] on span at bounding box center [69, 8] width 95 height 10
click at [319, 4] on div "Kết quả tìm kiếm ( 6 ) Bộ lọc Mã ĐH Trạng thái Món hàng Thu hộ Tổng cước Chưa c…" at bounding box center [284, 8] width 569 height 16
click at [127, 8] on div at bounding box center [148, 8] width 48 height 11
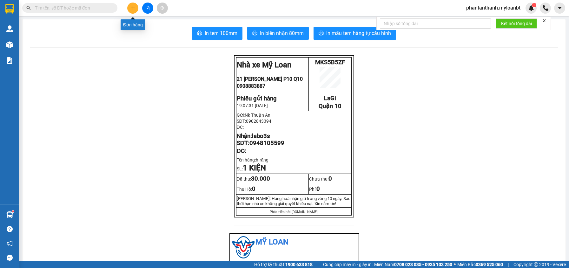
click at [131, 8] on icon "plus" at bounding box center [133, 8] width 4 height 4
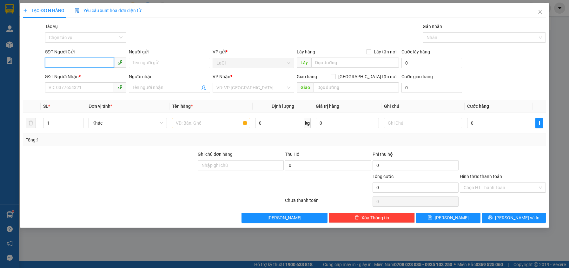
click at [99, 66] on input "SĐT Người Gửi" at bounding box center [79, 62] width 69 height 10
click at [92, 74] on div "0332329639 - Việt nha" at bounding box center [86, 75] width 74 height 7
type input "0332329639"
type input "Việt nha"
type input "0937057095"
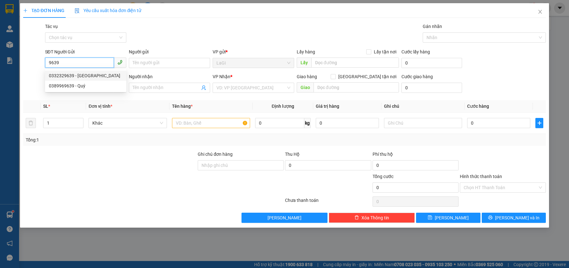
type input "lab [PERSON_NAME]"
type input "0332329639"
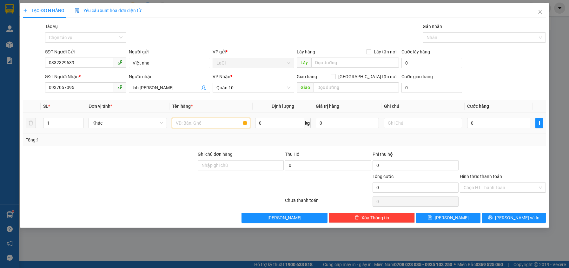
click at [196, 123] on input "text" at bounding box center [211, 123] width 78 height 10
type input "h-răng"
click at [488, 123] on input "0" at bounding box center [498, 123] width 63 height 10
type input "3"
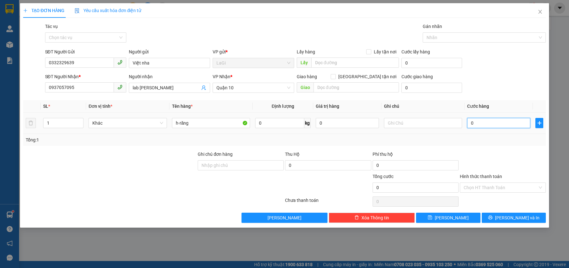
type input "3"
type input "30"
type input "30.000"
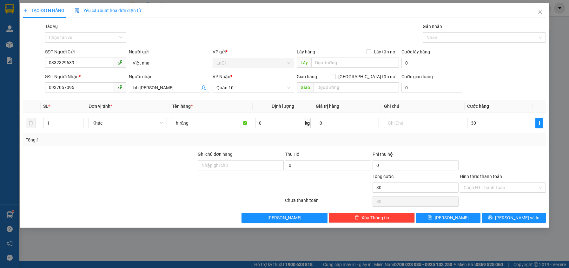
type input "30.000"
drag, startPoint x: 487, startPoint y: 147, endPoint x: 496, endPoint y: 194, distance: 47.9
click at [487, 149] on div "Transit Pickup Surcharge Ids Transit Deliver Surcharge Ids Transit Deliver Surc…" at bounding box center [284, 123] width 523 height 200
click at [496, 181] on div "Hình thức thanh toán" at bounding box center [503, 178] width 86 height 10
click at [494, 187] on input "Hình thức thanh toán" at bounding box center [501, 187] width 74 height 10
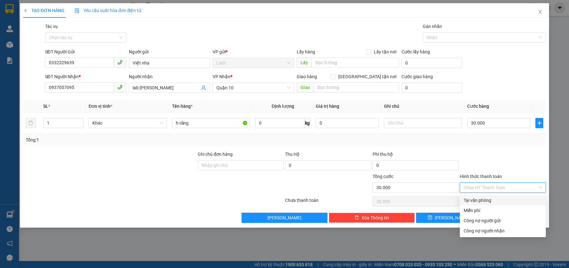
click at [479, 198] on div "Tại văn phòng" at bounding box center [503, 199] width 78 height 7
type input "0"
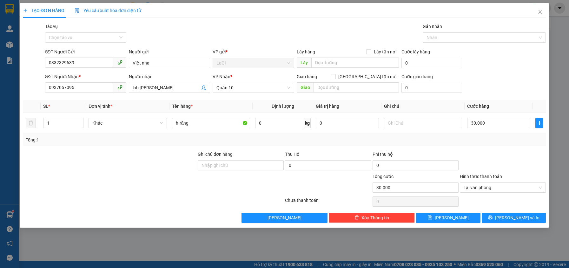
click at [488, 208] on div "Transit Pickup Surcharge Ids Transit Deliver Surcharge Ids Transit Deliver Surc…" at bounding box center [284, 123] width 523 height 200
click at [488, 218] on button "Lưu và In" at bounding box center [514, 217] width 64 height 10
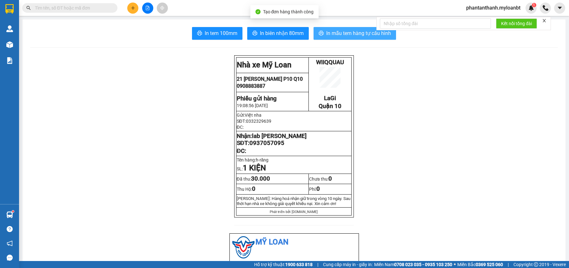
click at [347, 30] on span "In mẫu tem hàng tự cấu hình" at bounding box center [358, 33] width 65 height 8
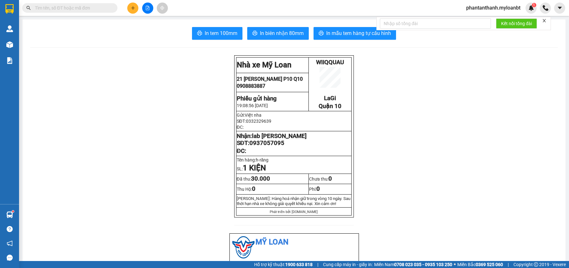
click at [65, 7] on input "text" at bounding box center [72, 7] width 75 height 7
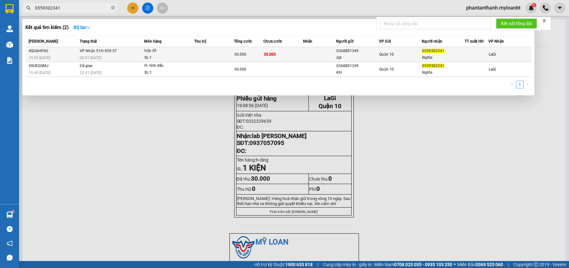
type input "0559302341"
click at [169, 54] on div "hộp đồ" at bounding box center [168, 50] width 48 height 7
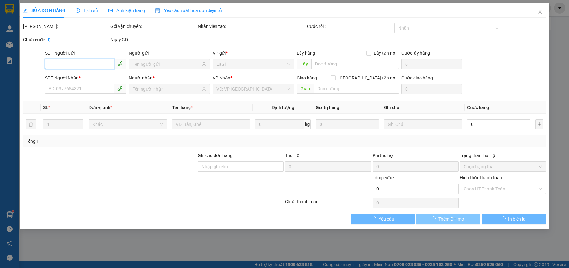
type input "0368801349"
type input "đạt"
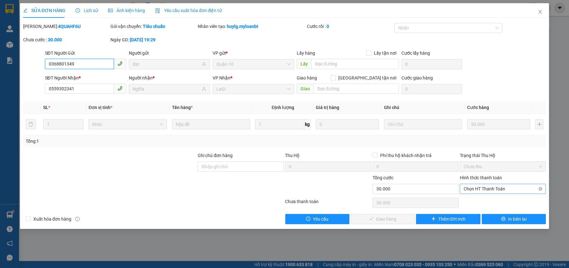
click at [499, 188] on span "Chọn HT Thanh Toán" at bounding box center [503, 189] width 78 height 10
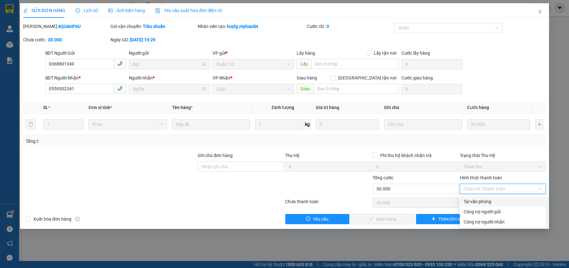
click at [478, 200] on div "Tại văn phòng" at bounding box center [503, 201] width 78 height 7
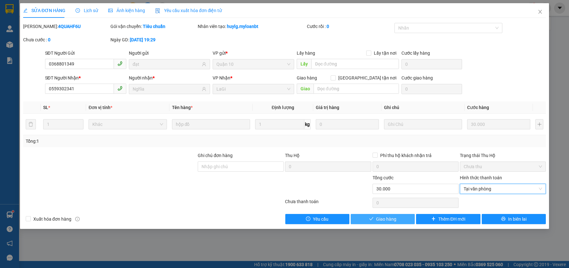
click at [374, 214] on button "Giao hàng" at bounding box center [383, 219] width 64 height 10
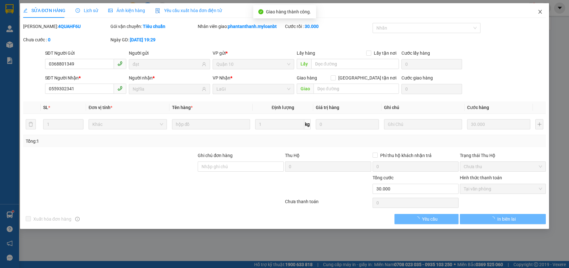
click at [541, 9] on span "Close" at bounding box center [540, 12] width 18 height 18
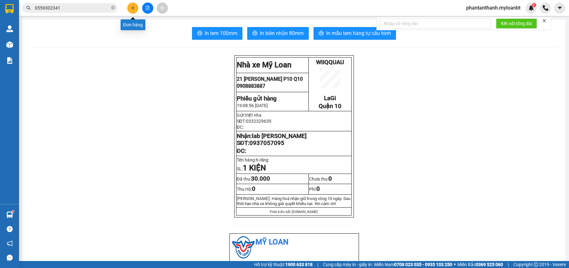
click at [132, 10] on icon "plus" at bounding box center [133, 8] width 4 height 4
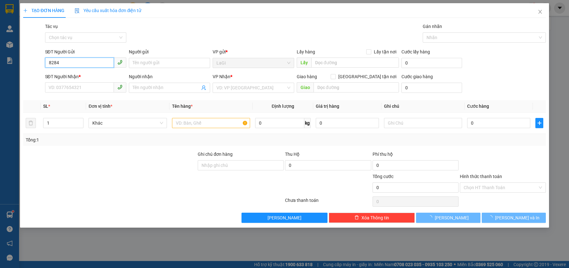
click at [78, 65] on input "8284" at bounding box center [79, 62] width 69 height 10
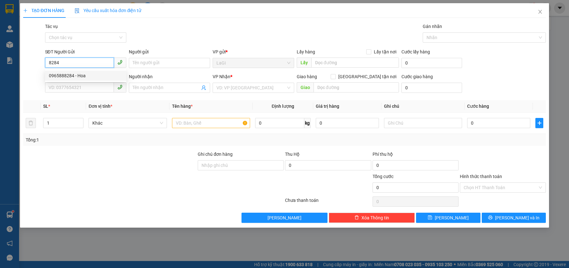
click at [78, 71] on div "0965888284 - Hoa" at bounding box center [85, 75] width 81 height 10
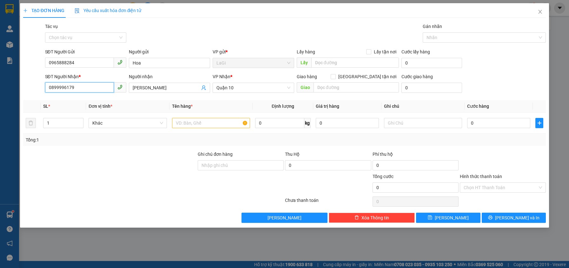
click at [98, 91] on input "0899996179" at bounding box center [79, 87] width 69 height 10
click at [199, 124] on input "text" at bounding box center [211, 123] width 78 height 10
click at [494, 129] on div "0" at bounding box center [498, 122] width 63 height 13
click at [496, 127] on input "0" at bounding box center [498, 123] width 63 height 10
click at [496, 151] on div at bounding box center [502, 161] width 87 height 22
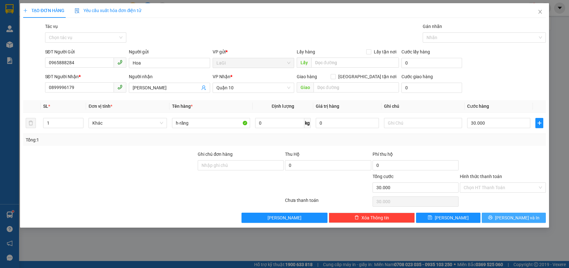
click at [493, 220] on span "printer" at bounding box center [490, 217] width 4 height 5
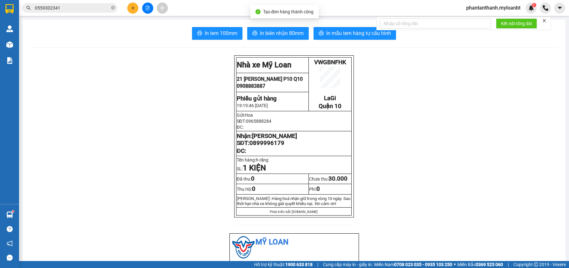
click at [354, 28] on button "In mẫu tem hàng tự cấu hình" at bounding box center [355, 33] width 83 height 13
click at [70, 9] on input "0559302341" at bounding box center [72, 7] width 75 height 7
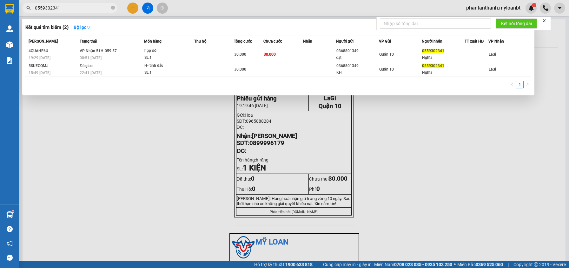
click at [70, 9] on input "0559302341" at bounding box center [72, 7] width 75 height 7
click at [69, 10] on input "0559302341" at bounding box center [72, 7] width 75 height 7
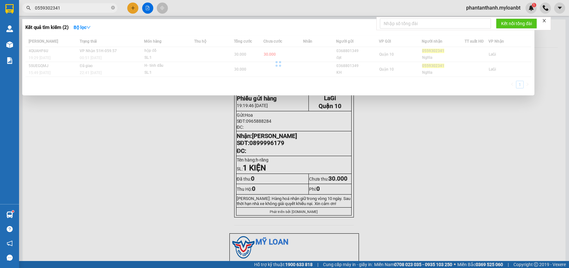
click at [69, 10] on input "0559302341" at bounding box center [72, 7] width 75 height 7
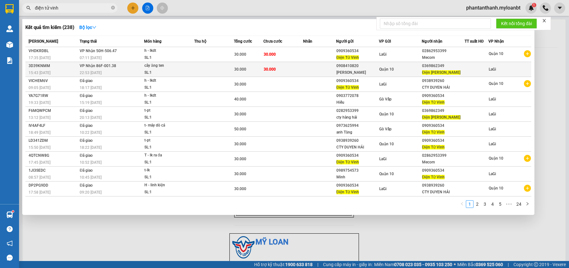
click at [307, 67] on td at bounding box center [319, 69] width 33 height 15
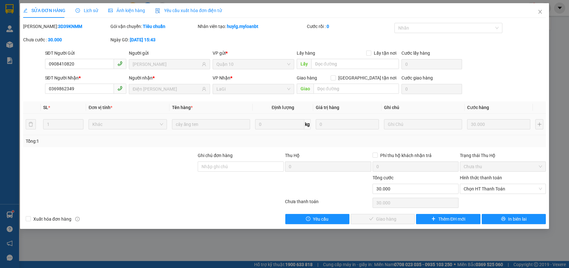
click at [486, 196] on div "Hình thức thanh toán Chọn HT Thanh Toán" at bounding box center [503, 185] width 86 height 22
click at [485, 194] on div "Hình thức thanh toán Chọn HT Thanh Toán" at bounding box center [503, 185] width 86 height 22
click at [479, 188] on span "Chọn HT Thanh Toán" at bounding box center [503, 189] width 78 height 10
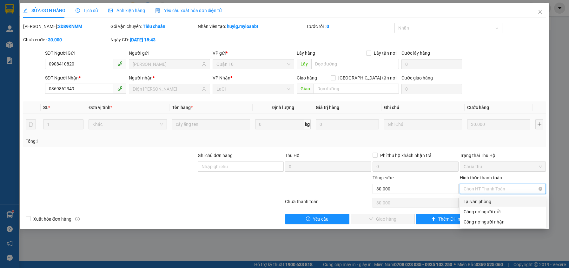
click at [474, 201] on div "Tại văn phòng" at bounding box center [503, 201] width 78 height 7
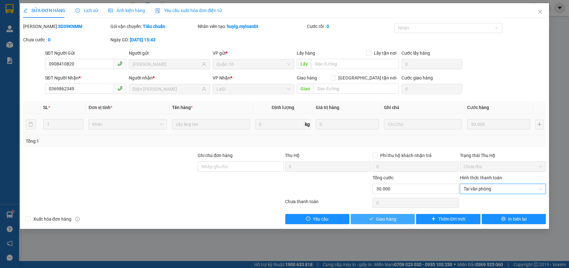
click at [376, 223] on button "Giao hàng" at bounding box center [383, 219] width 64 height 10
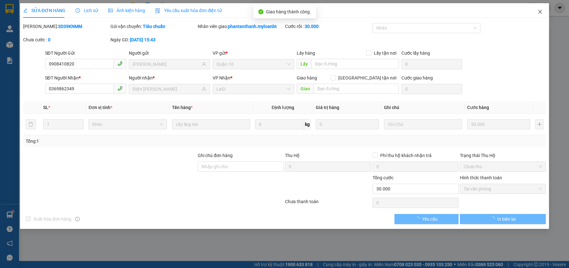
click at [539, 11] on icon "close" at bounding box center [540, 12] width 3 height 4
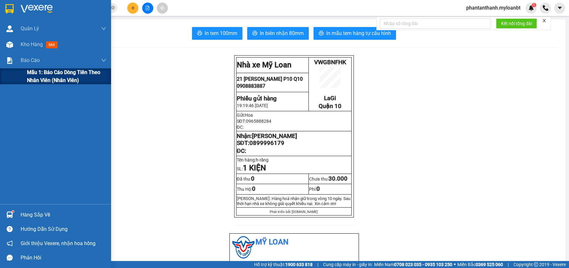
click at [33, 73] on span "Mẫu 1: Báo cáo dòng tiền theo nhân viên (Nhân viên)" at bounding box center [66, 76] width 79 height 16
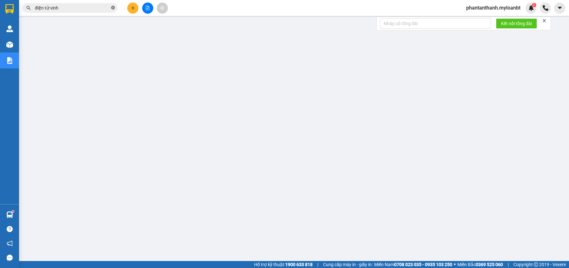
click at [114, 6] on icon "close-circle" at bounding box center [113, 8] width 4 height 4
click at [76, 5] on input "text" at bounding box center [72, 7] width 75 height 7
click at [132, 9] on icon "plus" at bounding box center [133, 8] width 4 height 4
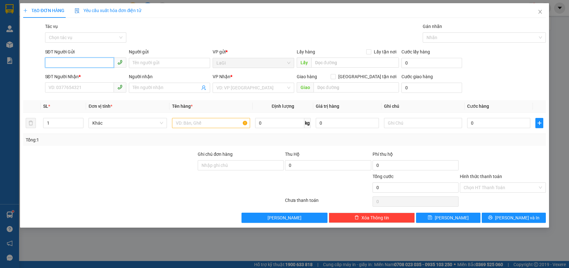
click at [94, 66] on input "SĐT Người Gửi" at bounding box center [79, 62] width 69 height 10
click at [88, 77] on div "0975154656 - NK Việt Hàn" at bounding box center [86, 75] width 74 height 7
click at [195, 127] on input "text" at bounding box center [211, 123] width 78 height 10
click at [506, 149] on div "Transit Pickup Surcharge Ids Transit Deliver Surcharge Ids Transit Deliver Surc…" at bounding box center [284, 123] width 523 height 200
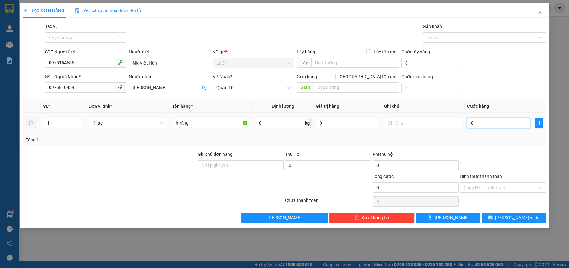
click at [494, 122] on input "0" at bounding box center [498, 123] width 63 height 10
click at [498, 158] on div at bounding box center [502, 161] width 87 height 22
click at [506, 212] on button "Lưu và In" at bounding box center [514, 217] width 64 height 10
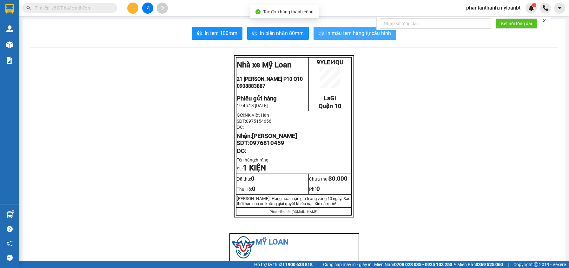
click at [326, 32] on span "In mẫu tem hàng tự cấu hình" at bounding box center [358, 33] width 65 height 8
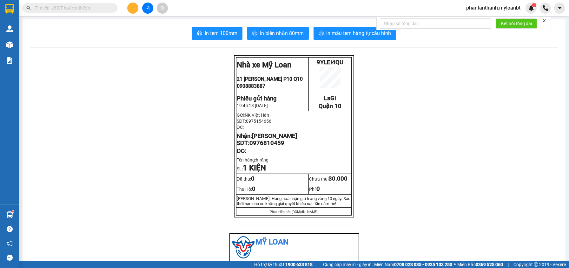
click at [59, 5] on input "text" at bounding box center [72, 7] width 75 height 7
click at [56, 7] on input "text" at bounding box center [72, 7] width 75 height 7
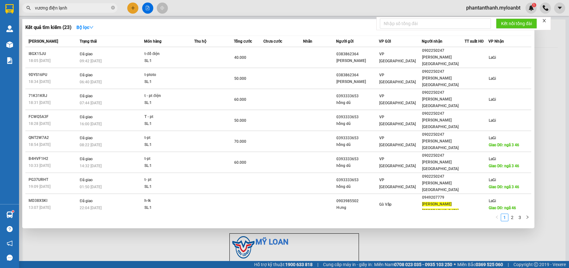
click at [90, 11] on input "vương điện lạnh" at bounding box center [72, 7] width 75 height 7
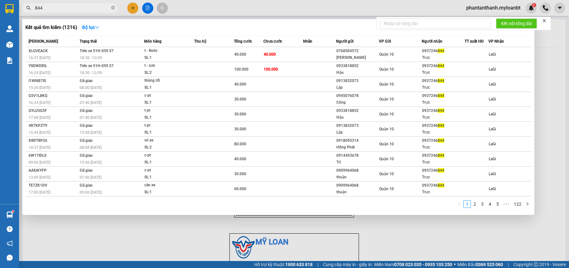
click at [78, 4] on span "844" at bounding box center [69, 8] width 95 height 10
click at [76, 5] on input "844" at bounding box center [72, 7] width 75 height 7
click at [73, 8] on input "844" at bounding box center [72, 7] width 75 height 7
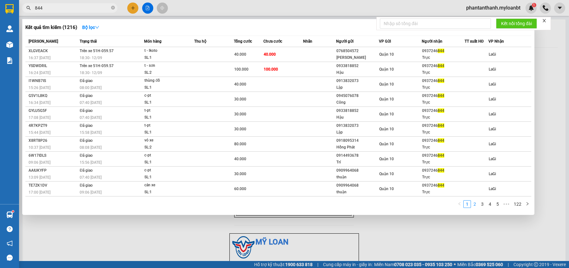
click at [475, 205] on link "2" at bounding box center [474, 203] width 7 height 7
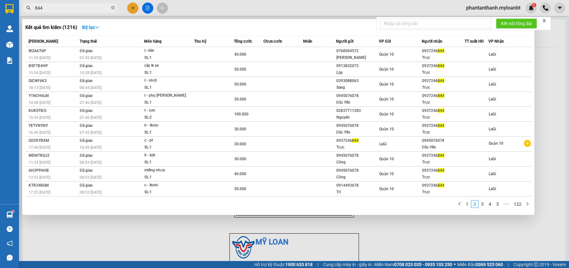
click at [53, 5] on input "844" at bounding box center [72, 7] width 75 height 7
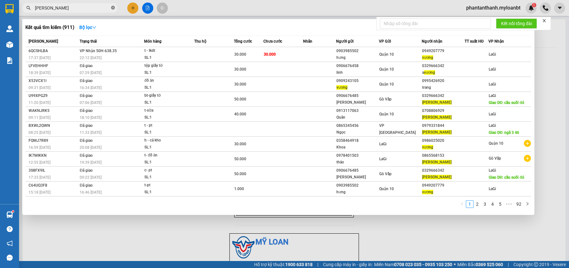
click at [113, 7] on icon "close-circle" at bounding box center [113, 8] width 4 height 4
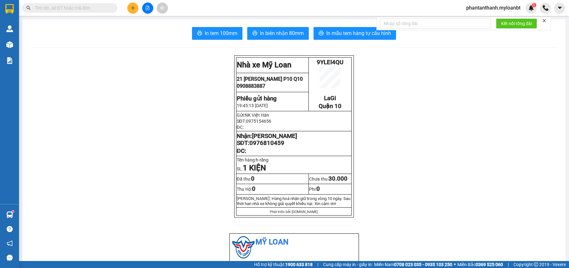
click at [130, 5] on button at bounding box center [132, 8] width 11 height 11
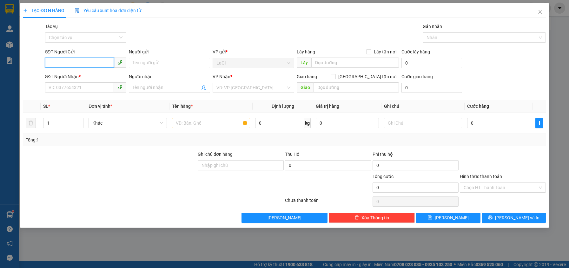
click at [93, 62] on input "SĐT Người Gửi" at bounding box center [79, 62] width 69 height 10
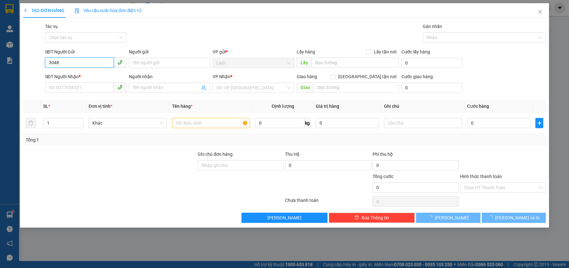
click at [93, 62] on input "3048" at bounding box center [79, 62] width 69 height 10
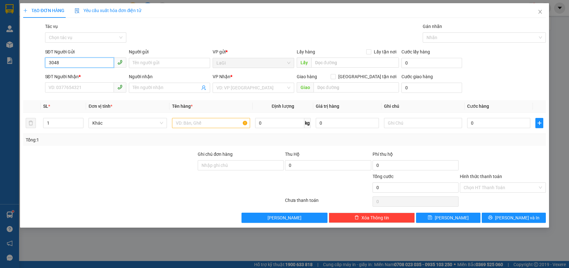
click at [93, 62] on input "3048" at bounding box center [79, 62] width 69 height 10
click at [86, 76] on div "0905773048 - Dũng" at bounding box center [86, 75] width 74 height 7
click at [98, 56] on div "SĐT Người Gửi" at bounding box center [85, 53] width 81 height 10
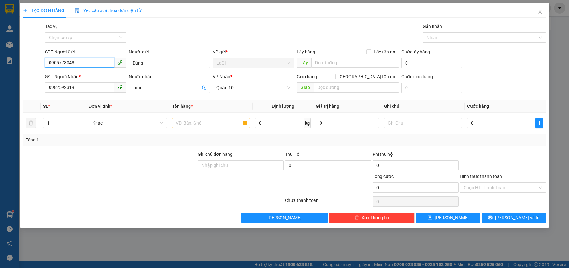
click at [91, 66] on input "0905773048" at bounding box center [79, 62] width 69 height 10
click at [81, 78] on div "0905773048 - Dũng" at bounding box center [86, 75] width 74 height 7
drag, startPoint x: 163, startPoint y: 61, endPoint x: 107, endPoint y: 78, distance: 58.6
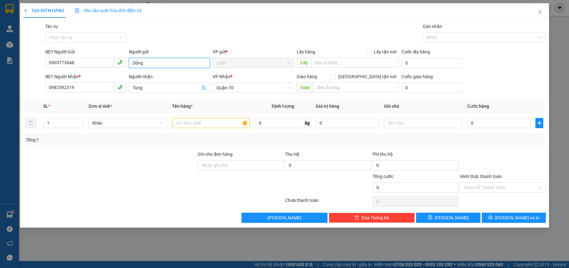
click at [112, 76] on form "SĐT Người Gửi 0905773048 Người gửi Dũng Dũng VP gửi * LaGi Lấy hàng Lấy tận nơi…" at bounding box center [284, 71] width 523 height 47
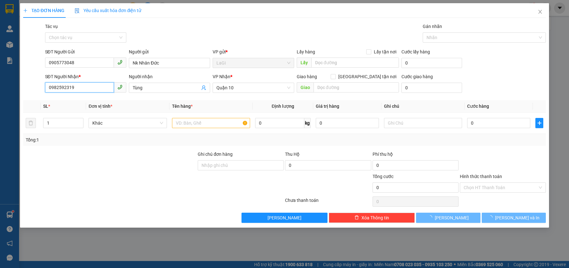
click at [98, 87] on input "0982592319" at bounding box center [79, 87] width 69 height 10
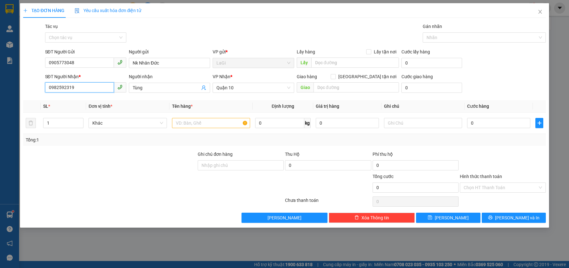
click at [98, 87] on input "0982592319" at bounding box center [79, 87] width 69 height 10
click at [187, 119] on input "text" at bounding box center [211, 123] width 78 height 10
click at [486, 126] on input "0" at bounding box center [498, 123] width 63 height 10
click at [494, 145] on div "Tổng: 1" at bounding box center [284, 140] width 523 height 12
click at [499, 189] on input "Hình thức thanh toán" at bounding box center [501, 187] width 74 height 10
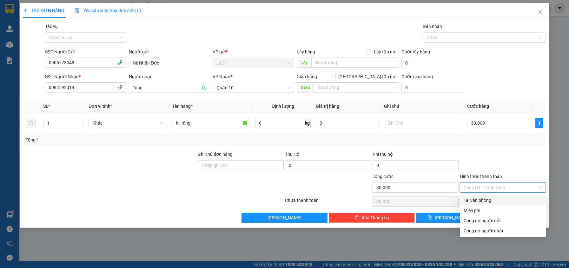
click at [503, 168] on div at bounding box center [502, 161] width 87 height 22
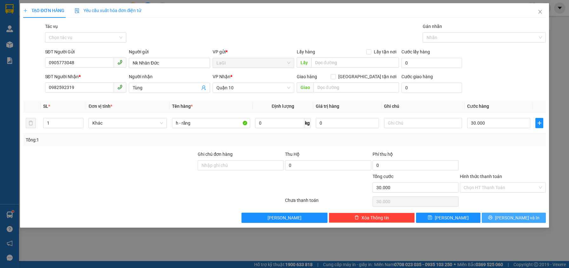
click at [513, 221] on button "Lưu và In" at bounding box center [514, 217] width 64 height 10
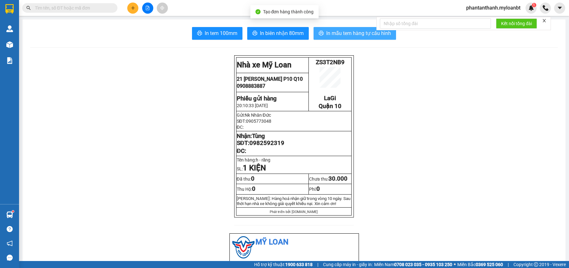
click at [331, 33] on span "In mẫu tem hàng tự cấu hình" at bounding box center [358, 33] width 65 height 8
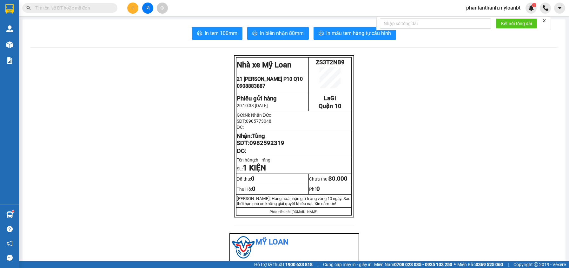
click at [56, 5] on input "text" at bounding box center [72, 7] width 75 height 7
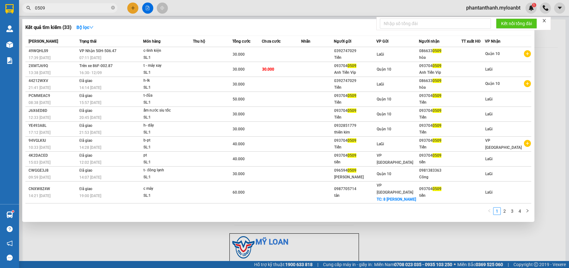
click at [180, 241] on div at bounding box center [284, 134] width 569 height 268
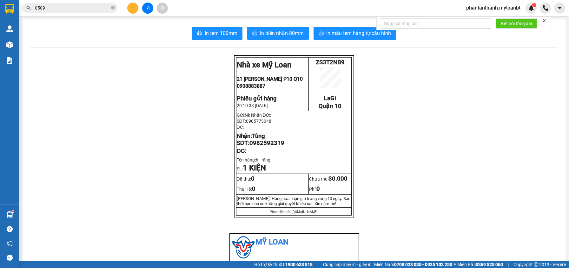
click at [91, 8] on input "0509" at bounding box center [72, 7] width 75 height 7
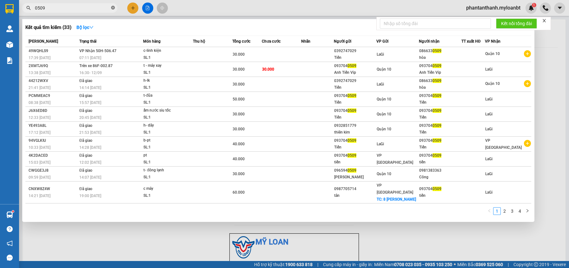
click at [114, 9] on icon "close-circle" at bounding box center [113, 8] width 4 height 4
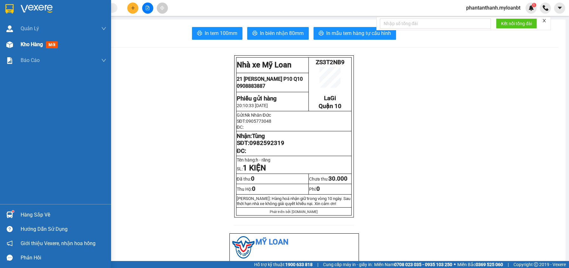
click at [12, 49] on div at bounding box center [9, 44] width 11 height 11
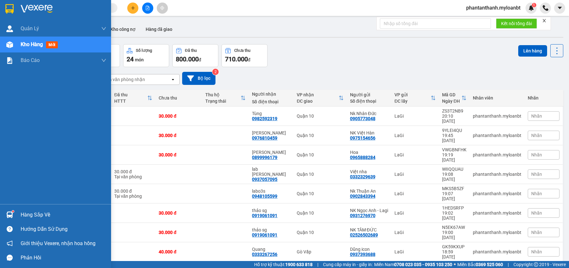
click at [10, 214] on img at bounding box center [9, 214] width 7 height 7
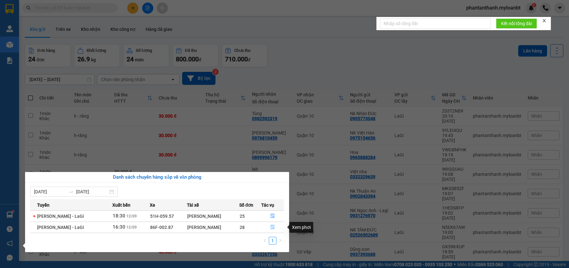
click at [272, 225] on icon "file-done" at bounding box center [272, 226] width 4 height 4
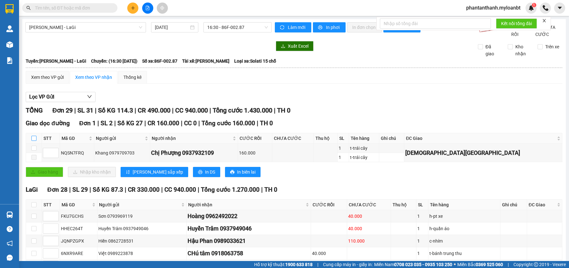
click at [35, 141] on input "checkbox" at bounding box center [33, 138] width 5 height 5
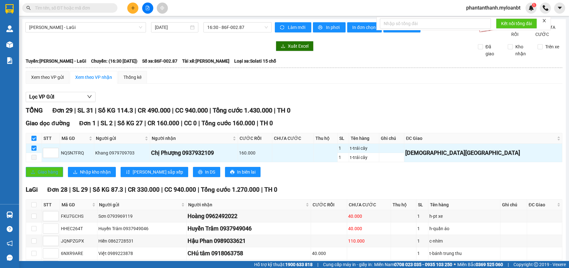
click at [47, 175] on span "Giao hàng" at bounding box center [48, 171] width 20 height 7
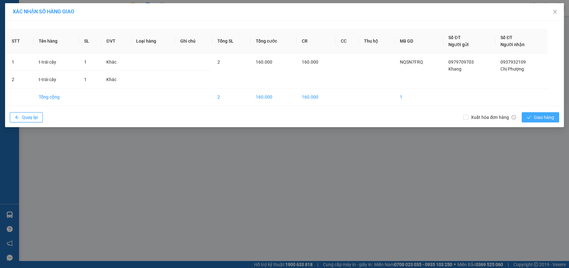
click at [536, 115] on span "Giao hàng" at bounding box center [544, 117] width 20 height 7
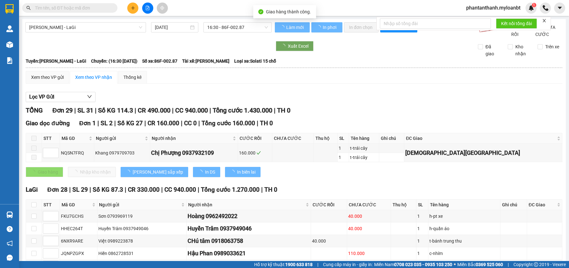
click at [186, 83] on div "Xem theo VP gửi Xem theo VP nhận Thống kê" at bounding box center [294, 77] width 537 height 13
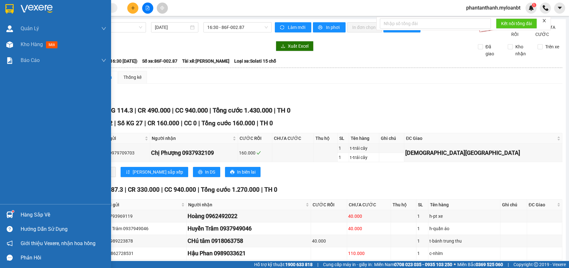
click at [11, 215] on img at bounding box center [9, 214] width 7 height 7
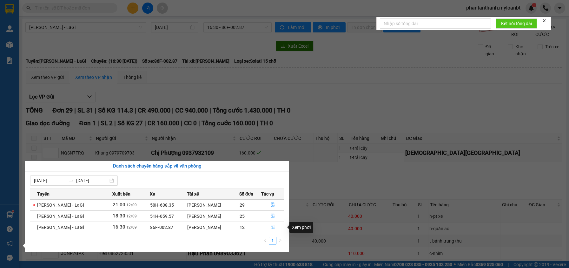
click at [275, 227] on icon "file-done" at bounding box center [272, 226] width 4 height 4
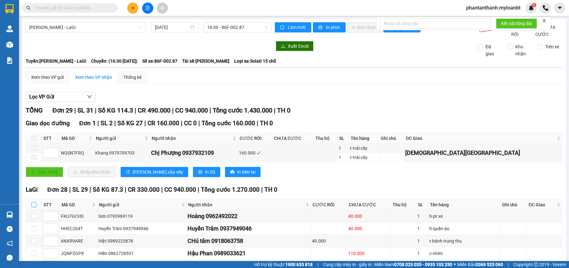
click at [36, 207] on input "checkbox" at bounding box center [33, 204] width 5 height 5
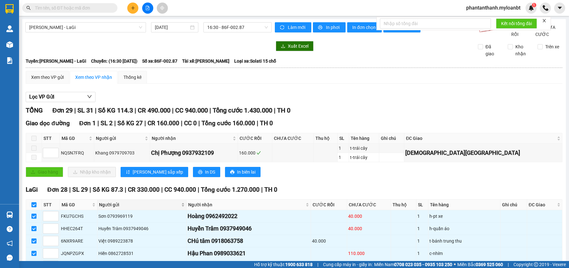
scroll to position [32, 0]
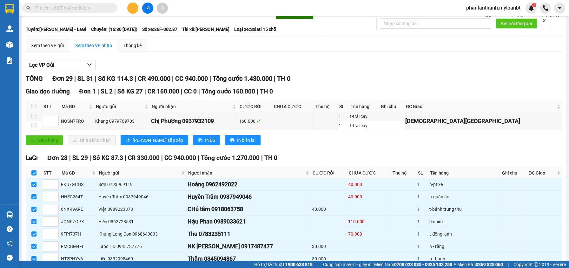
click at [35, 175] on input "checkbox" at bounding box center [33, 172] width 5 height 5
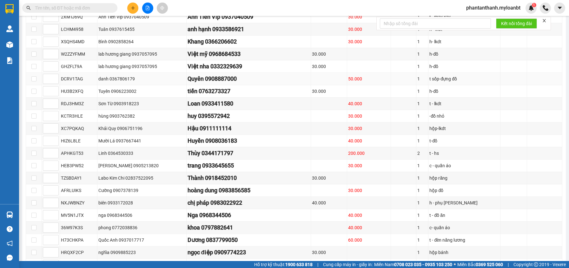
scroll to position [254, 0]
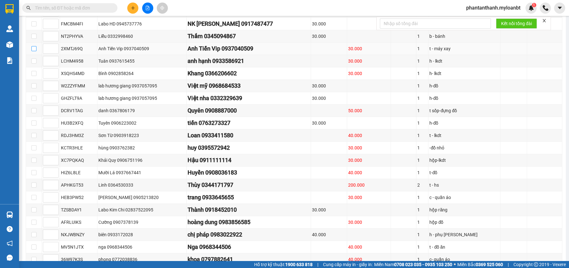
click at [36, 52] on label at bounding box center [33, 48] width 5 height 7
click at [36, 51] on input "checkbox" at bounding box center [33, 48] width 5 height 5
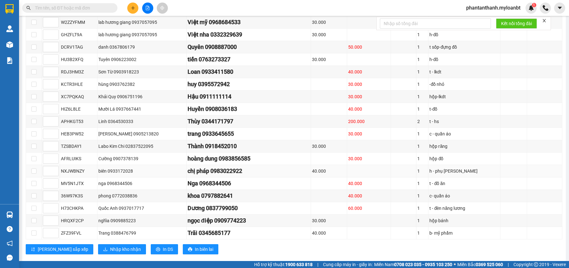
scroll to position [335, 0]
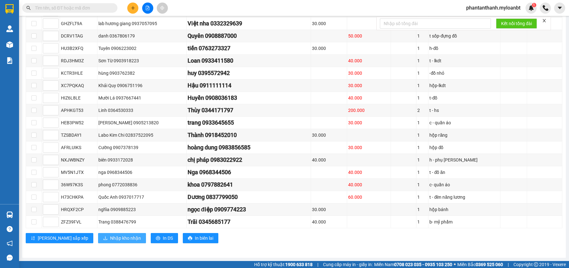
click at [110, 238] on span "Nhập kho nhận" at bounding box center [125, 237] width 31 height 7
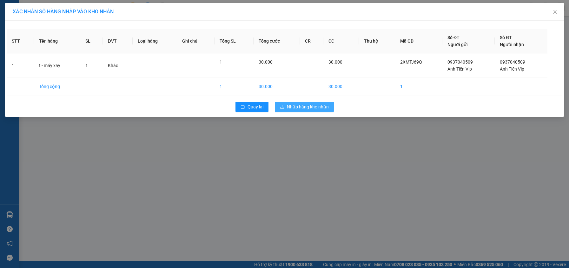
click at [309, 105] on span "Nhập hàng kho nhận" at bounding box center [308, 106] width 42 height 7
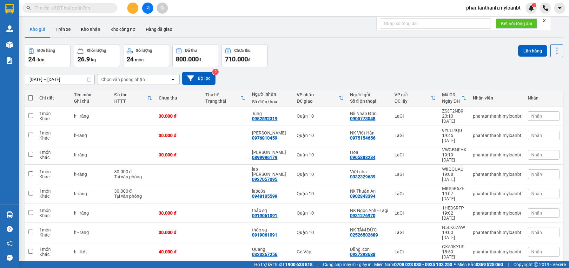
click at [92, 10] on input "text" at bounding box center [72, 7] width 75 height 7
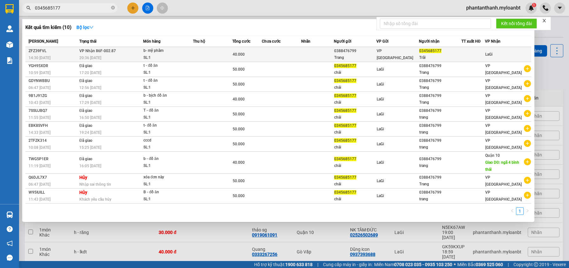
click at [221, 56] on td at bounding box center [212, 54] width 39 height 15
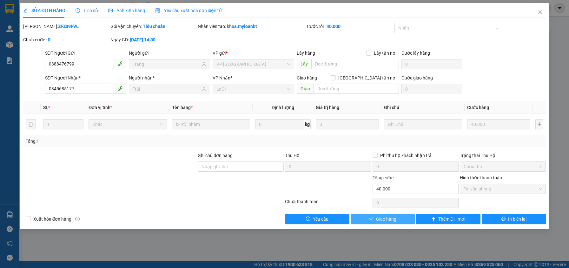
click at [381, 222] on span "Giao hàng" at bounding box center [386, 218] width 20 height 7
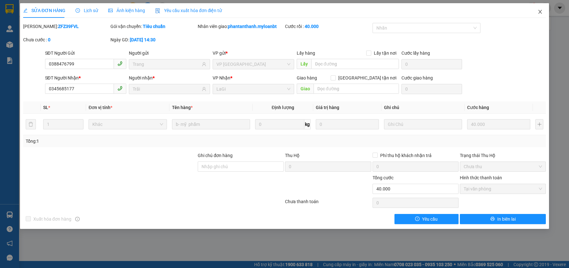
click at [541, 11] on icon "close" at bounding box center [540, 12] width 3 height 4
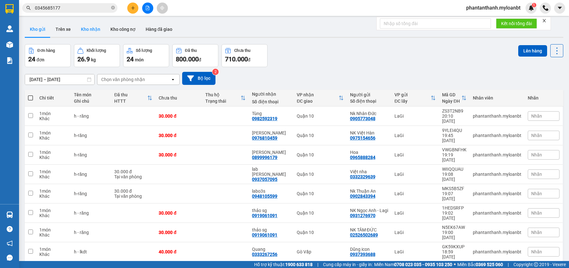
click at [94, 30] on button "Kho nhận" at bounding box center [91, 29] width 30 height 15
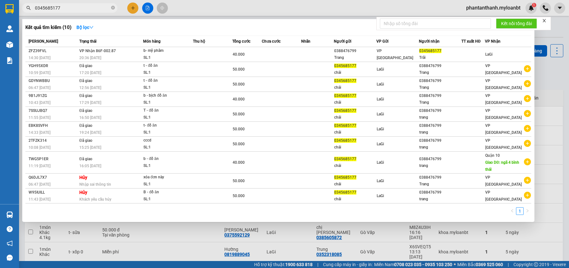
click at [70, 7] on input "0345685177" at bounding box center [72, 7] width 75 height 7
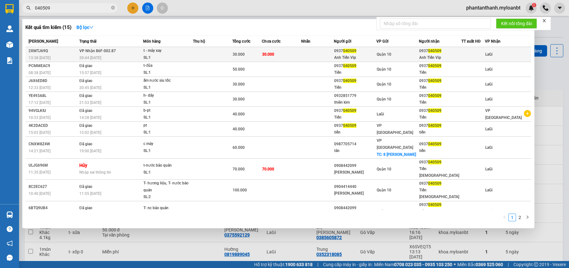
click at [207, 53] on td at bounding box center [212, 54] width 39 height 15
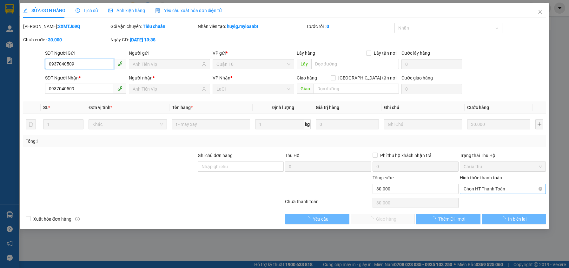
drag, startPoint x: 475, startPoint y: 186, endPoint x: 476, endPoint y: 192, distance: 6.2
click at [475, 187] on span "Chọn HT Thanh Toán" at bounding box center [503, 189] width 78 height 10
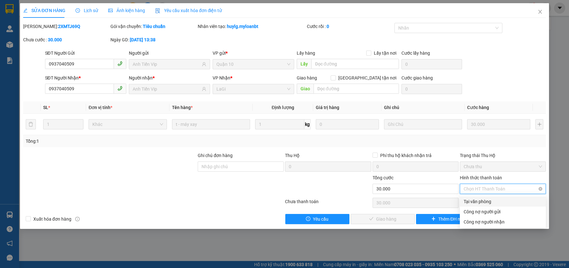
click at [477, 200] on div "Tại văn phòng" at bounding box center [503, 201] width 78 height 7
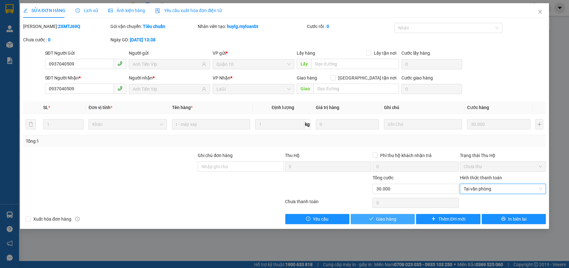
click at [402, 216] on button "Giao hàng" at bounding box center [383, 219] width 64 height 10
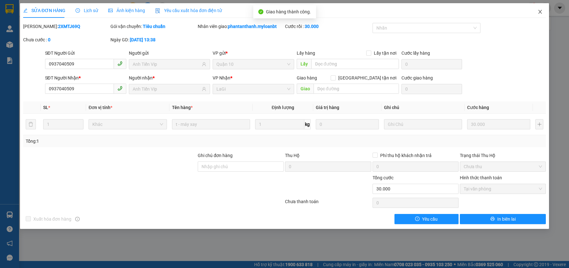
click at [537, 13] on span "Close" at bounding box center [540, 12] width 18 height 18
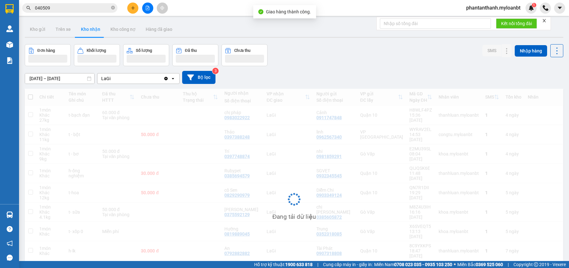
click at [78, 6] on input "040509" at bounding box center [72, 7] width 75 height 7
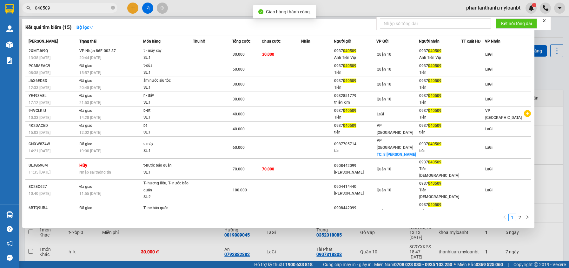
click at [78, 6] on input "040509" at bounding box center [72, 7] width 75 height 7
click at [112, 9] on icon "close-circle" at bounding box center [113, 8] width 4 height 4
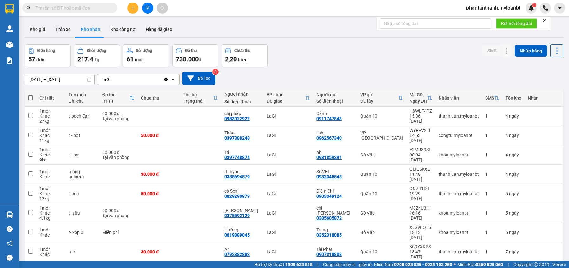
click at [320, 48] on div "Đơn hàng 57 đơn Khối lượng 217.4 kg Số lượng 61 món Đã thu 730.000 đ Chưa thu 2…" at bounding box center [294, 55] width 539 height 23
click at [34, 34] on button "Kho gửi" at bounding box center [38, 29] width 26 height 15
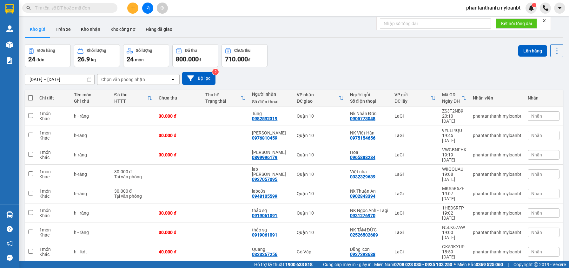
click at [306, 65] on div "Đơn hàng 24 đơn Khối lượng 26.9 kg Số lượng 24 món Đã thu 800.000 đ Chưa thu 71…" at bounding box center [294, 55] width 539 height 23
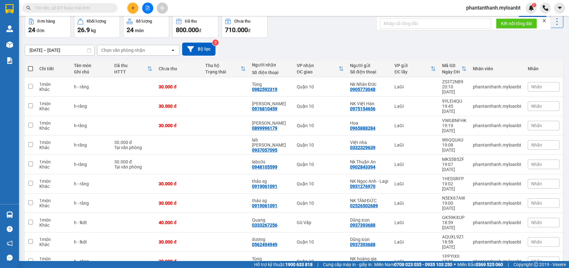
click at [532, 221] on span "100 / trang" at bounding box center [534, 221] width 23 height 6
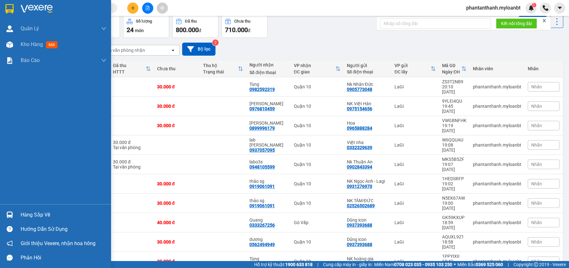
click at [14, 215] on div at bounding box center [9, 214] width 11 height 11
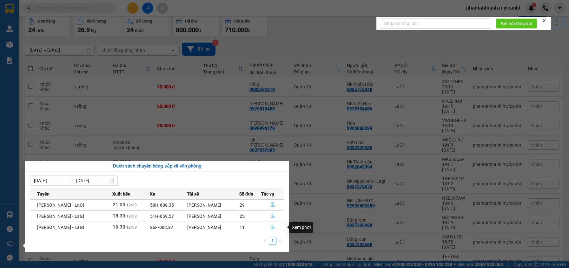
click at [275, 226] on button "button" at bounding box center [273, 227] width 23 height 10
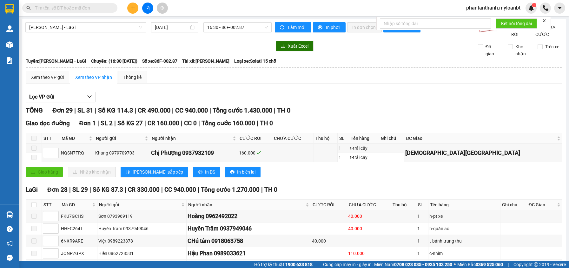
scroll to position [63, 0]
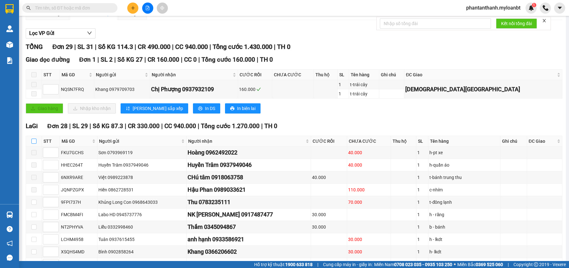
click at [34, 144] on label at bounding box center [33, 140] width 5 height 7
click at [34, 143] on input "checkbox" at bounding box center [33, 140] width 5 height 5
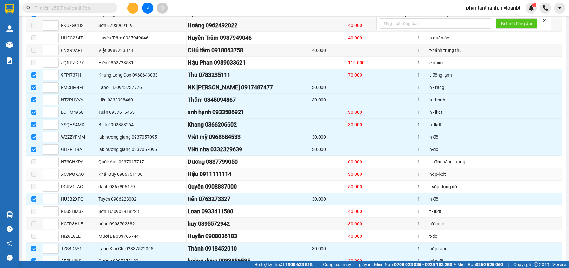
scroll to position [222, 0]
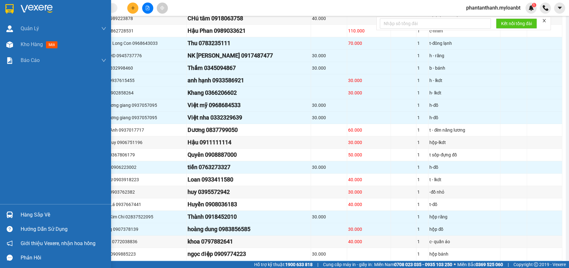
click at [10, 213] on img at bounding box center [9, 214] width 7 height 7
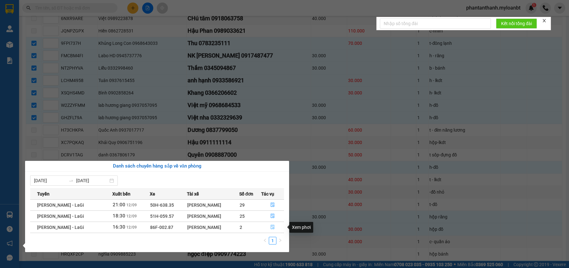
click at [273, 229] on span "file-done" at bounding box center [272, 226] width 4 height 5
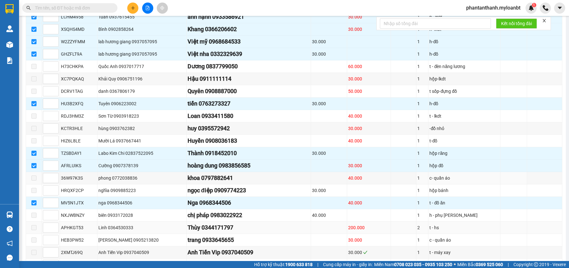
scroll to position [335, 0]
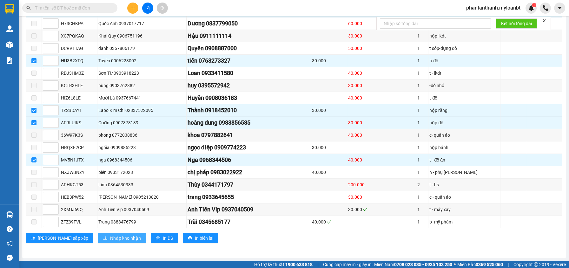
click at [110, 238] on span "Nhập kho nhận" at bounding box center [125, 237] width 31 height 7
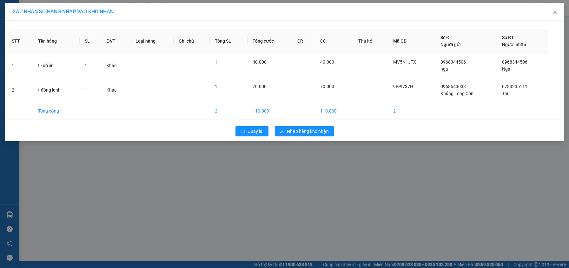
click at [434, 174] on div "XÁC NHẬN SỐ HÀNG NHẬP VÀO KHO NHẬN STT Tên hàng SL ĐVT Loại hàng Ghi chú Tổng S…" at bounding box center [284, 134] width 569 height 268
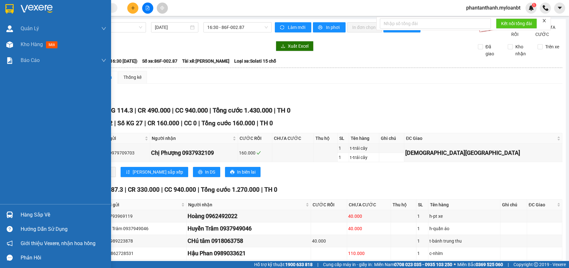
click at [8, 217] on img at bounding box center [9, 214] width 7 height 7
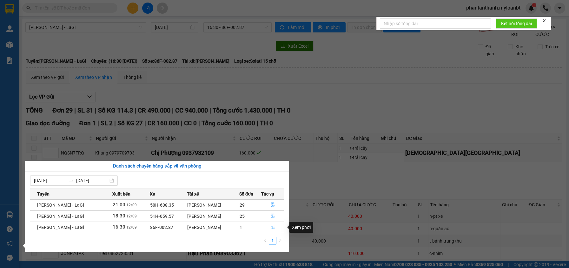
click at [272, 227] on icon "file-done" at bounding box center [272, 226] width 4 height 4
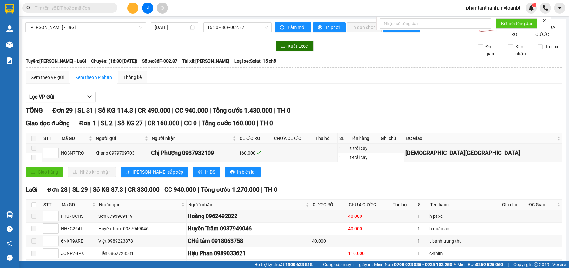
scroll to position [63, 0]
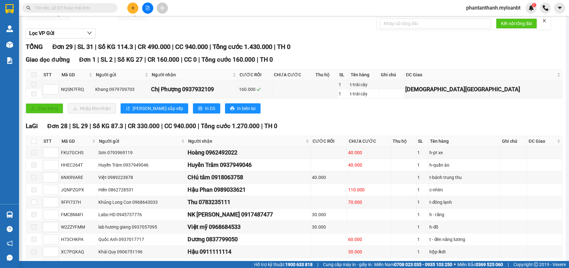
click at [37, 146] on th at bounding box center [34, 141] width 16 height 10
click at [35, 143] on input "checkbox" at bounding box center [33, 140] width 5 height 5
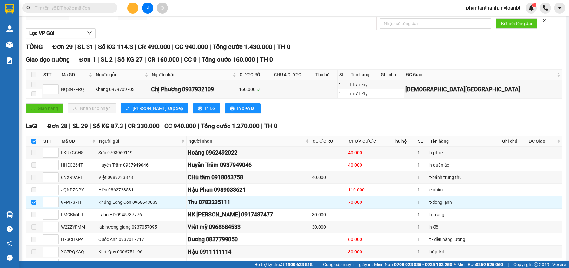
click at [134, 8] on icon "plus" at bounding box center [133, 8] width 4 height 4
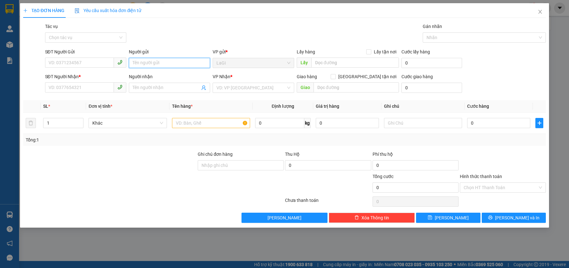
click at [161, 66] on input "Người gửi" at bounding box center [169, 63] width 81 height 10
click at [173, 85] on div "thìn - 0978418756" at bounding box center [170, 85] width 74 height 7
click at [110, 87] on input "SĐT Người Nhận *" at bounding box center [79, 87] width 69 height 10
click at [88, 80] on div "SĐT Người Nhận *" at bounding box center [85, 78] width 81 height 10
click at [88, 81] on div "SĐT Người Nhận *" at bounding box center [85, 78] width 81 height 10
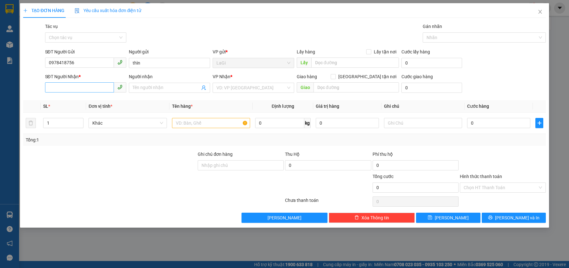
click at [88, 82] on div "SĐT Người Nhận *" at bounding box center [85, 78] width 81 height 10
click at [85, 65] on input "0978418756" at bounding box center [79, 62] width 69 height 10
drag, startPoint x: 88, startPoint y: 75, endPoint x: 90, endPoint y: 79, distance: 4.1
click at [88, 76] on div "0978418756 - thìn" at bounding box center [86, 75] width 74 height 7
click at [95, 88] on input "0385348468" at bounding box center [79, 87] width 69 height 10
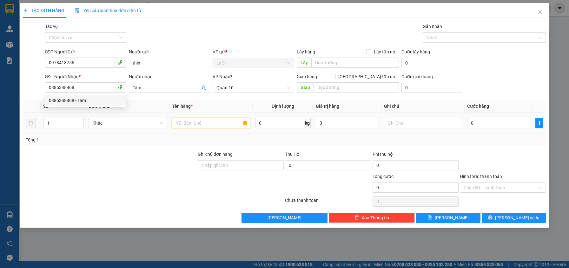
click at [222, 127] on input "text" at bounding box center [211, 123] width 78 height 10
click at [222, 123] on input "text" at bounding box center [211, 123] width 78 height 10
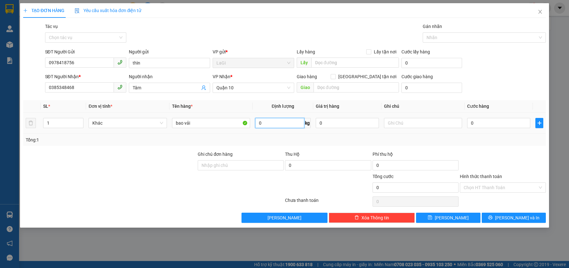
click at [290, 119] on input "0" at bounding box center [279, 123] width 49 height 10
click at [492, 116] on td "0" at bounding box center [499, 122] width 68 height 21
click at [487, 127] on input "0" at bounding box center [498, 123] width 63 height 10
click at [488, 149] on div "Transit Pickup Surcharge Ids Transit Deliver Surcharge Ids Transit Deliver Surc…" at bounding box center [284, 123] width 523 height 200
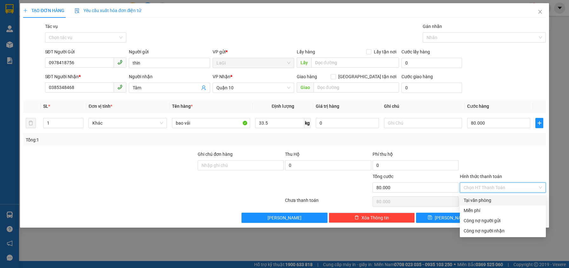
click at [505, 189] on input "Hình thức thanh toán" at bounding box center [501, 187] width 74 height 10
click at [502, 196] on div "Tại văn phòng" at bounding box center [503, 200] width 86 height 10
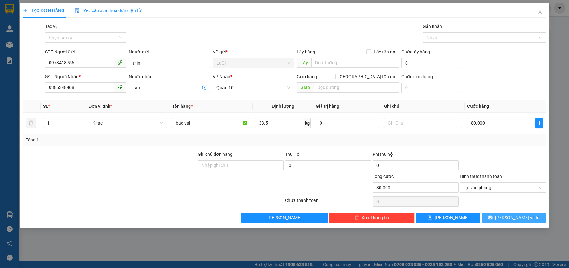
drag, startPoint x: 513, startPoint y: 220, endPoint x: 513, endPoint y: 216, distance: 4.1
click at [513, 219] on span "Lưu và In" at bounding box center [517, 217] width 44 height 7
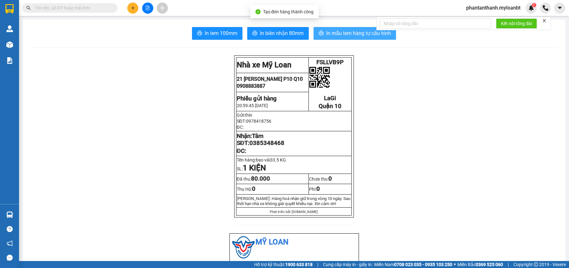
click at [347, 38] on button "In mẫu tem hàng tự cấu hình" at bounding box center [355, 33] width 83 height 13
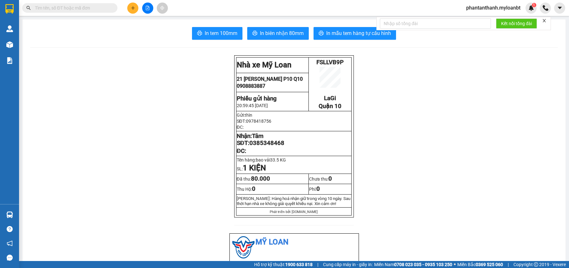
click at [85, 7] on input "text" at bounding box center [72, 7] width 75 height 7
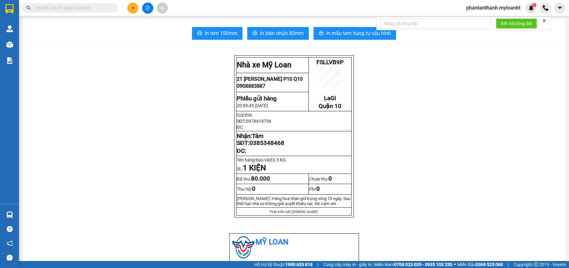
click at [85, 7] on input "text" at bounding box center [72, 7] width 75 height 7
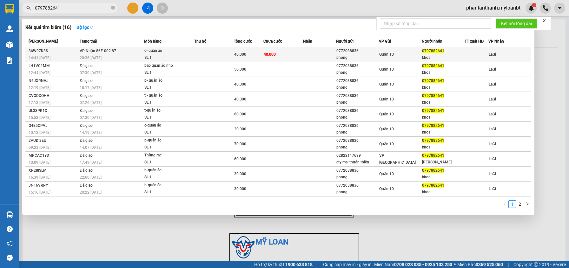
click at [138, 47] on td "VP Nhận 86F-002.87 20:36 - 12/09" at bounding box center [111, 54] width 66 height 15
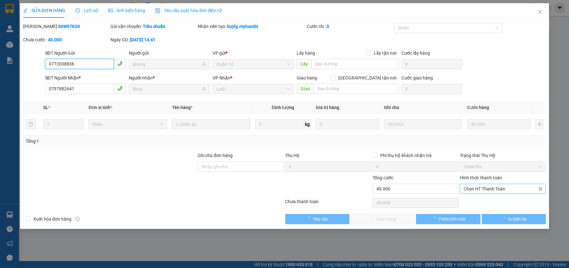
click at [477, 186] on span "Chọn HT Thanh Toán" at bounding box center [503, 189] width 78 height 10
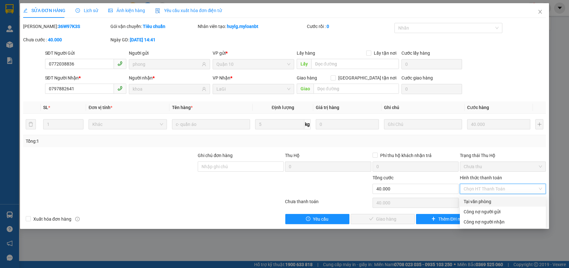
click at [476, 196] on div "Total Paid Fee 0 Total UnPaid Fee 40.000 Cash Collection Total Fee Mã ĐH: 36W97…" at bounding box center [284, 123] width 523 height 201
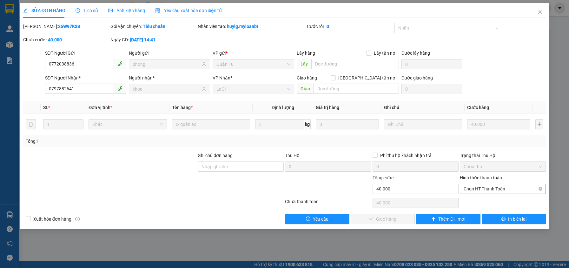
click at [477, 184] on span "Chọn HT Thanh Toán" at bounding box center [503, 189] width 78 height 10
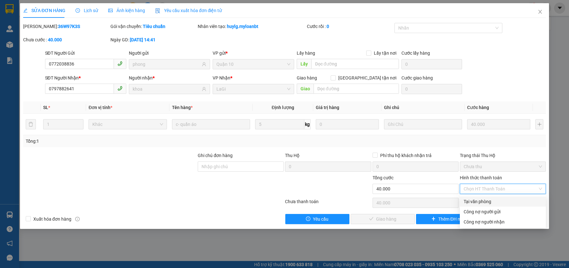
click at [476, 199] on div "Tại văn phòng" at bounding box center [503, 201] width 78 height 7
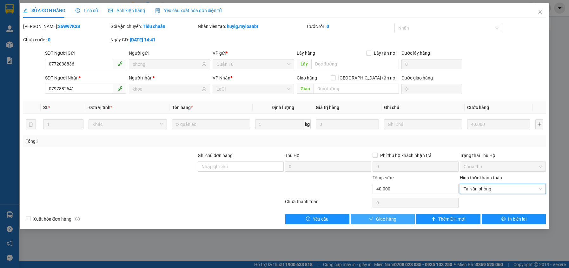
click at [374, 215] on button "Giao hàng" at bounding box center [383, 219] width 64 height 10
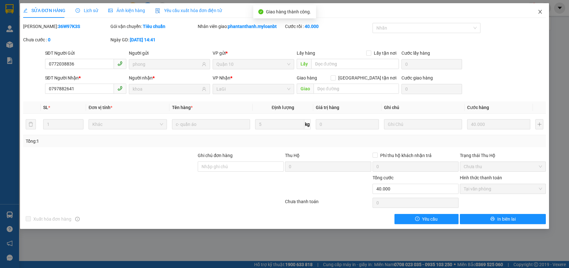
click at [538, 12] on icon "close" at bounding box center [540, 11] width 5 height 5
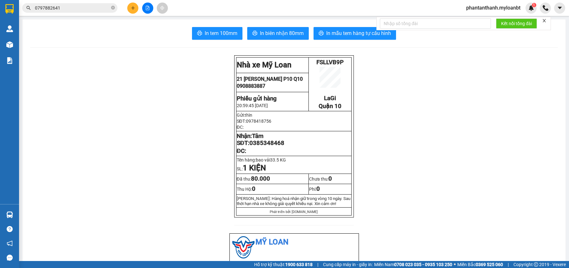
click at [89, 8] on input "0797882641" at bounding box center [72, 7] width 75 height 7
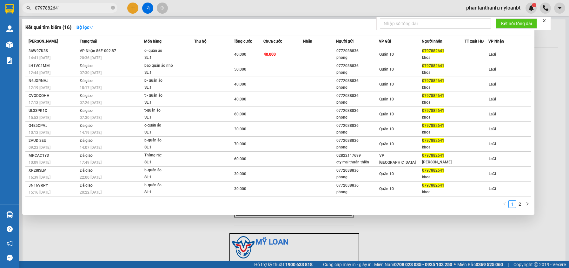
click at [89, 8] on input "0797882641" at bounding box center [72, 7] width 75 height 7
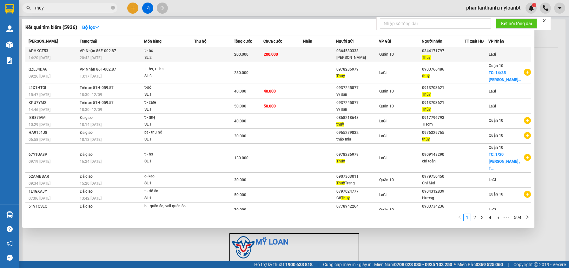
click at [160, 51] on div "t - hs" at bounding box center [168, 50] width 48 height 7
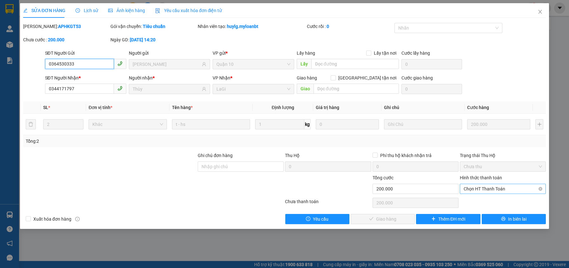
click at [477, 190] on span "Chọn HT Thanh Toán" at bounding box center [503, 189] width 78 height 10
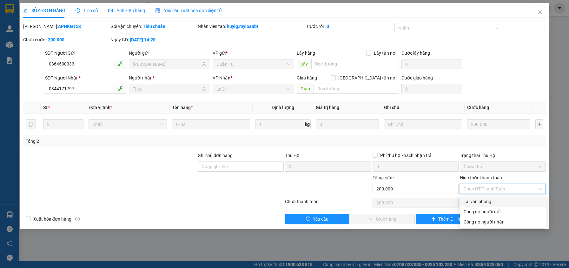
click at [474, 198] on div "Tại văn phòng" at bounding box center [503, 201] width 78 height 7
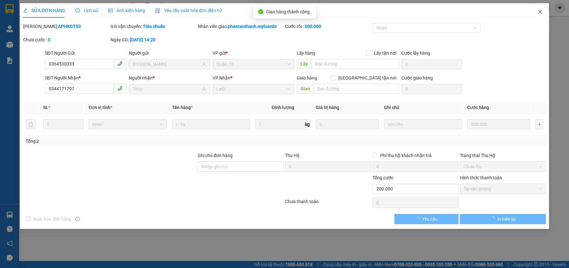
click at [541, 13] on icon "close" at bounding box center [540, 11] width 5 height 5
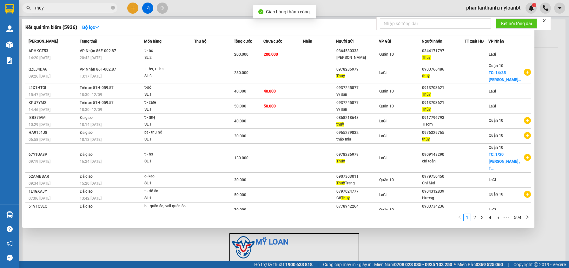
click at [81, 8] on input "thuy" at bounding box center [72, 7] width 75 height 7
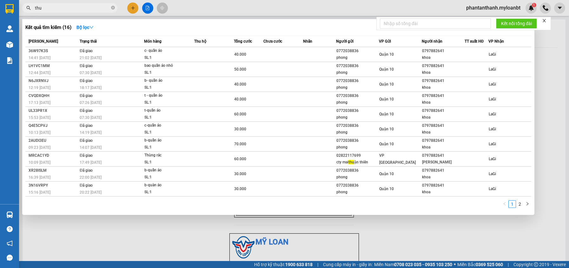
type input "thuy"
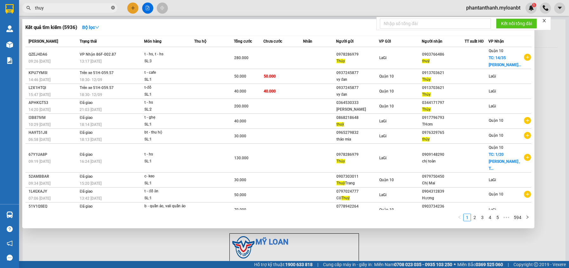
click at [114, 8] on icon "close-circle" at bounding box center [113, 8] width 4 height 4
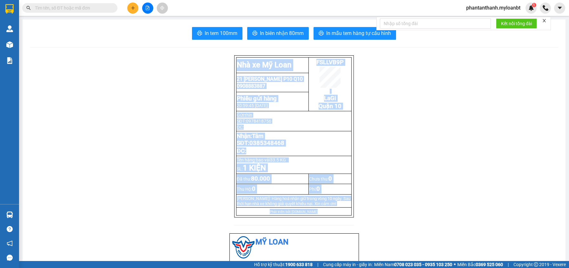
drag, startPoint x: 438, startPoint y: 194, endPoint x: 434, endPoint y: 189, distance: 5.9
click at [327, 162] on p "Tên hàng: bao vải 33.5 KG" at bounding box center [294, 159] width 114 height 5
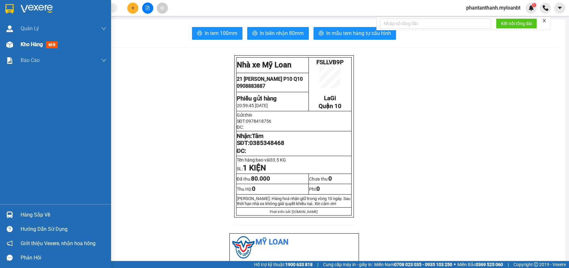
click at [10, 44] on img at bounding box center [9, 44] width 7 height 7
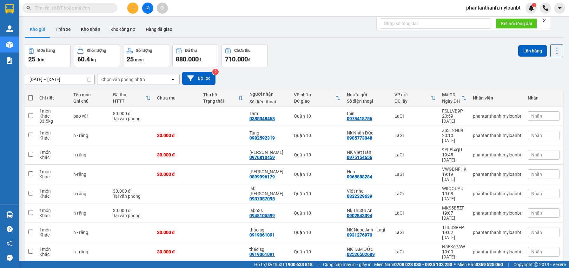
click at [338, 55] on div "Đơn hàng 25 đơn Khối lượng 60.4 kg Số lượng 25 món Đã thu 880.000 đ Chưa thu 71…" at bounding box center [294, 55] width 539 height 23
click at [325, 52] on div "Đơn hàng 25 đơn Khối lượng 60.4 kg Số lượng 25 món Đã thu 880.000 đ Chưa thu 71…" at bounding box center [294, 55] width 539 height 23
drag, startPoint x: 35, startPoint y: 9, endPoint x: 38, endPoint y: 11, distance: 3.8
click at [35, 10] on span at bounding box center [69, 8] width 95 height 10
click at [38, 11] on input "text" at bounding box center [72, 7] width 75 height 7
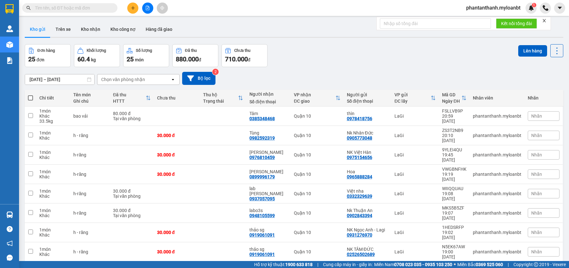
click at [38, 11] on input "text" at bounding box center [72, 7] width 75 height 7
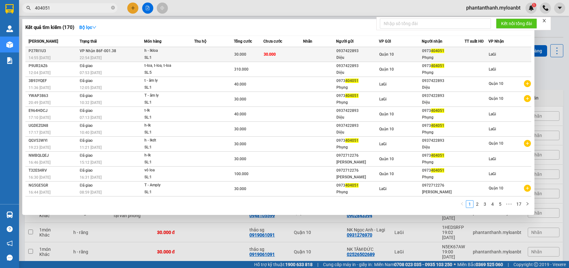
type input "404051"
click at [200, 52] on td at bounding box center [214, 54] width 40 height 15
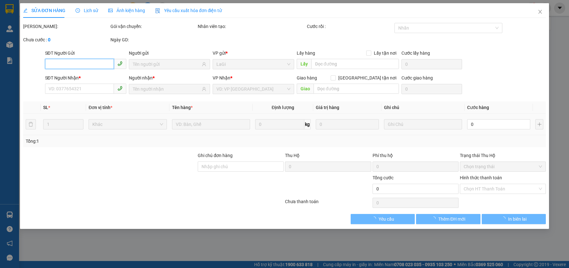
type input "0937422893"
type input "Diệu"
type input "0973404051"
type input "Phụng"
type input "30.000"
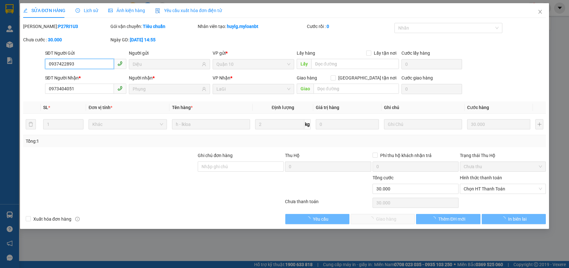
click at [474, 190] on span "Chọn HT Thanh Toán" at bounding box center [503, 189] width 78 height 10
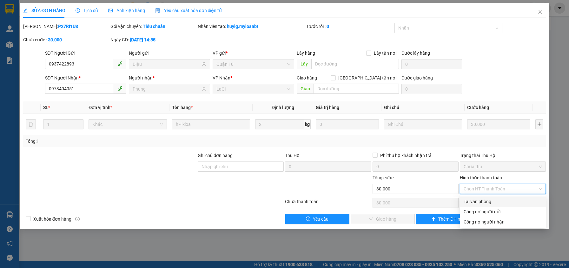
click at [468, 200] on div "Tại văn phòng" at bounding box center [503, 201] width 78 height 7
type input "0"
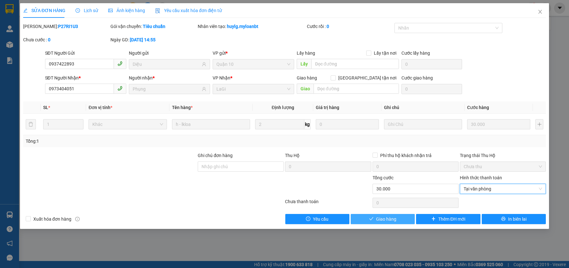
click at [400, 220] on button "Giao hàng" at bounding box center [383, 219] width 64 height 10
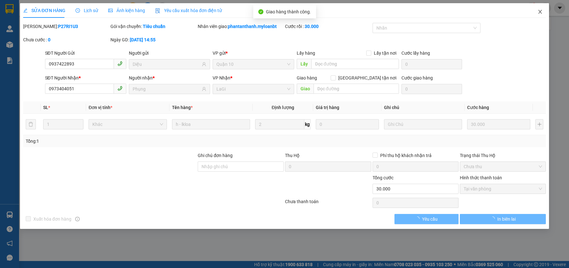
drag, startPoint x: 537, startPoint y: 11, endPoint x: 69, endPoint y: 7, distance: 468.5
click at [538, 11] on span "Close" at bounding box center [540, 12] width 18 height 18
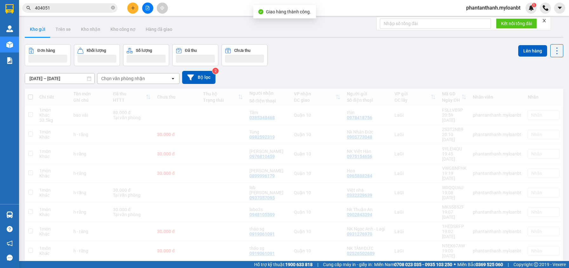
click at [69, 6] on input "404051" at bounding box center [72, 7] width 75 height 7
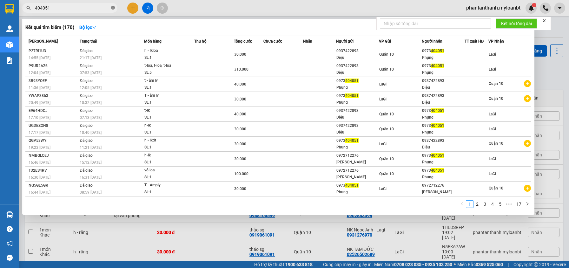
click at [114, 7] on icon "close-circle" at bounding box center [113, 8] width 4 height 4
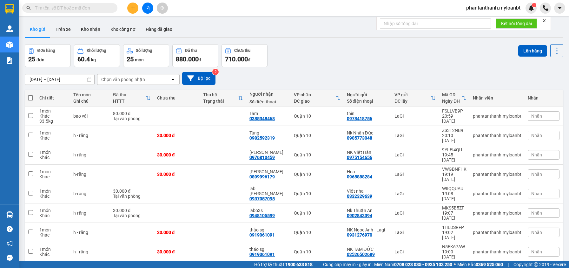
click at [76, 7] on input "text" at bounding box center [72, 7] width 75 height 7
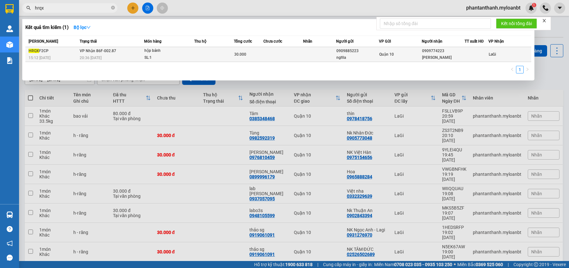
type input "hrqx"
click at [116, 59] on div "20:36 [DATE]" at bounding box center [112, 57] width 64 height 7
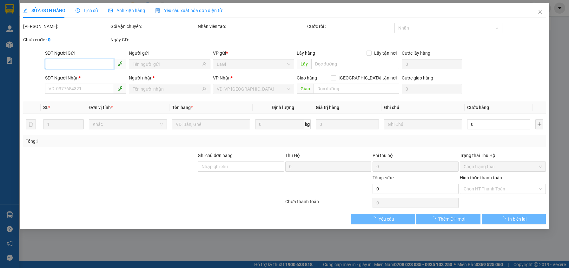
type input "0909885223"
type input "nghĩa"
type input "0909774223"
type input "[PERSON_NAME]"
type input "30.000"
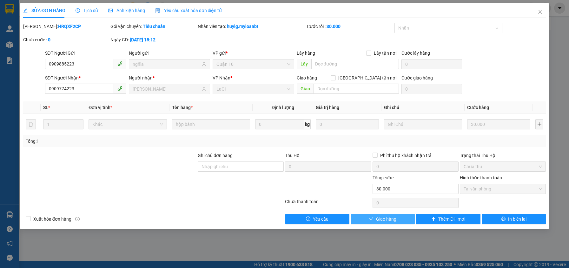
click at [410, 214] on button "Giao hàng" at bounding box center [383, 219] width 64 height 10
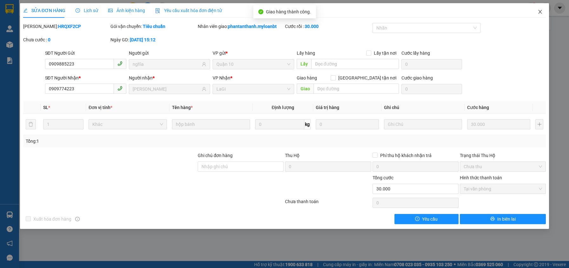
click at [541, 9] on span "Close" at bounding box center [540, 12] width 18 height 18
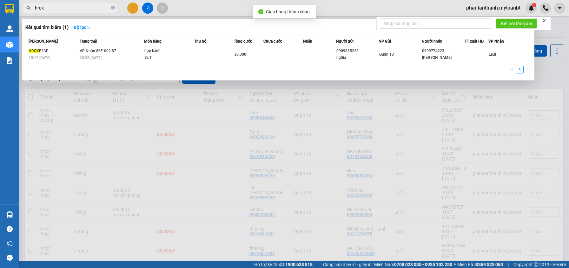
click at [87, 5] on input "hrqx" at bounding box center [72, 7] width 75 height 7
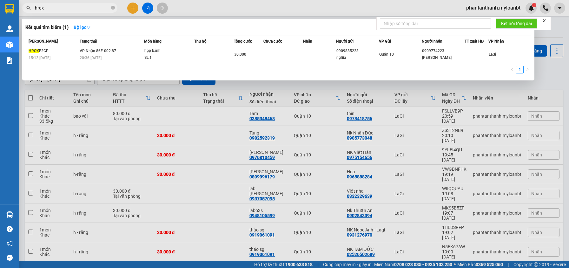
click at [87, 5] on input "hrqx" at bounding box center [72, 7] width 75 height 7
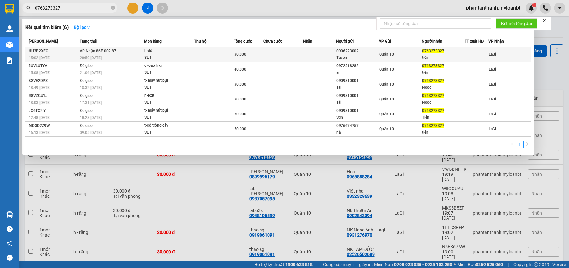
type input "0763273327"
click at [187, 58] on div "SL: 1" at bounding box center [168, 57] width 48 height 7
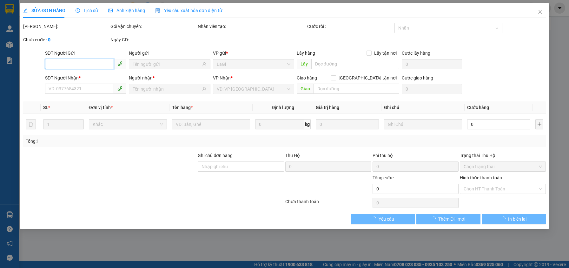
type input "0906223002"
type input "Tuyên"
type input "0763273327"
type input "tiến"
type input "30.000"
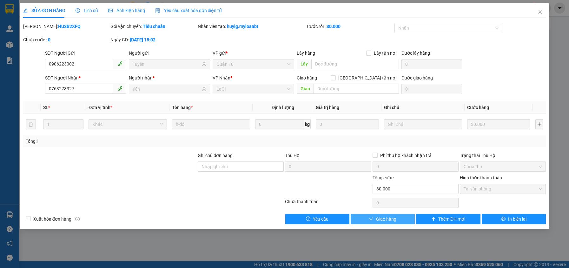
click at [389, 220] on span "Giao hàng" at bounding box center [386, 218] width 20 height 7
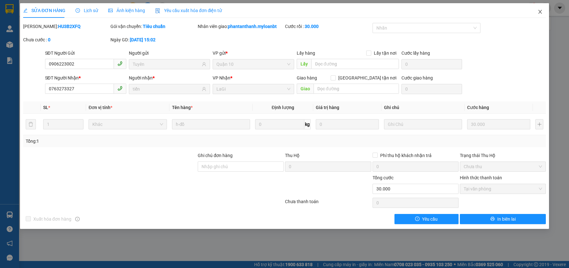
drag, startPoint x: 536, startPoint y: 12, endPoint x: 247, endPoint y: 5, distance: 289.8
click at [538, 11] on span "Close" at bounding box center [540, 12] width 18 height 18
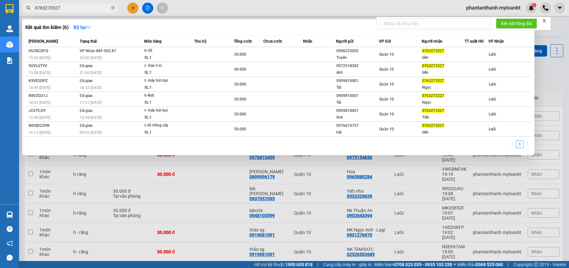
click at [85, 12] on span "0763273327" at bounding box center [69, 8] width 95 height 10
click at [86, 6] on input "0763273327" at bounding box center [72, 7] width 75 height 7
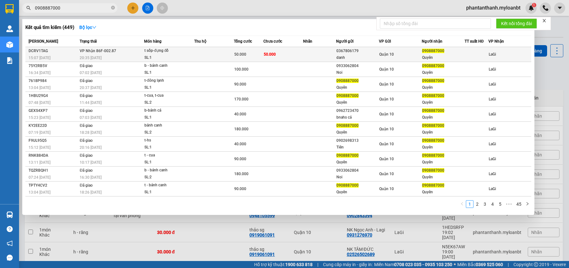
type input "0908887000"
click at [206, 48] on td at bounding box center [214, 54] width 40 height 15
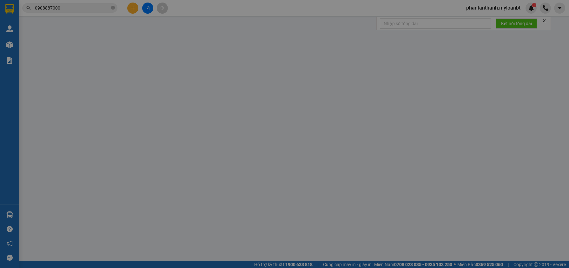
type input "0367806179"
type input "danh"
type input "0908887000"
type input "Quyên"
type input "50.000"
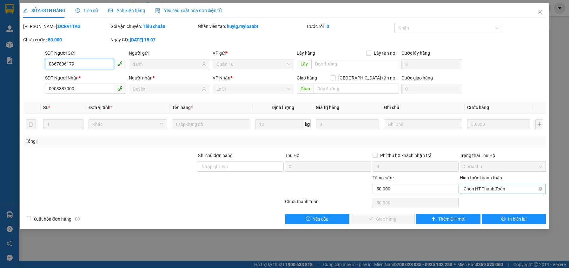
click at [467, 184] on span "Chọn HT Thanh Toán" at bounding box center [503, 189] width 78 height 10
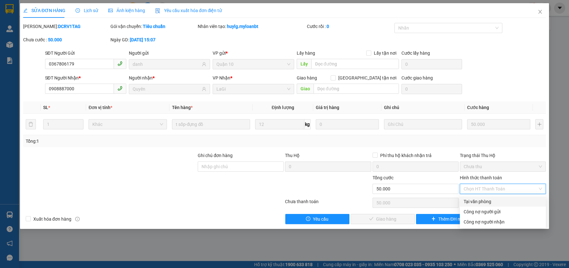
click at [467, 199] on div "Tại văn phòng" at bounding box center [503, 201] width 78 height 7
type input "0"
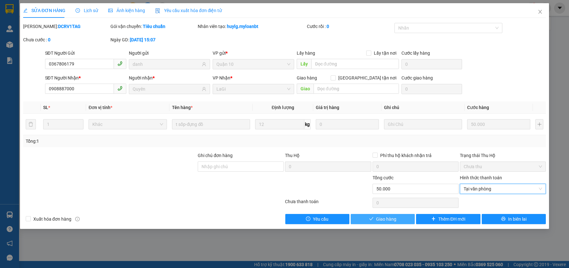
click at [395, 218] on span "Giao hàng" at bounding box center [386, 218] width 20 height 7
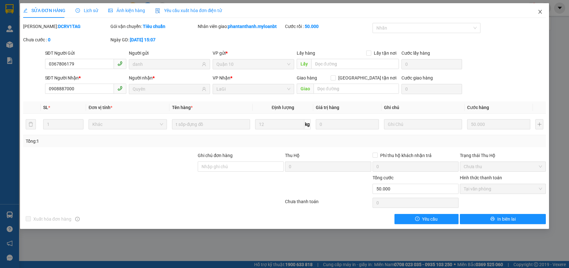
click at [541, 10] on icon "close" at bounding box center [540, 11] width 5 height 5
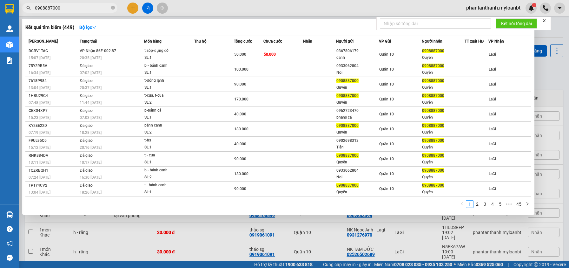
click at [72, 10] on input "0908887000" at bounding box center [72, 7] width 75 height 7
paste input "83779905"
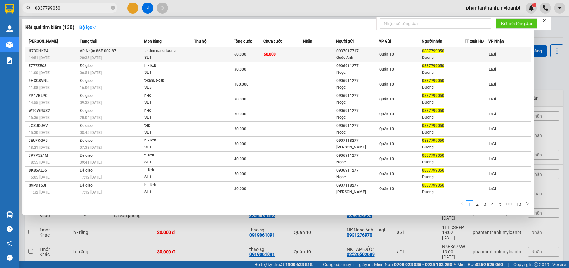
type input "0837799050"
click at [182, 55] on div "SL: 1" at bounding box center [168, 57] width 48 height 7
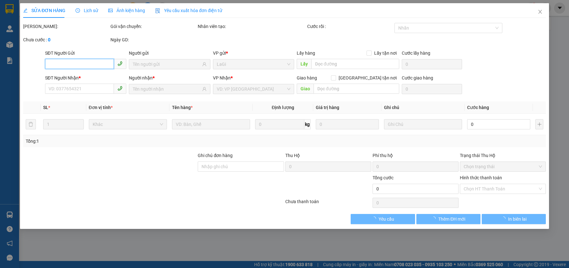
type input "0937017717"
type input "Quốc Anh"
type input "0837799050"
type input "Dương"
type input "60.000"
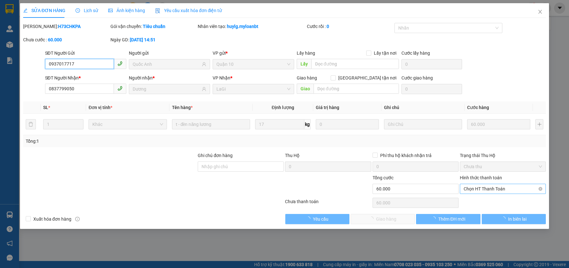
click at [478, 186] on span "Chọn HT Thanh Toán" at bounding box center [503, 189] width 78 height 10
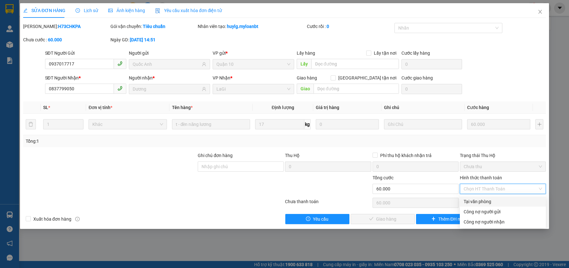
click at [475, 199] on div "Tại văn phòng" at bounding box center [503, 201] width 78 height 7
type input "0"
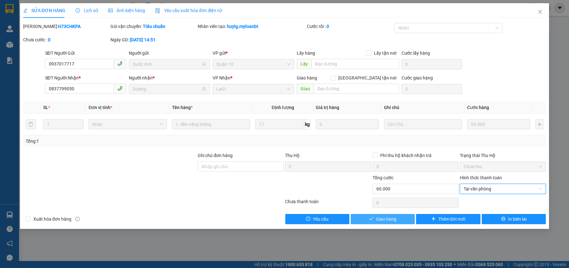
click at [393, 222] on button "Giao hàng" at bounding box center [383, 219] width 64 height 10
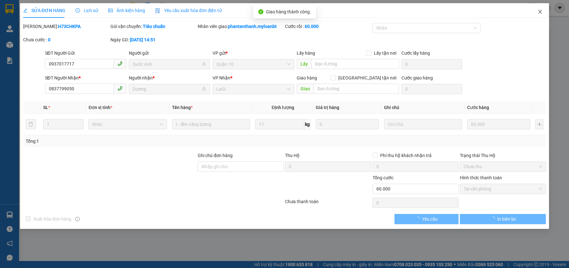
click at [539, 14] on icon "close" at bounding box center [540, 11] width 5 height 5
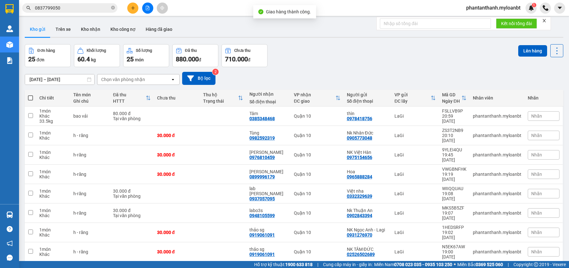
click at [74, 7] on input "0837799050" at bounding box center [72, 7] width 75 height 7
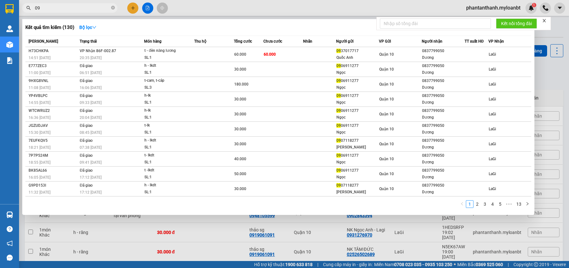
type input "0"
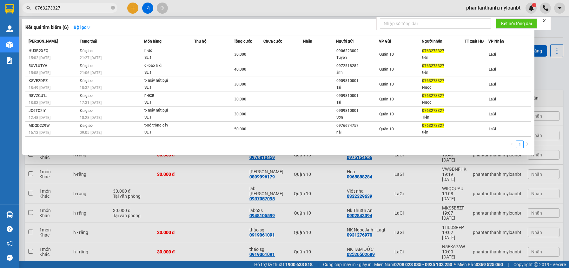
type input "0763273327"
click at [81, 7] on input "0763273327" at bounding box center [72, 7] width 75 height 7
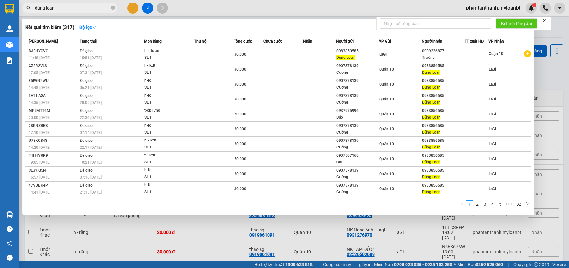
click at [85, 10] on input "dũng loan" at bounding box center [72, 7] width 75 height 7
click at [86, 10] on input "dũng loan" at bounding box center [72, 7] width 75 height 7
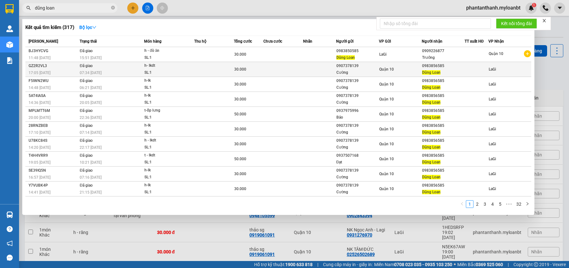
type input "dũng loan"
click at [429, 69] on div "Dũng Loan" at bounding box center [443, 72] width 42 height 7
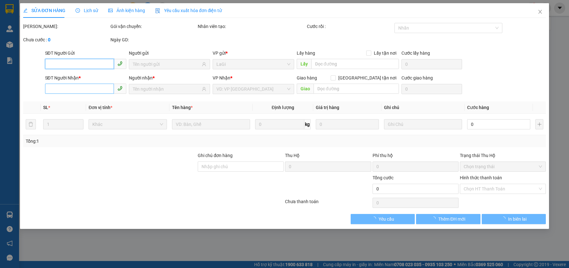
type input "0907378139"
type input "Cường"
type input "0983856585"
type input "Dũng Loan"
type input "30.000"
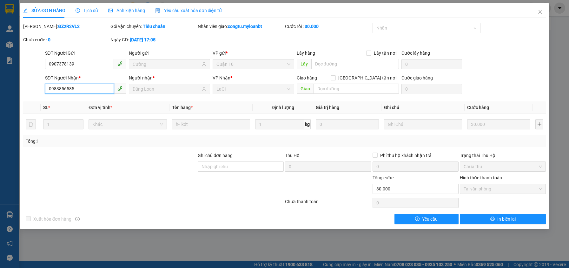
click at [99, 87] on input "0983856585" at bounding box center [79, 88] width 69 height 10
click at [543, 9] on span "Close" at bounding box center [540, 12] width 18 height 18
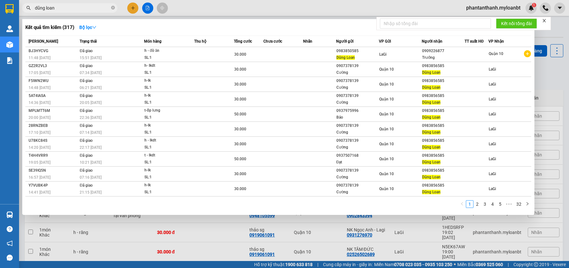
click at [79, 5] on input "dũng loan" at bounding box center [72, 7] width 75 height 7
paste input "0983856585"
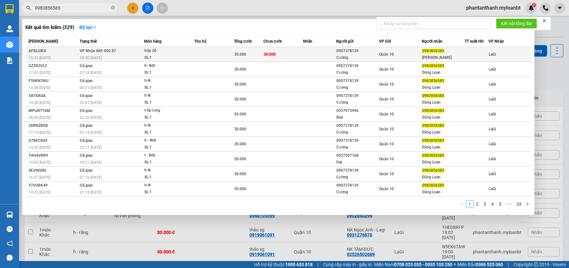
type input "0983856585"
click at [476, 56] on div at bounding box center [476, 54] width 23 height 7
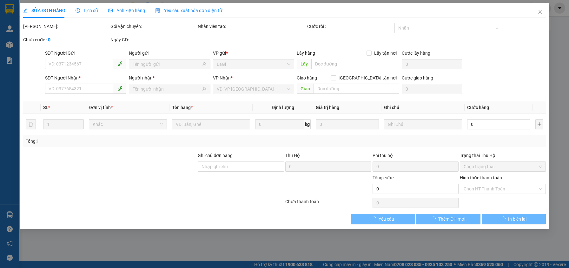
type input "0907378139"
type input "Cường"
type input "0983856585"
type input "[PERSON_NAME]"
type input "30.000"
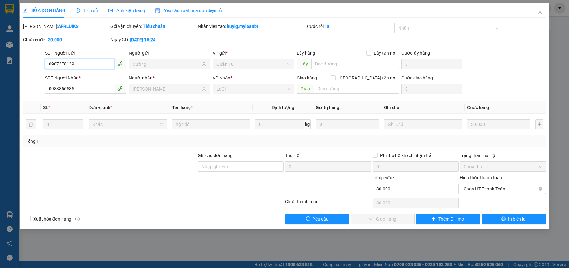
click at [474, 191] on span "Chọn HT Thanh Toán" at bounding box center [503, 189] width 78 height 10
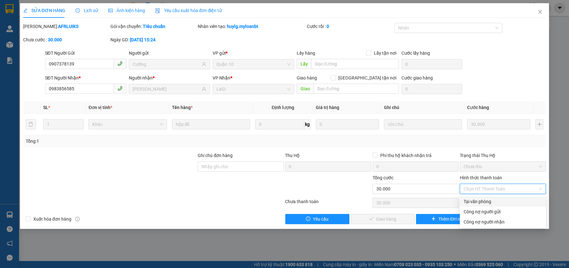
drag, startPoint x: 470, startPoint y: 194, endPoint x: 466, endPoint y: 197, distance: 5.7
click at [469, 198] on div "Tại văn phòng" at bounding box center [503, 201] width 78 height 7
type input "0"
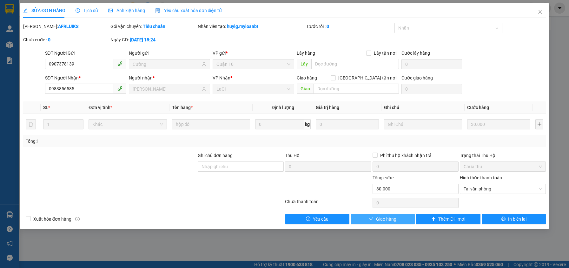
click at [393, 215] on button "Giao hàng" at bounding box center [383, 219] width 64 height 10
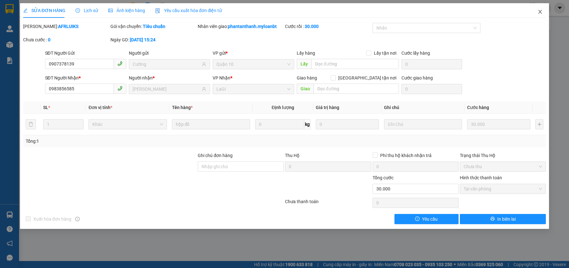
click at [545, 14] on span "Close" at bounding box center [540, 12] width 18 height 18
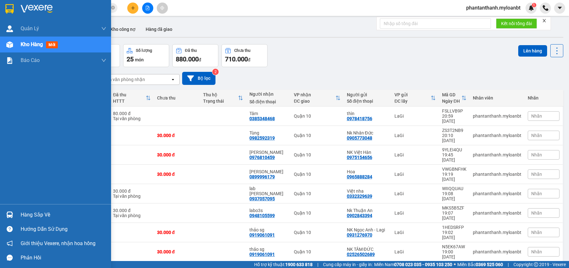
click at [15, 212] on div "Hàng sắp về" at bounding box center [55, 214] width 111 height 14
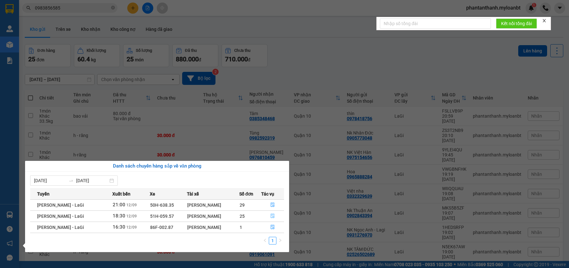
click at [275, 214] on icon "file-done" at bounding box center [272, 215] width 4 height 4
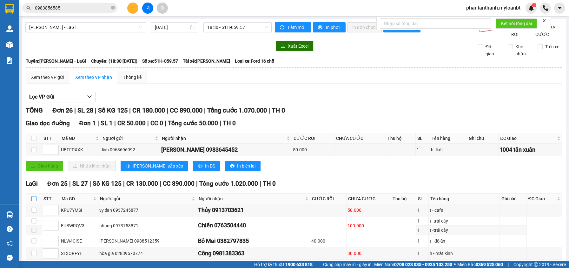
drag, startPoint x: 33, startPoint y: 206, endPoint x: 55, endPoint y: 197, distance: 23.6
click at [33, 201] on input "checkbox" at bounding box center [33, 198] width 5 height 5
checkbox input "true"
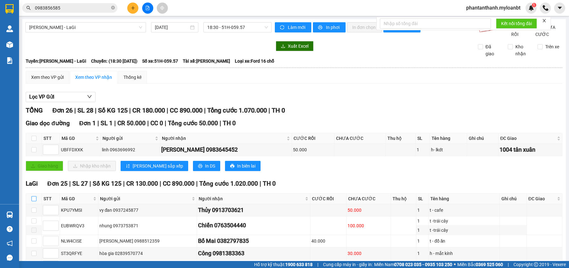
checkbox input "true"
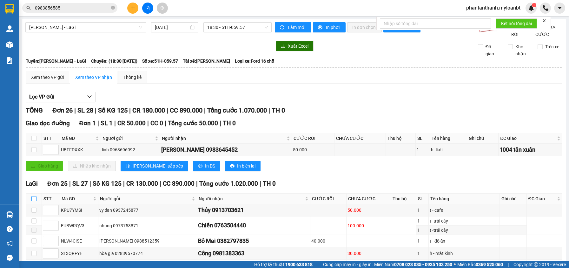
checkbox input "true"
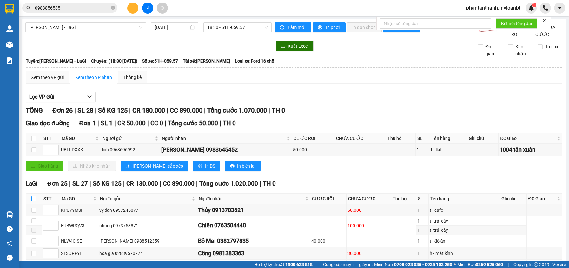
checkbox input "true"
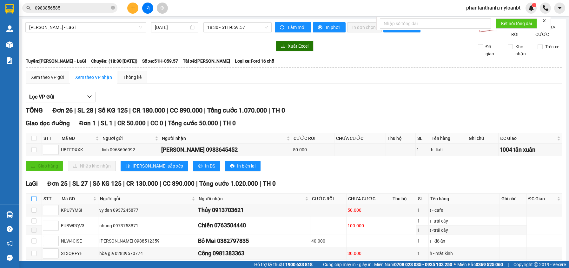
checkbox input "true"
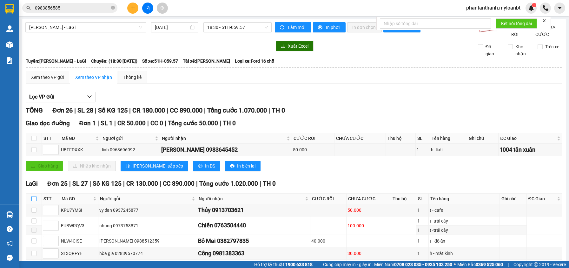
checkbox input "true"
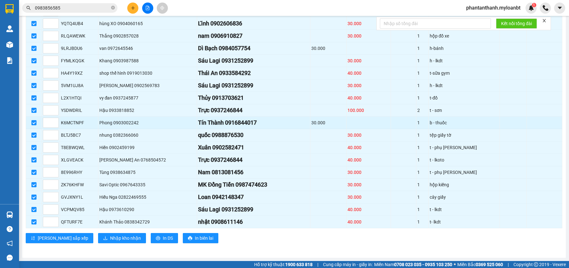
scroll to position [108, 0]
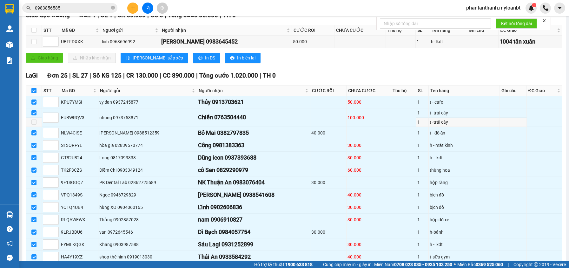
click at [307, 59] on div "Giao dọc đường Đơn 1 | SL 1 | CR 50.000 | CC 0 | Tổng cước 50.000 | TH 0 STT Mã…" at bounding box center [294, 38] width 537 height 57
click at [33, 93] on input "checkbox" at bounding box center [33, 90] width 5 height 5
checkbox input "false"
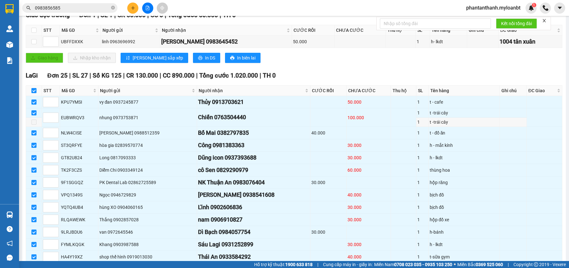
checkbox input "false"
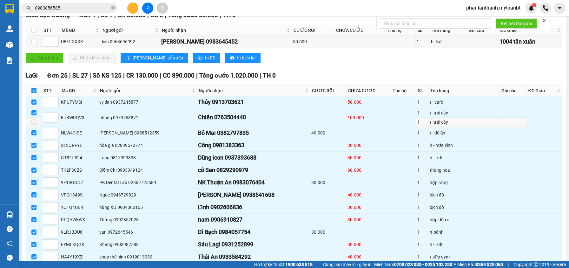
checkbox input "false"
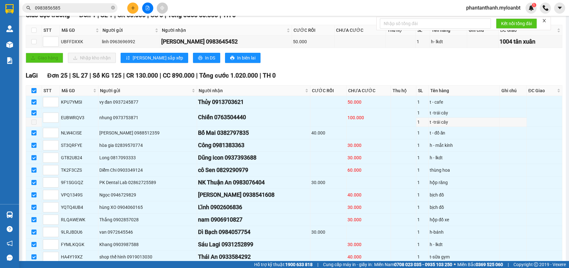
checkbox input "false"
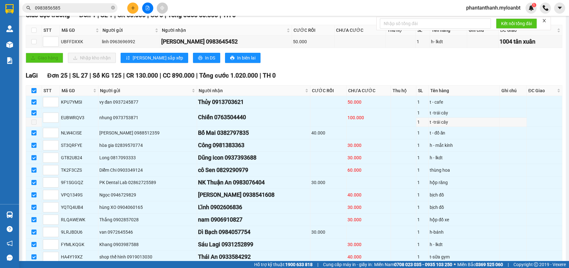
checkbox input "false"
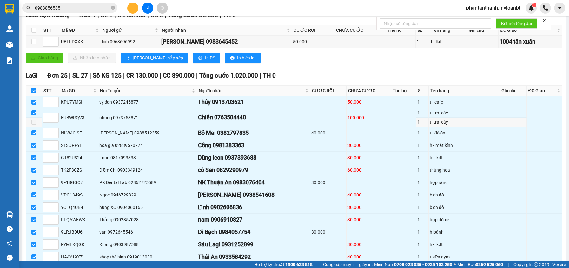
checkbox input "false"
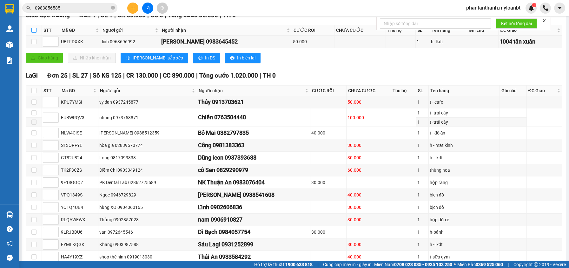
click at [32, 33] on input "checkbox" at bounding box center [33, 30] width 5 height 5
checkbox input "true"
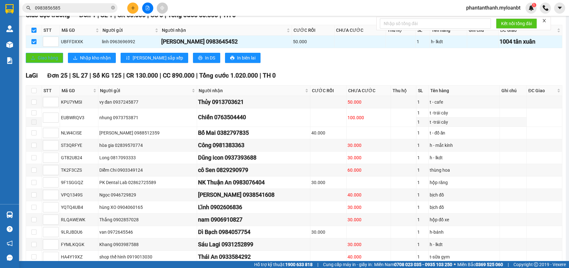
click at [40, 61] on span "Giao hàng" at bounding box center [48, 57] width 20 height 7
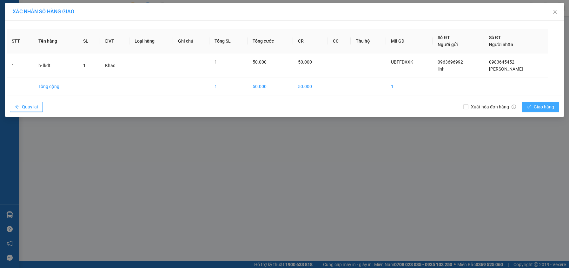
click at [538, 109] on span "Giao hàng" at bounding box center [544, 106] width 20 height 7
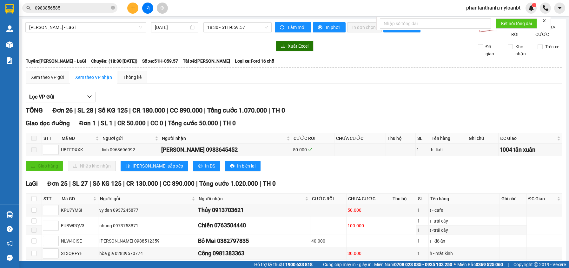
click at [78, 7] on input "0983856585" at bounding box center [72, 7] width 75 height 7
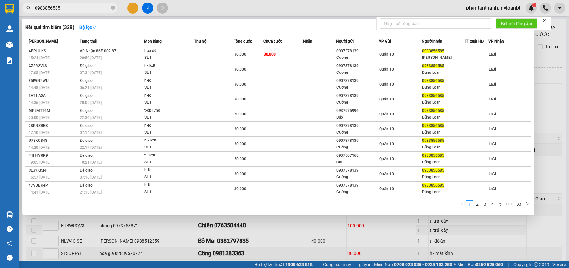
click at [73, 9] on input "0983856585" at bounding box center [72, 7] width 75 height 7
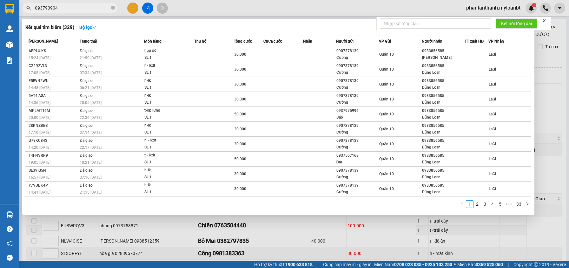
type input "0937909046"
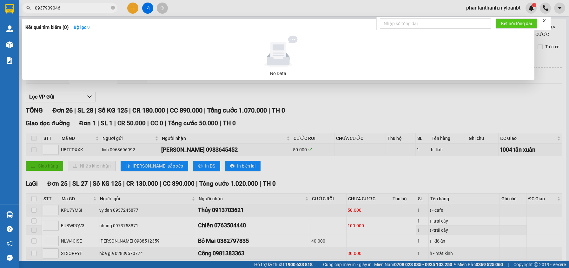
drag, startPoint x: 57, startPoint y: 12, endPoint x: 21, endPoint y: 12, distance: 36.5
click at [21, 12] on div "0937909046" at bounding box center [62, 8] width 124 height 10
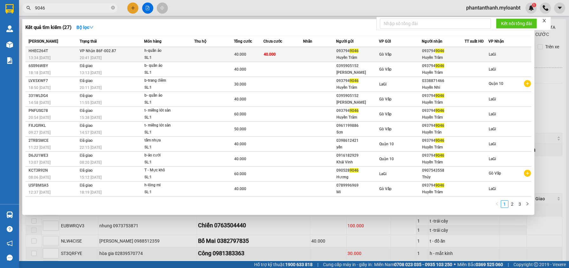
type input "9046"
click at [212, 52] on td at bounding box center [214, 54] width 40 height 15
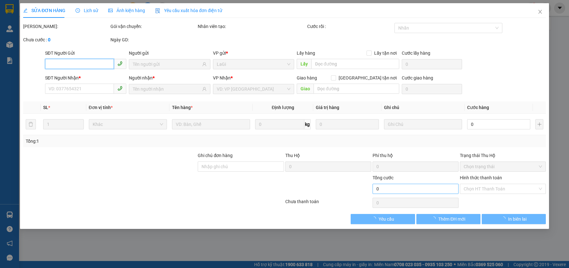
type input "0937949046"
type input "Huyền Trâm"
type input "0937949046"
type input "Huyền Trâm"
type input "40.000"
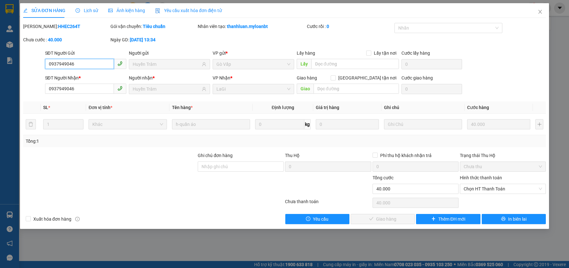
drag, startPoint x: 473, startPoint y: 186, endPoint x: 474, endPoint y: 196, distance: 9.6
click at [473, 186] on span "Chọn HT Thanh Toán" at bounding box center [503, 189] width 78 height 10
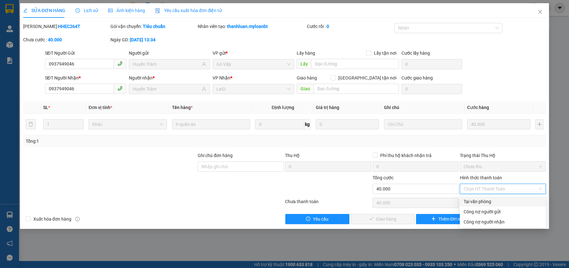
click at [474, 199] on div "Tại văn phòng" at bounding box center [503, 201] width 78 height 7
type input "0"
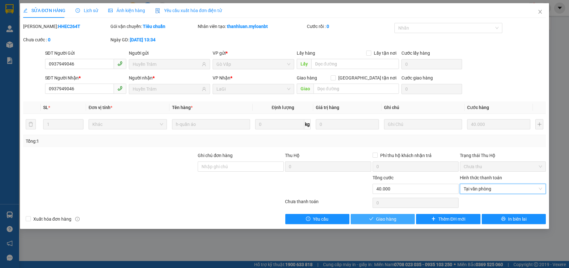
click at [396, 216] on span "Giao hàng" at bounding box center [386, 218] width 20 height 7
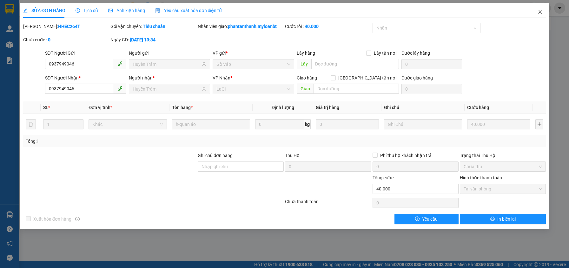
click at [541, 15] on span "Close" at bounding box center [540, 12] width 18 height 18
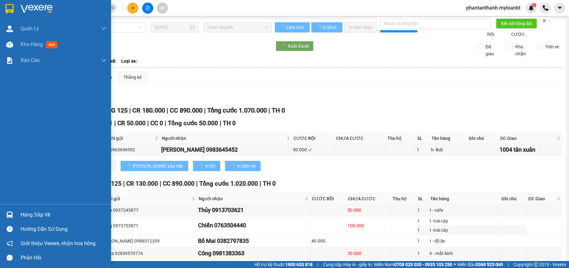
click at [11, 217] on img at bounding box center [9, 214] width 7 height 7
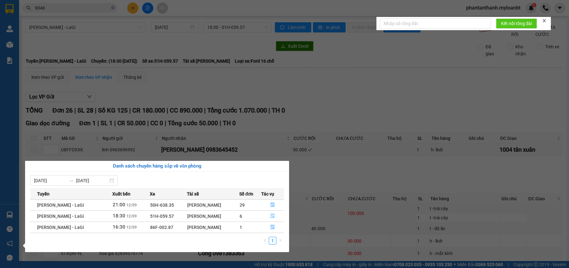
click at [271, 216] on icon "file-done" at bounding box center [272, 215] width 4 height 4
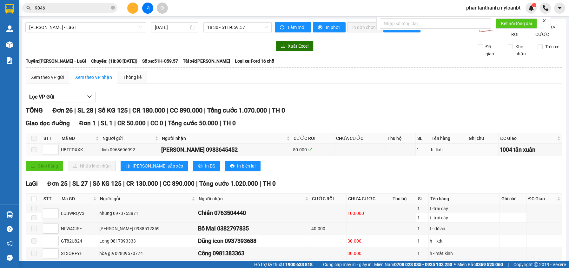
scroll to position [32, 0]
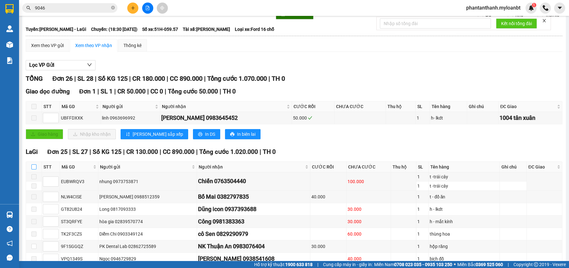
click at [35, 169] on input "checkbox" at bounding box center [33, 166] width 5 height 5
checkbox input "true"
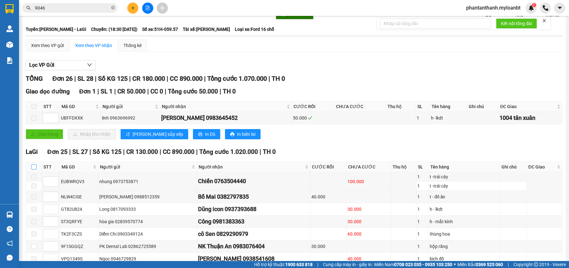
checkbox input "true"
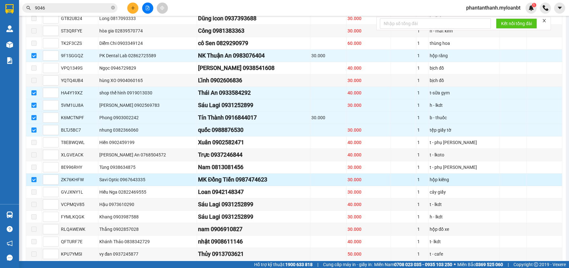
scroll to position [298, 0]
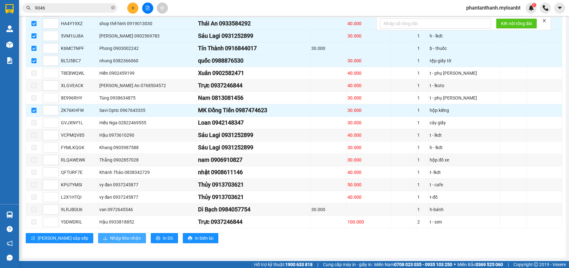
click at [110, 237] on span "Nhập kho nhận" at bounding box center [125, 237] width 31 height 7
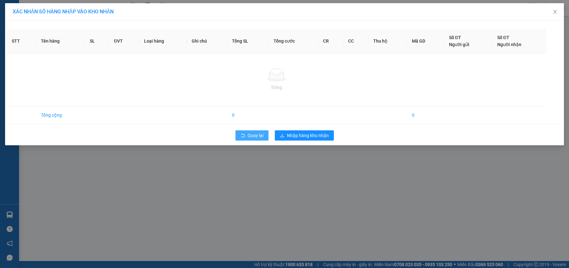
click at [249, 136] on span "Quay lại" at bounding box center [256, 135] width 16 height 7
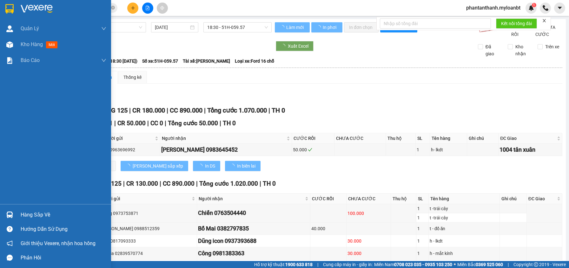
click at [11, 213] on img at bounding box center [9, 214] width 7 height 7
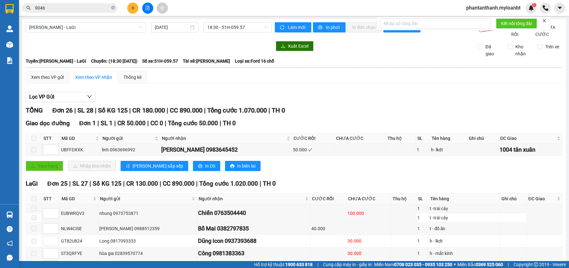
click at [322, 169] on section "Kết quả tìm kiếm ( 27 ) Bộ lọc Mã ĐH Trạng thái Món hàng Thu hộ Tổng cước Chưa …" at bounding box center [284, 134] width 569 height 268
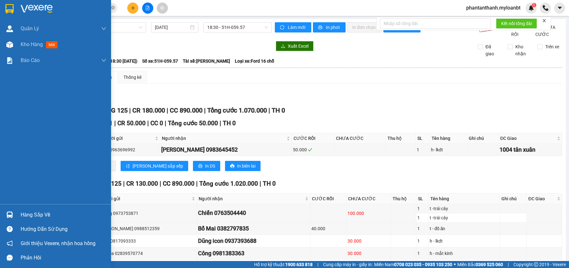
click at [16, 212] on div "Hàng sắp về" at bounding box center [55, 214] width 111 height 14
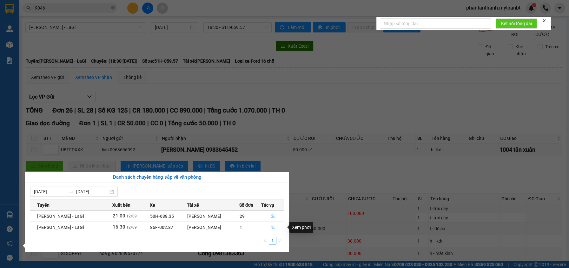
click at [270, 228] on icon "file-done" at bounding box center [272, 226] width 4 height 4
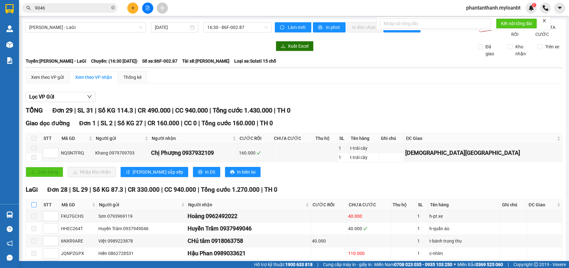
click at [35, 207] on input "checkbox" at bounding box center [33, 204] width 5 height 5
checkbox input "true"
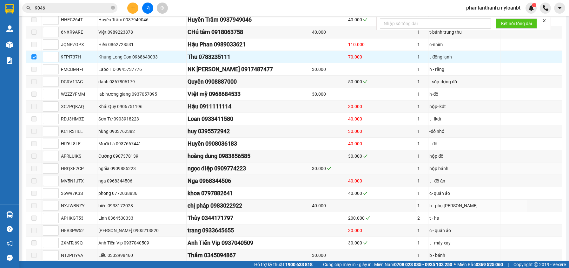
scroll to position [177, 0]
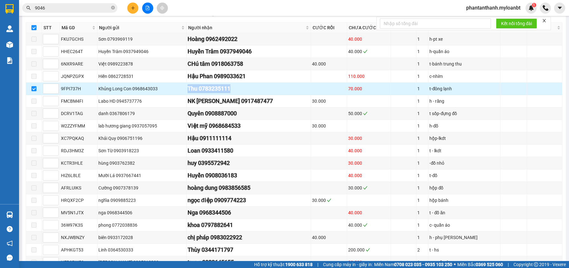
drag, startPoint x: 183, startPoint y: 95, endPoint x: 255, endPoint y: 98, distance: 72.7
click at [250, 95] on tr "9FPI737H Khủng Long Con 0968643033 Thu 0783235111 70.000 1 t-đông lạnh" at bounding box center [294, 89] width 536 height 12
click at [256, 93] on div "Thu 0783235111" at bounding box center [249, 88] width 123 height 9
